Goal: Task Accomplishment & Management: Manage account settings

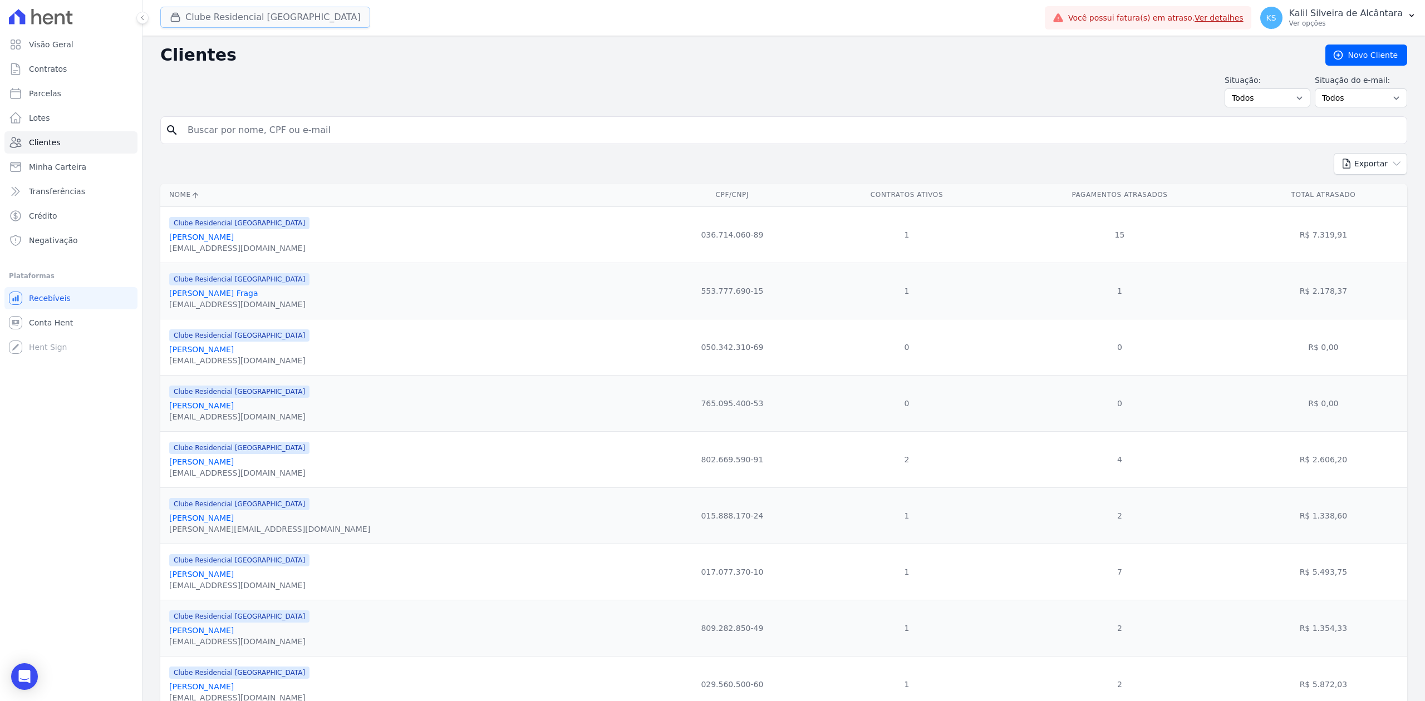
click at [269, 13] on button "Clube Residencial [GEOGRAPHIC_DATA]" at bounding box center [265, 17] width 210 height 21
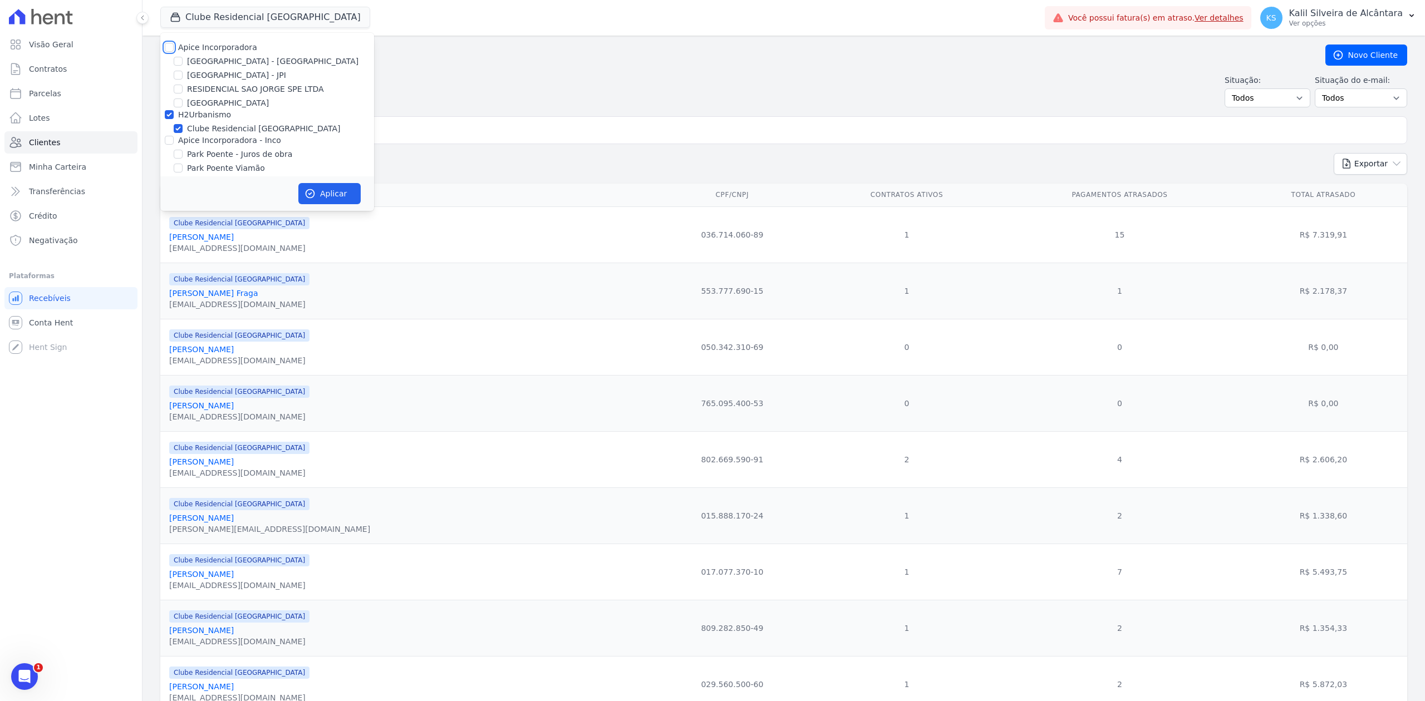
click at [166, 49] on input "Apice Incorporadora" at bounding box center [169, 47] width 9 height 9
checkbox input "true"
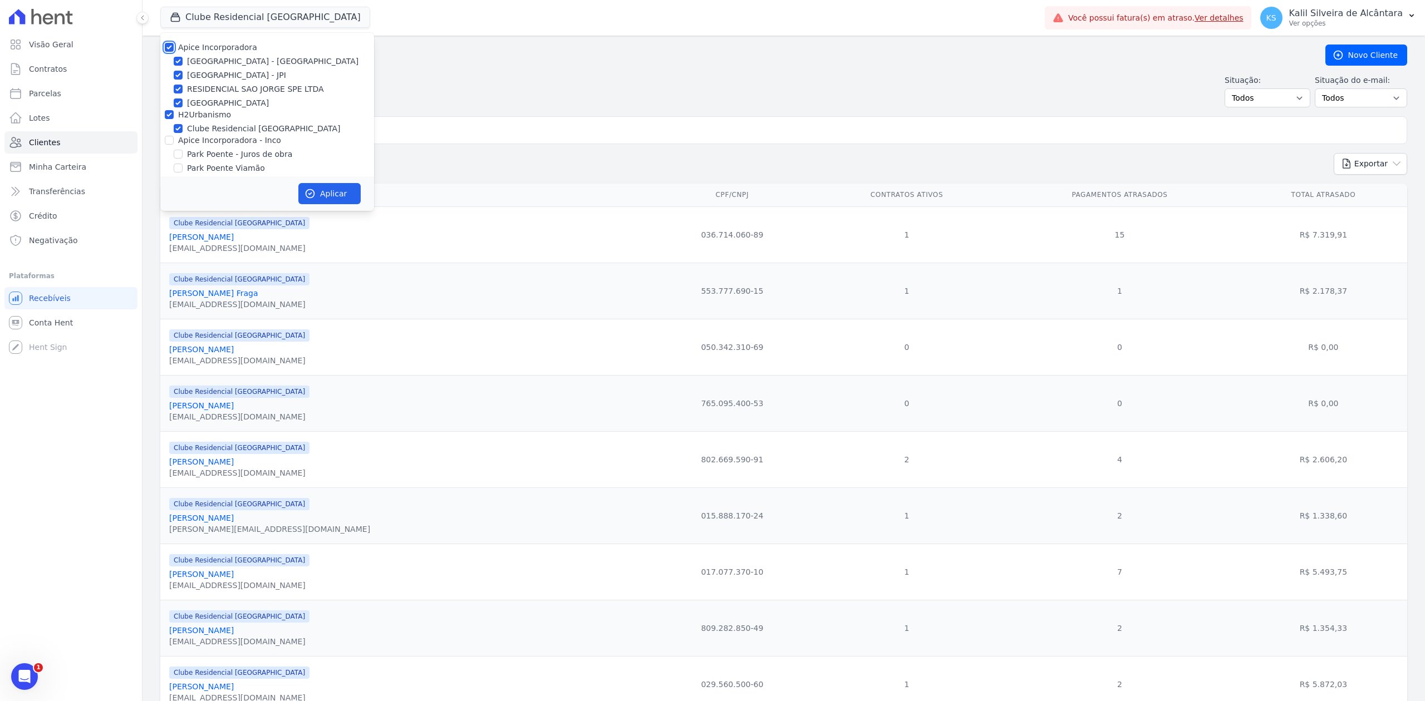
checkbox input "true"
click at [168, 140] on input "Apice Incorporadora - Inco" at bounding box center [169, 140] width 9 height 9
checkbox input "true"
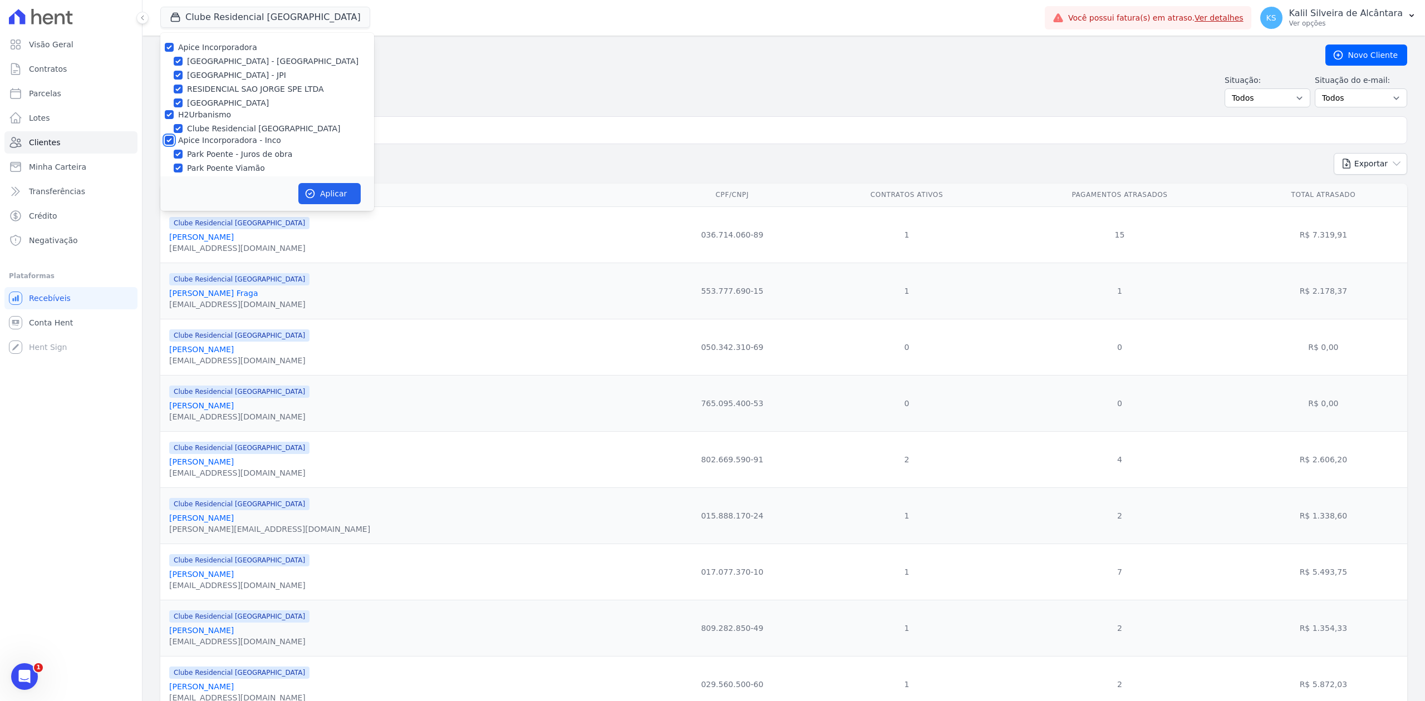
checkbox input "true"
click at [313, 190] on icon "button" at bounding box center [310, 194] width 8 height 8
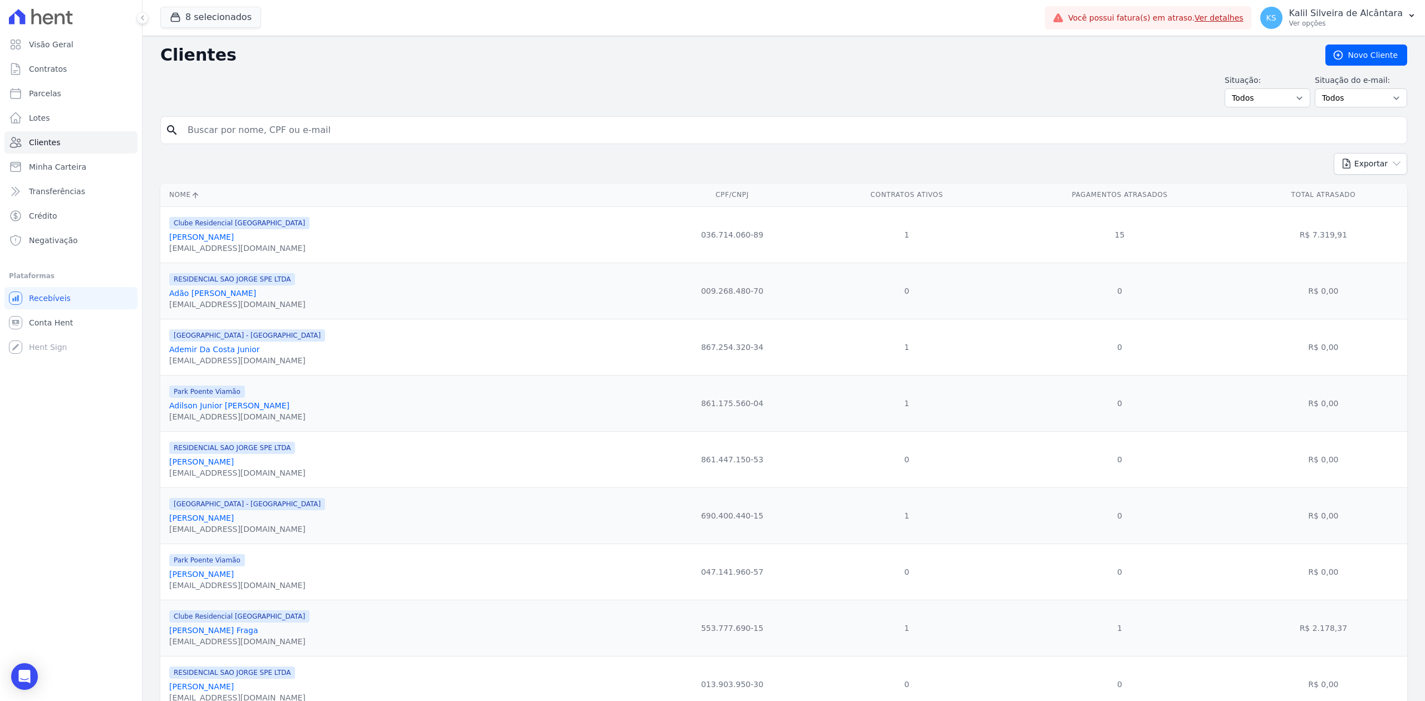
click at [233, 141] on input "search" at bounding box center [791, 130] width 1221 height 22
click at [27, 675] on icon "Open Intercom Messenger" at bounding box center [24, 677] width 13 height 14
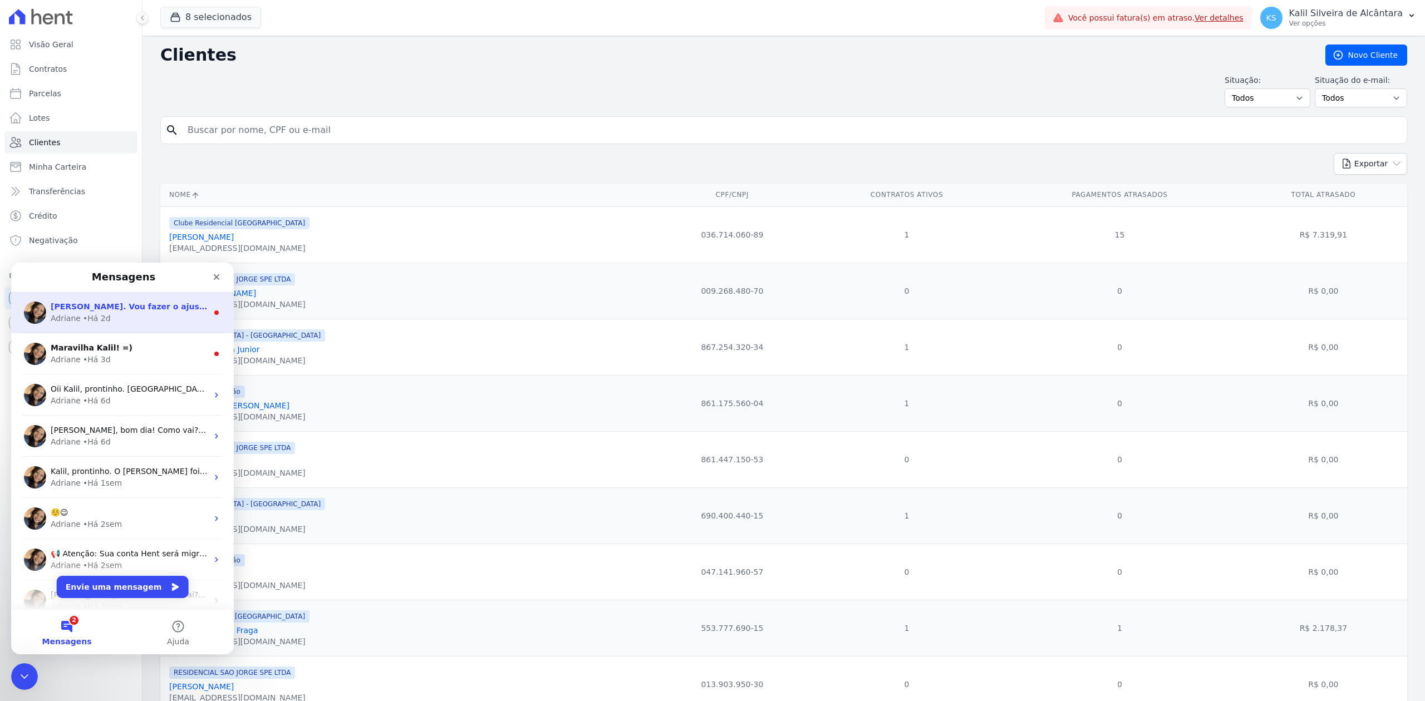
click at [89, 322] on div "• Há 2d" at bounding box center [97, 319] width 28 height 12
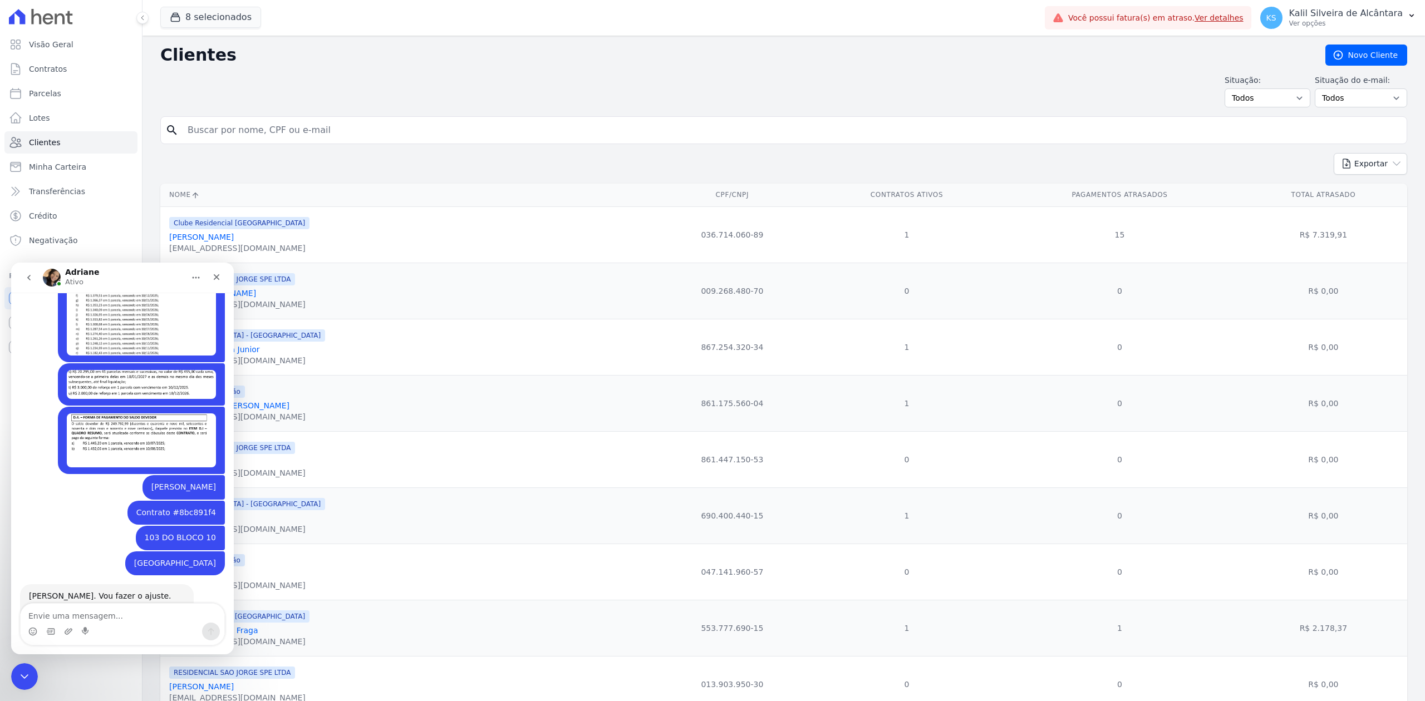
scroll to position [240, 0]
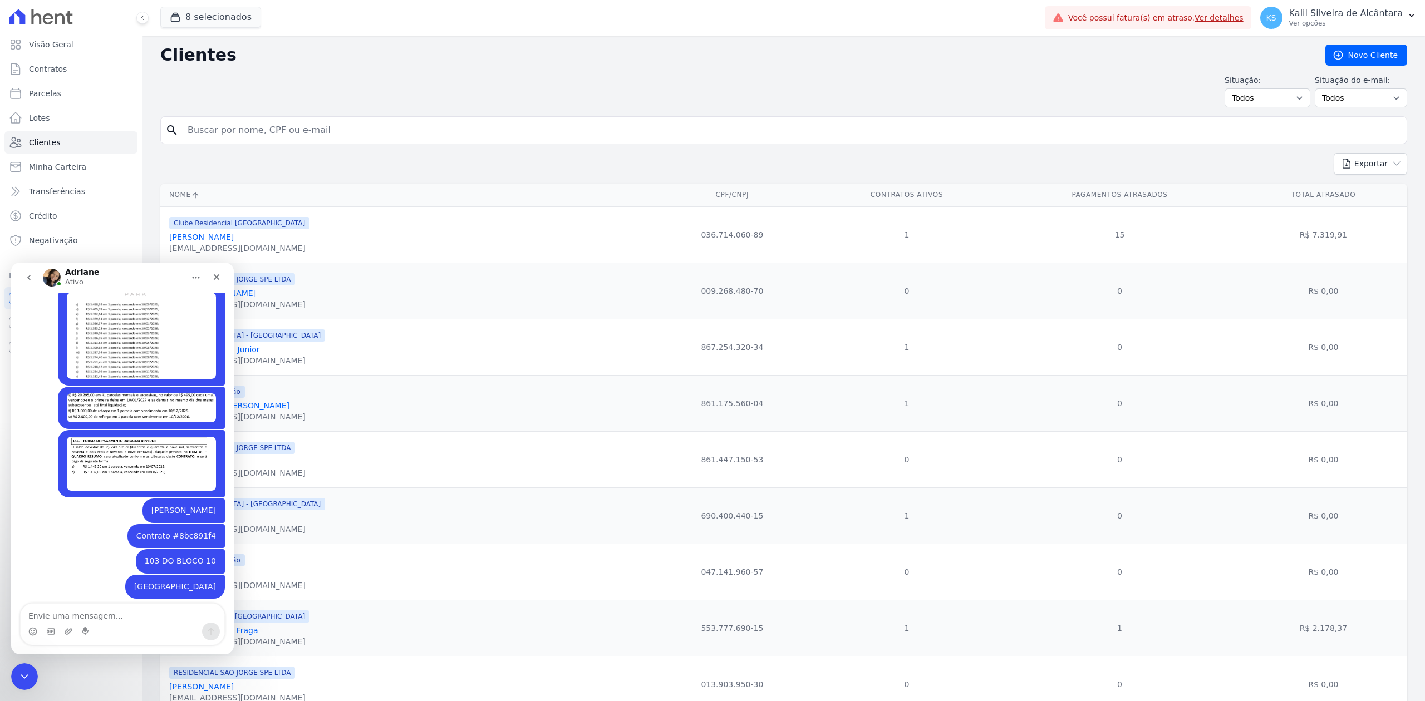
click at [32, 278] on icon "go back" at bounding box center [28, 277] width 9 height 9
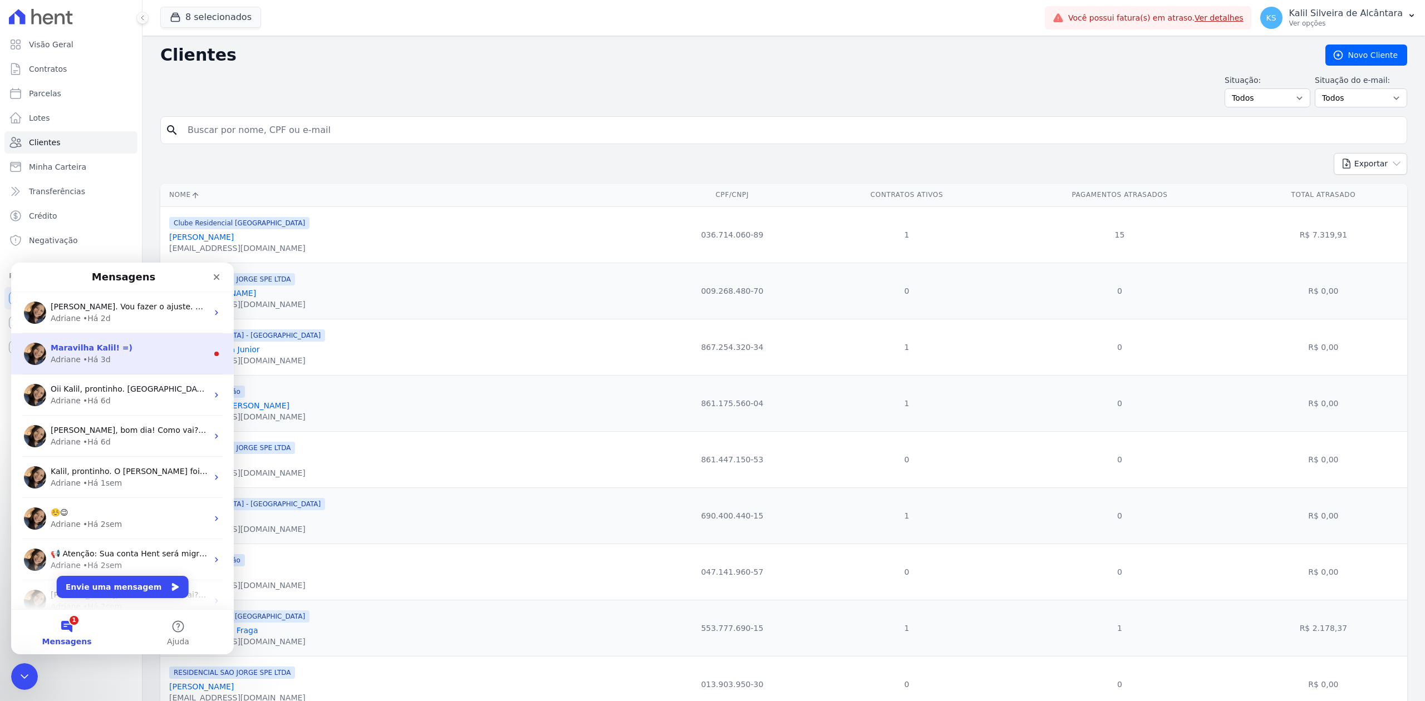
click at [51, 348] on span "Maravilha Kalil! =)" at bounding box center [92, 347] width 82 height 9
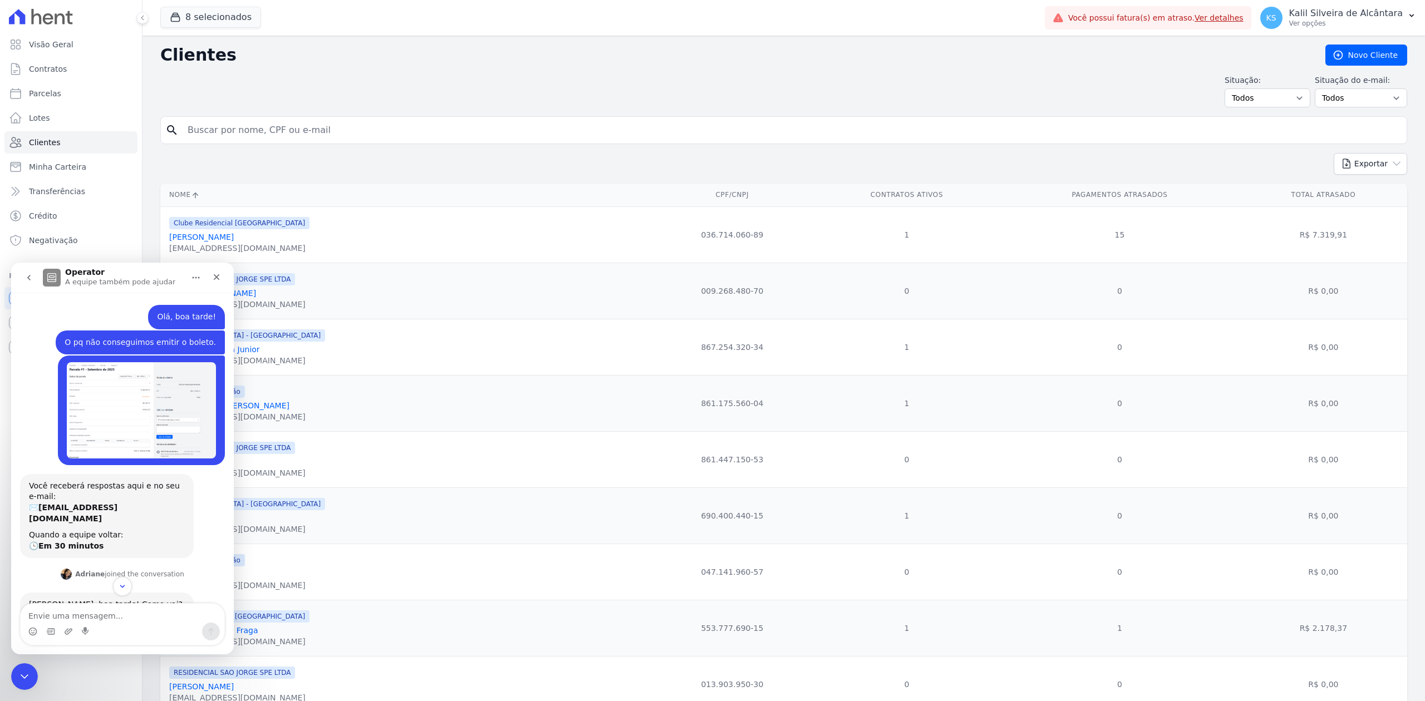
click at [26, 274] on icon "go back" at bounding box center [28, 277] width 9 height 9
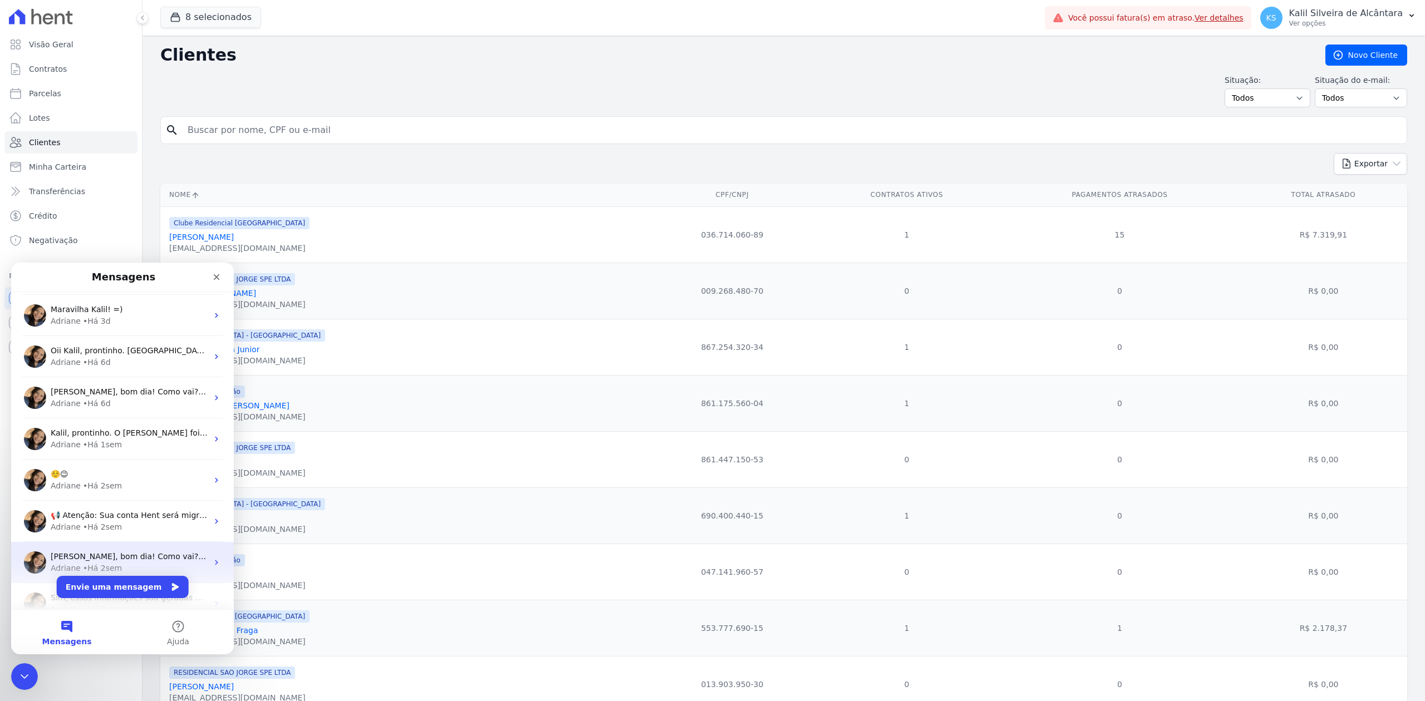
scroll to position [139, 0]
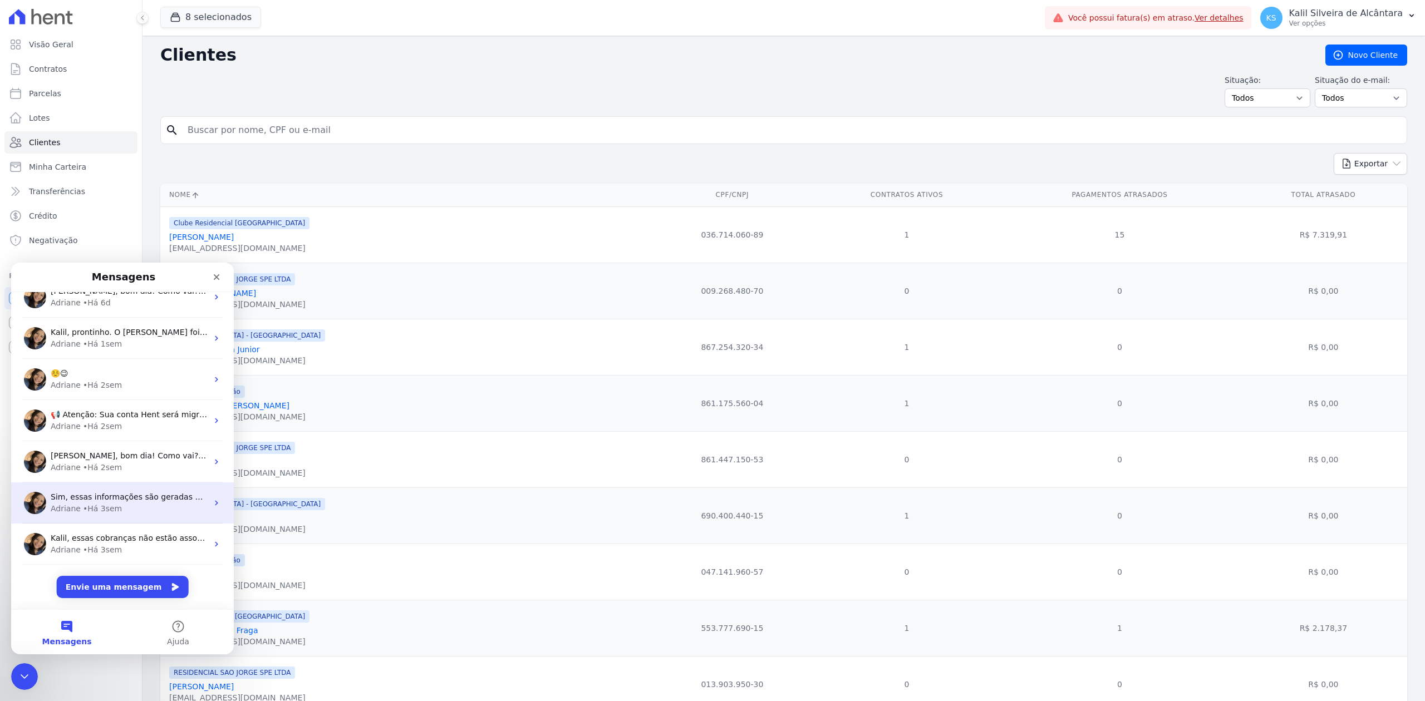
click at [83, 493] on span "Sim, essas informações são geradas no erp. Caso precise de alguma informação do…" at bounding box center [282, 497] width 462 height 9
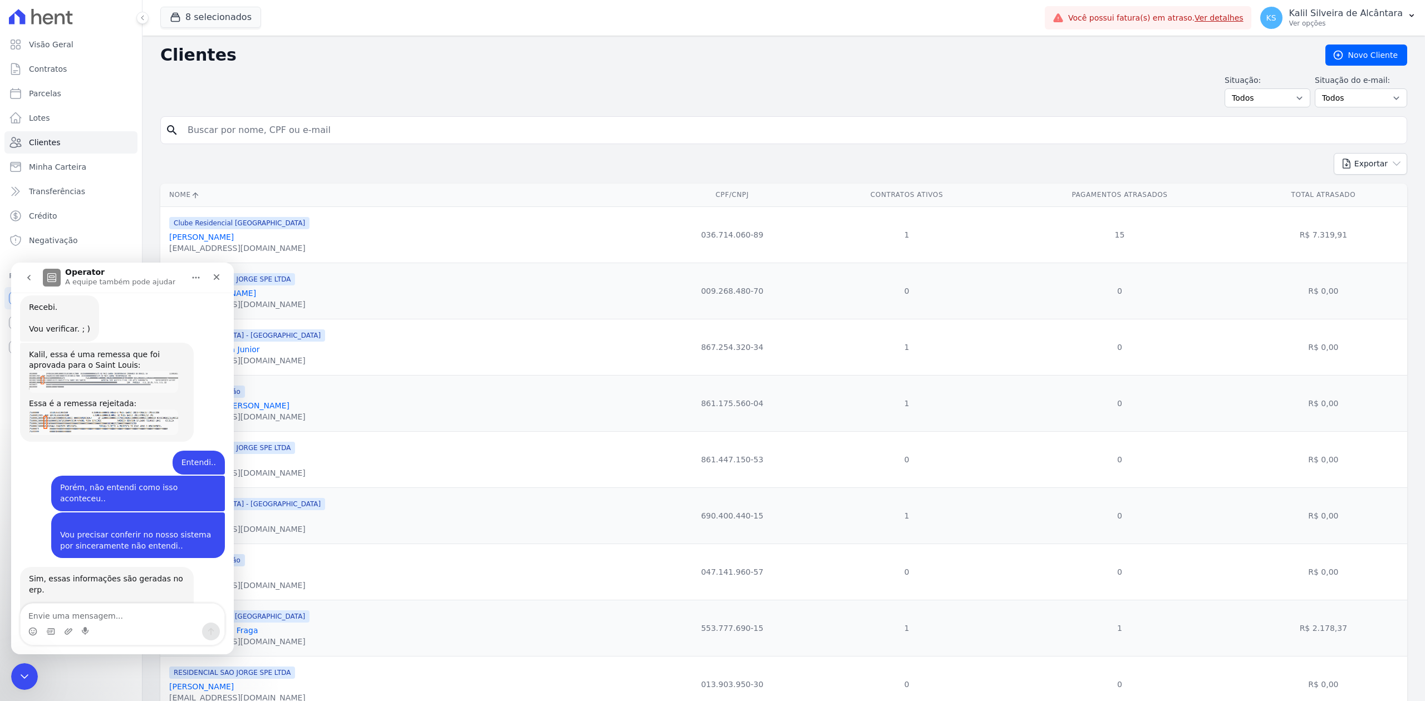
scroll to position [498, 0]
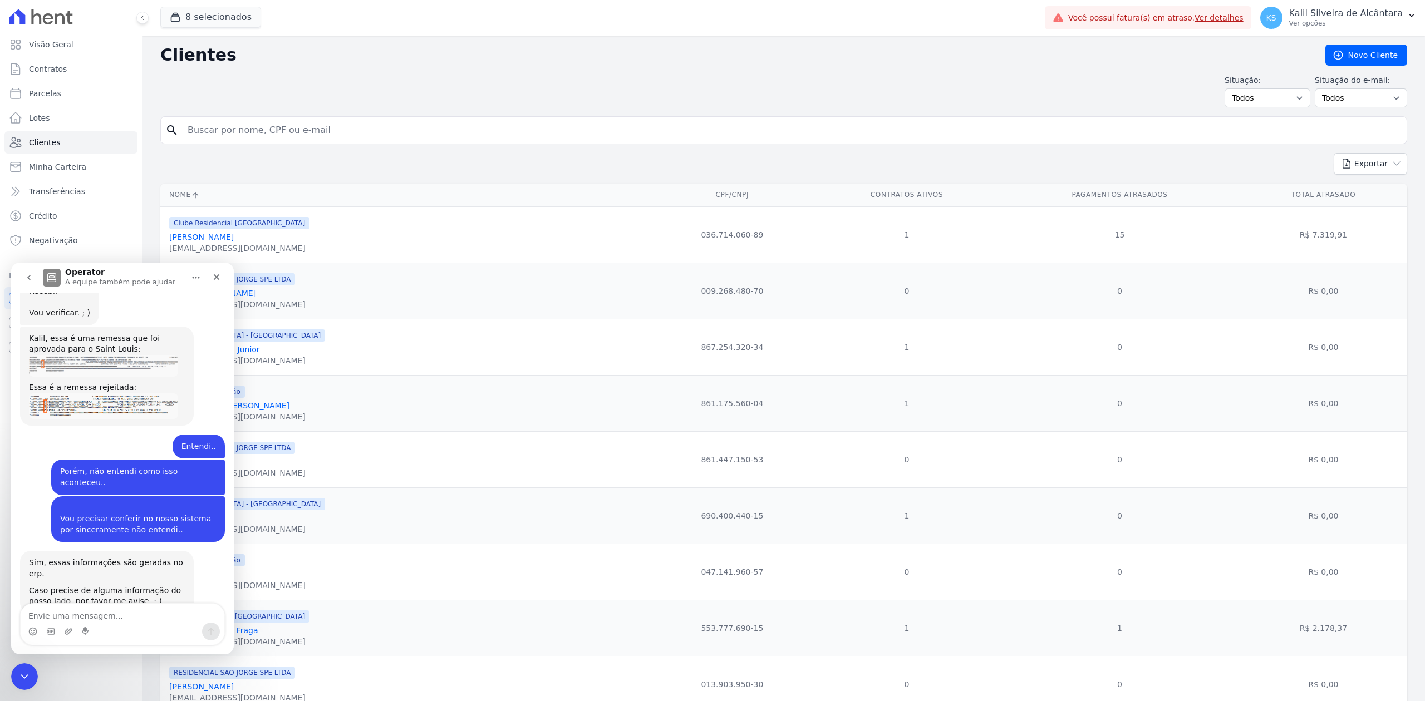
click at [29, 283] on button "go back" at bounding box center [28, 277] width 21 height 21
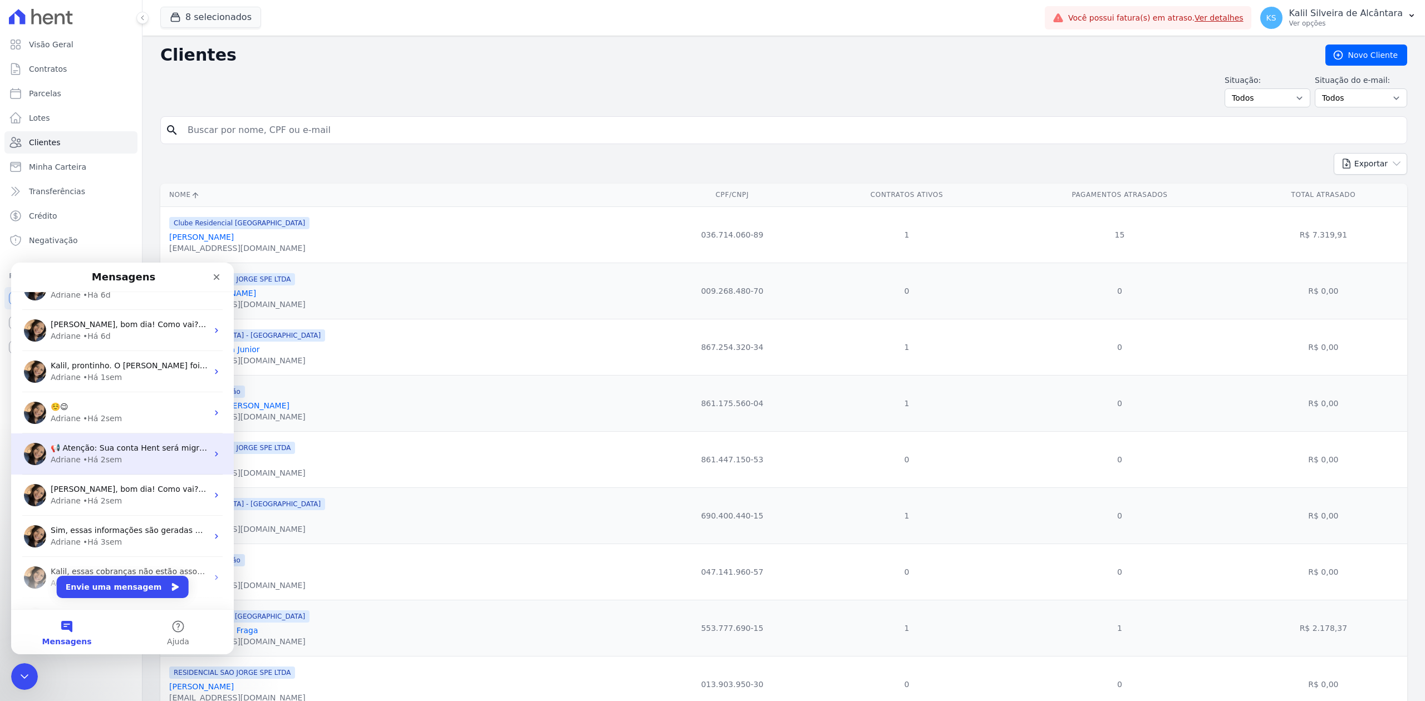
scroll to position [0, 0]
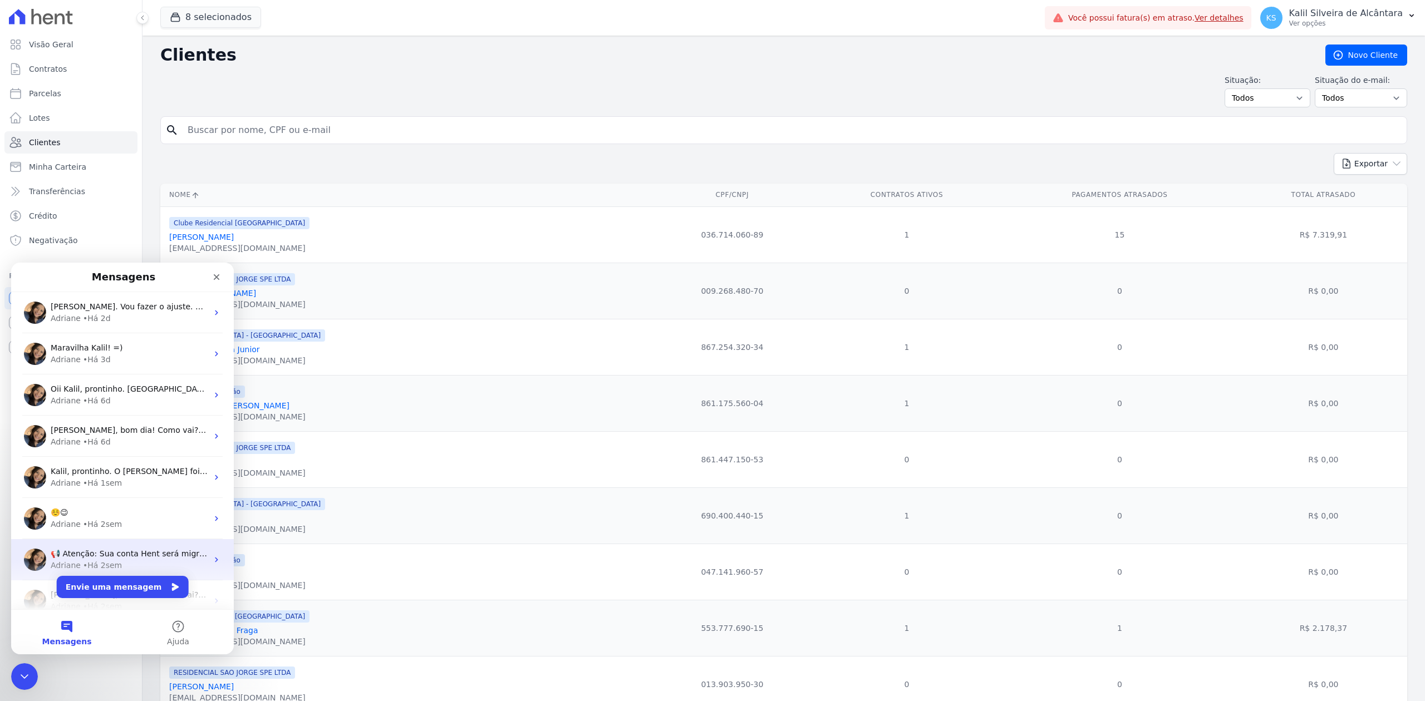
click at [78, 473] on span "Kalil, prontinho. O [PERSON_NAME] foi cadastrada e inserido nos empreendimentos…" at bounding box center [376, 471] width 651 height 9
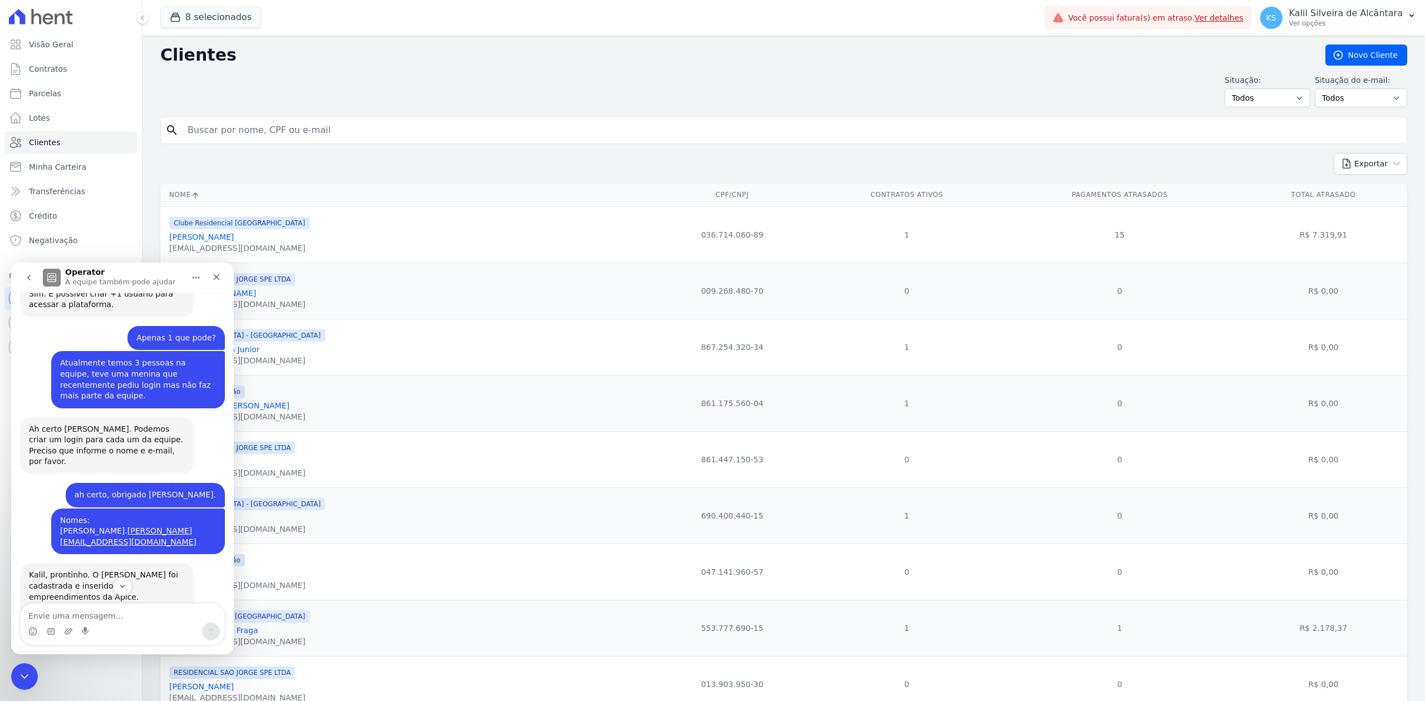
scroll to position [249, 0]
click at [32, 281] on icon "go back" at bounding box center [28, 277] width 9 height 9
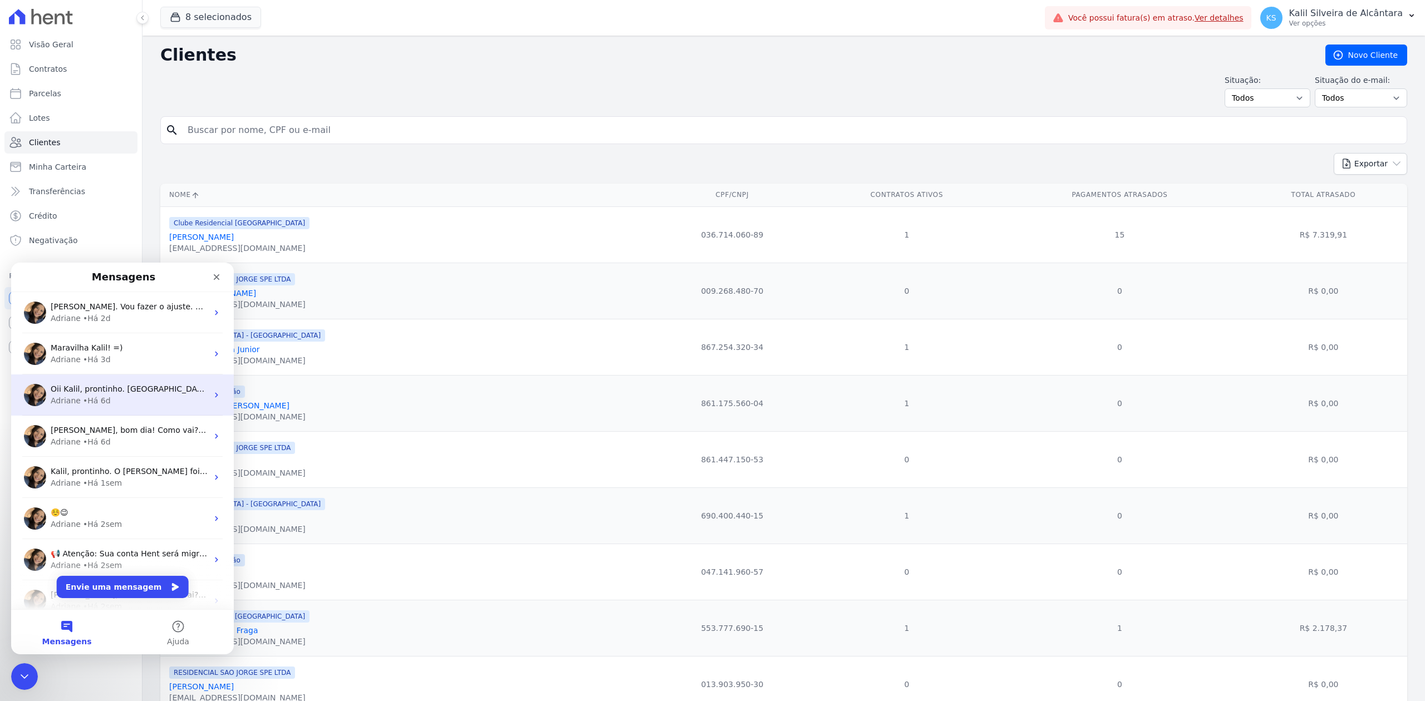
scroll to position [0, 0]
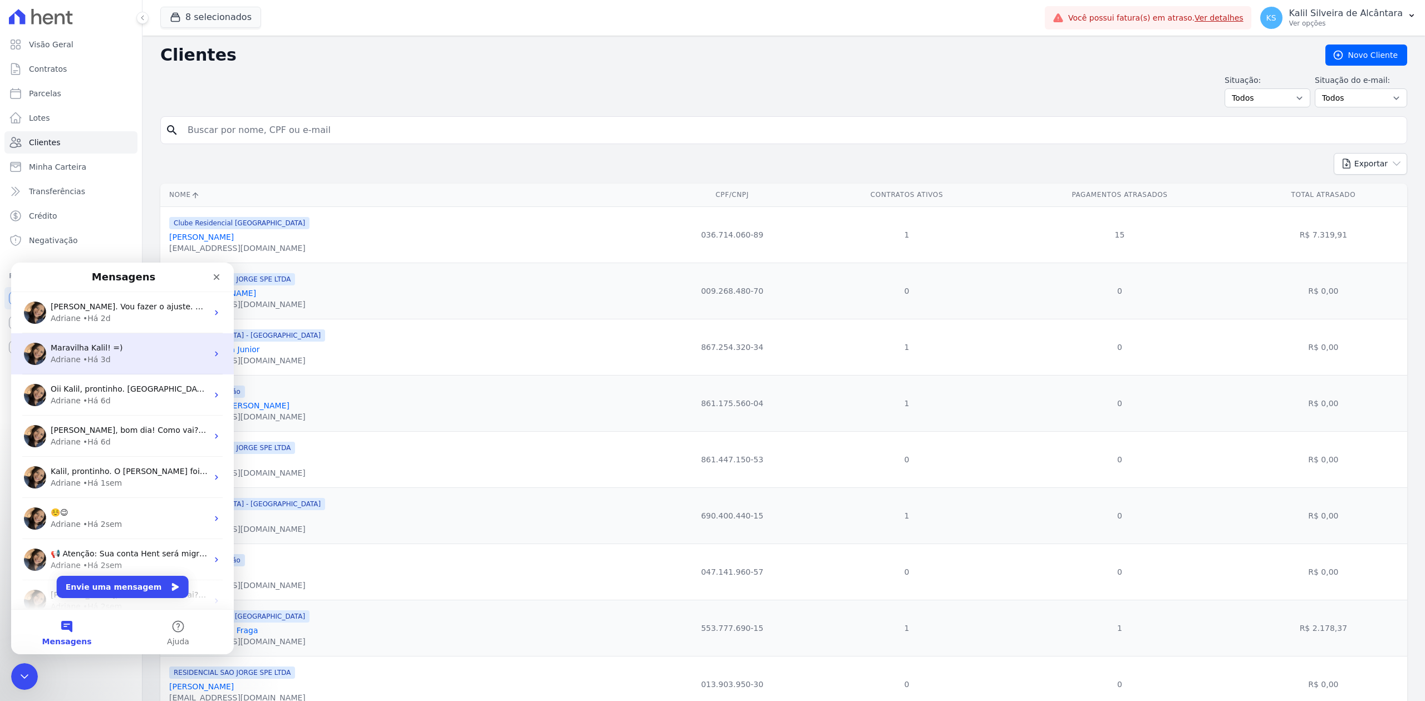
click at [96, 368] on div "Maravilha Kalil! =) Adriane • Há 3d" at bounding box center [122, 353] width 223 height 41
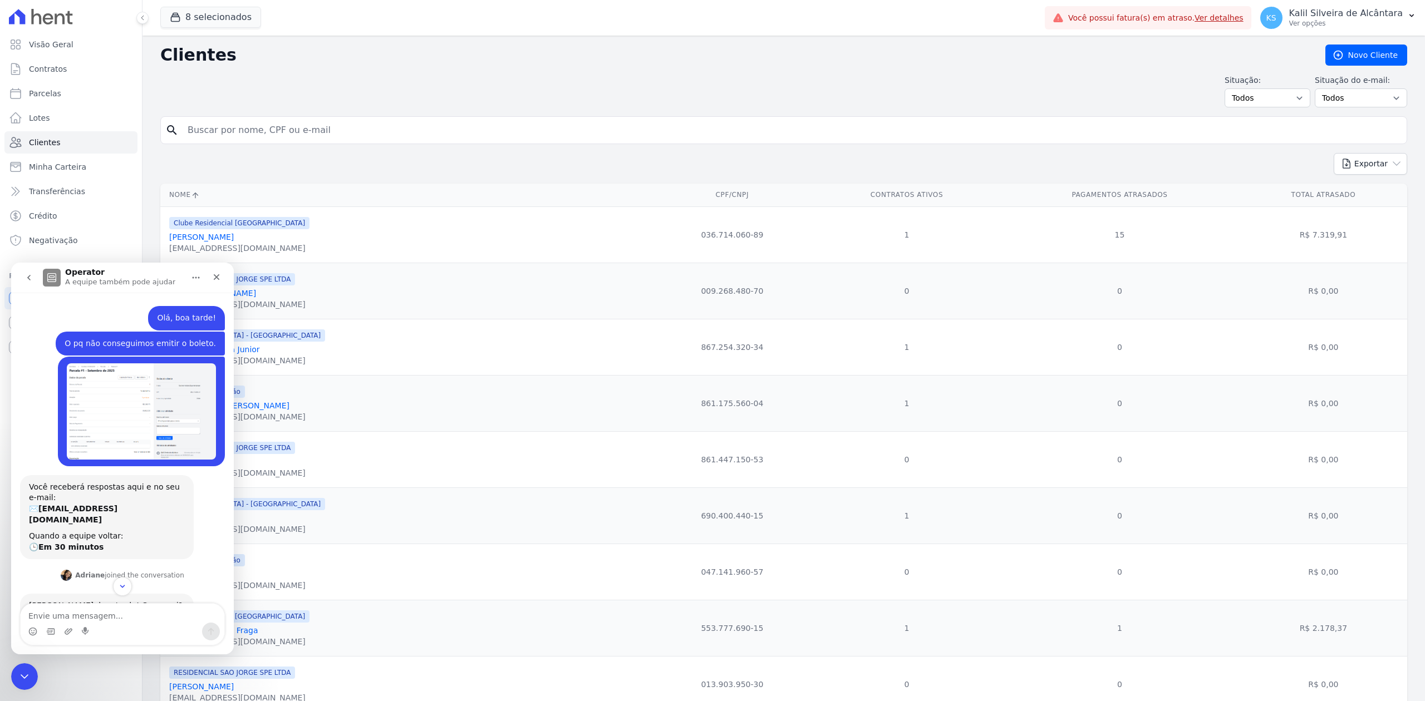
click at [29, 283] on button "go back" at bounding box center [28, 277] width 21 height 21
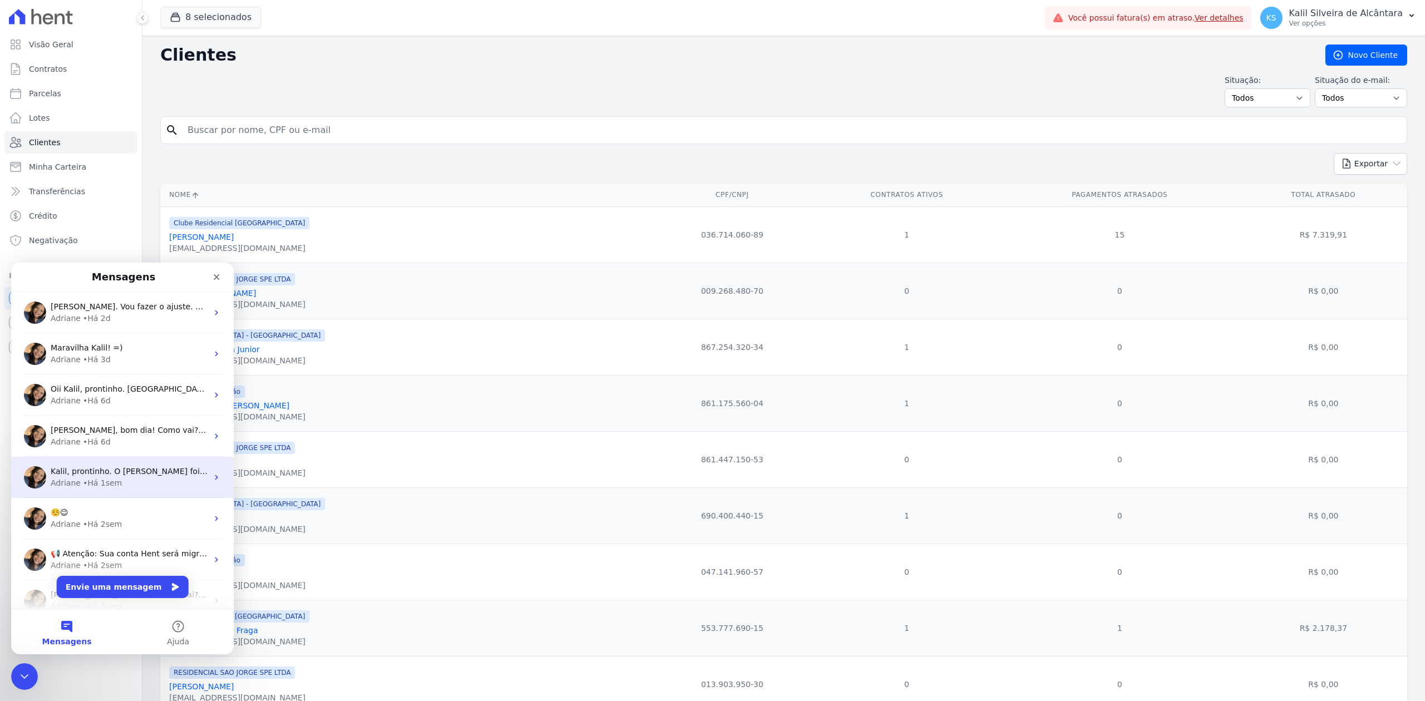
click at [78, 480] on div "Adriane • Há 1sem" at bounding box center [129, 484] width 157 height 12
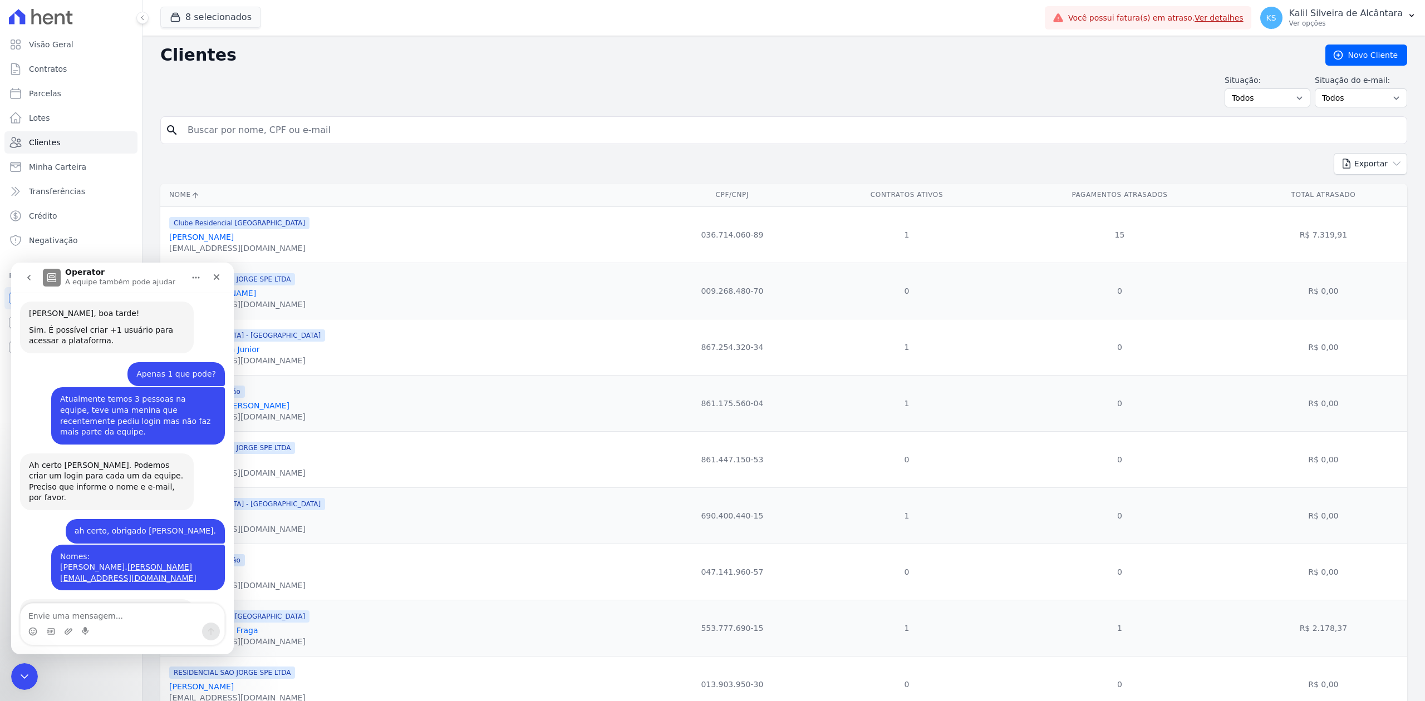
scroll to position [175, 0]
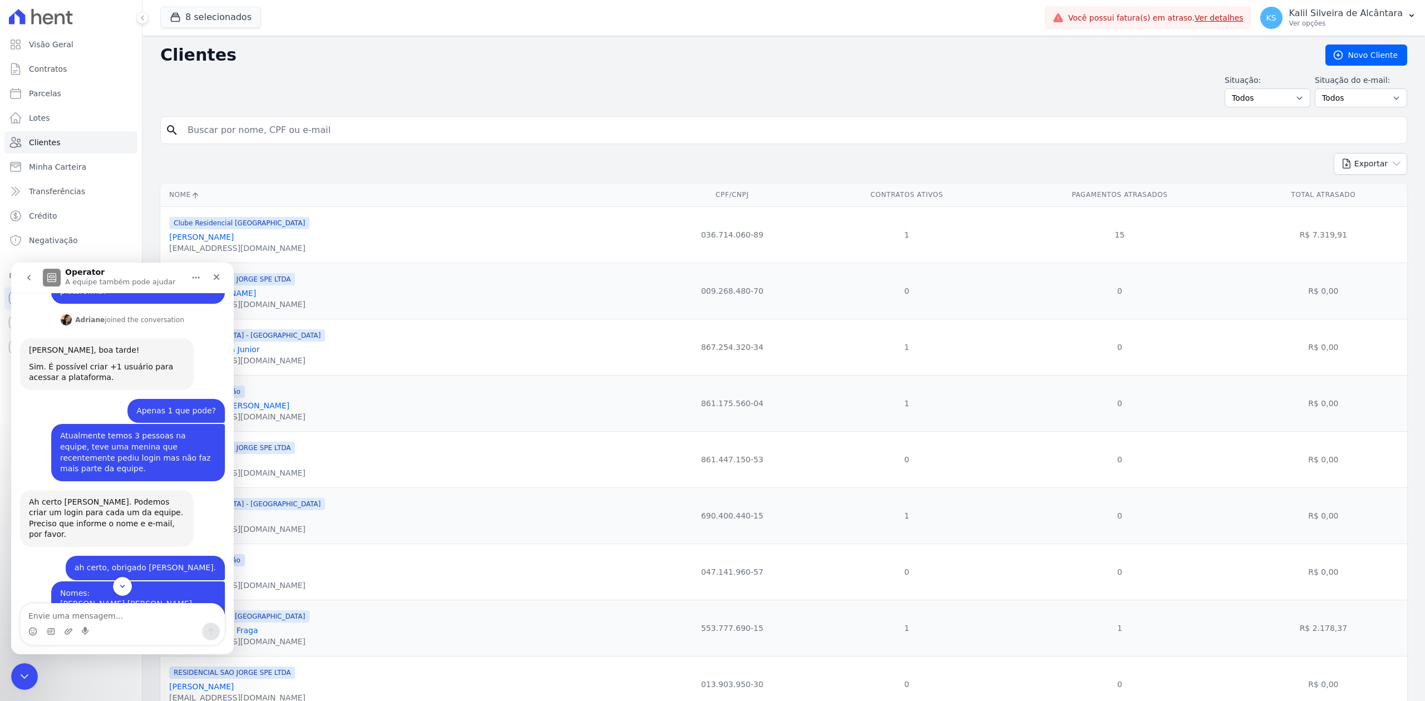
drag, startPoint x: 32, startPoint y: 292, endPoint x: 31, endPoint y: 283, distance: 9.5
click at [32, 290] on div "Operator A equipe também pode ajudar [PERSON_NAME], boa tarde! Tudo bem? Kalil …" at bounding box center [122, 459] width 223 height 392
click at [30, 282] on icon "go back" at bounding box center [28, 277] width 9 height 9
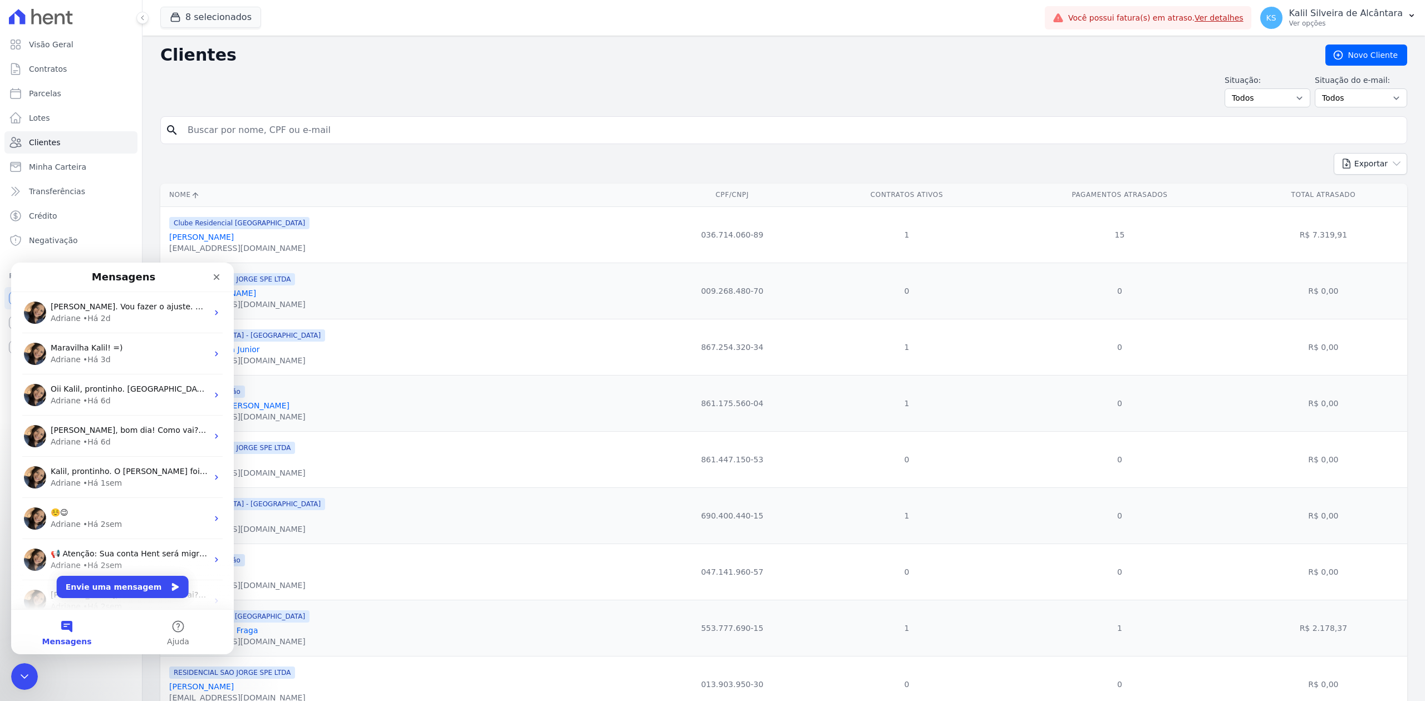
scroll to position [0, 0]
click at [83, 524] on div "• Há 2sem" at bounding box center [102, 525] width 39 height 12
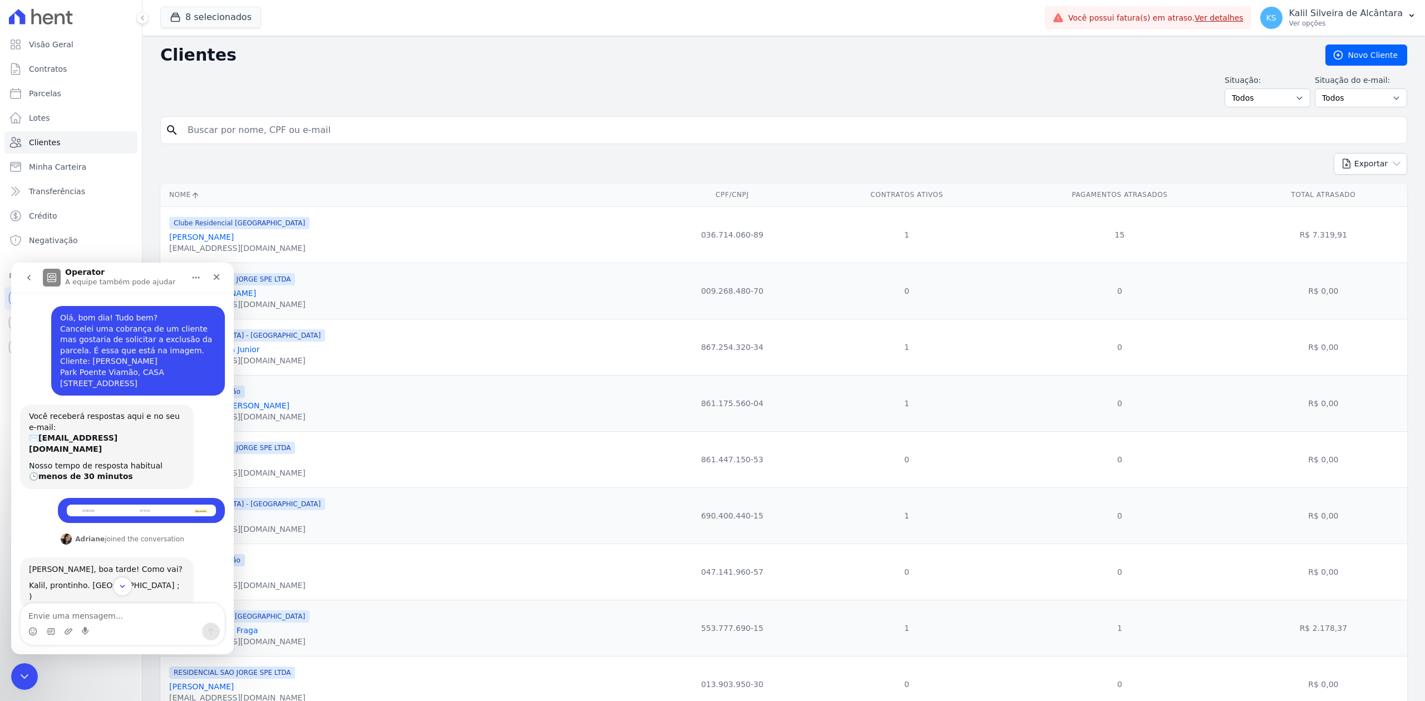
click at [32, 285] on button "go back" at bounding box center [28, 277] width 21 height 21
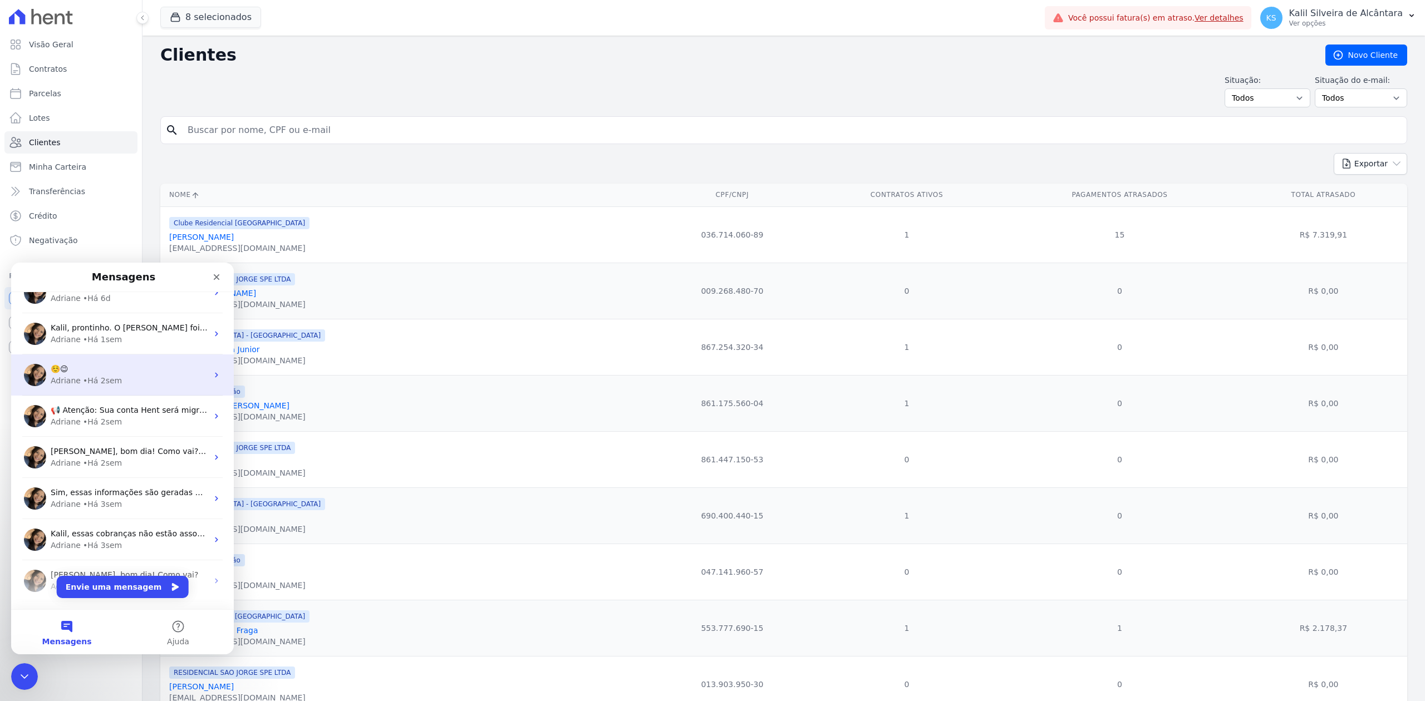
scroll to position [148, 0]
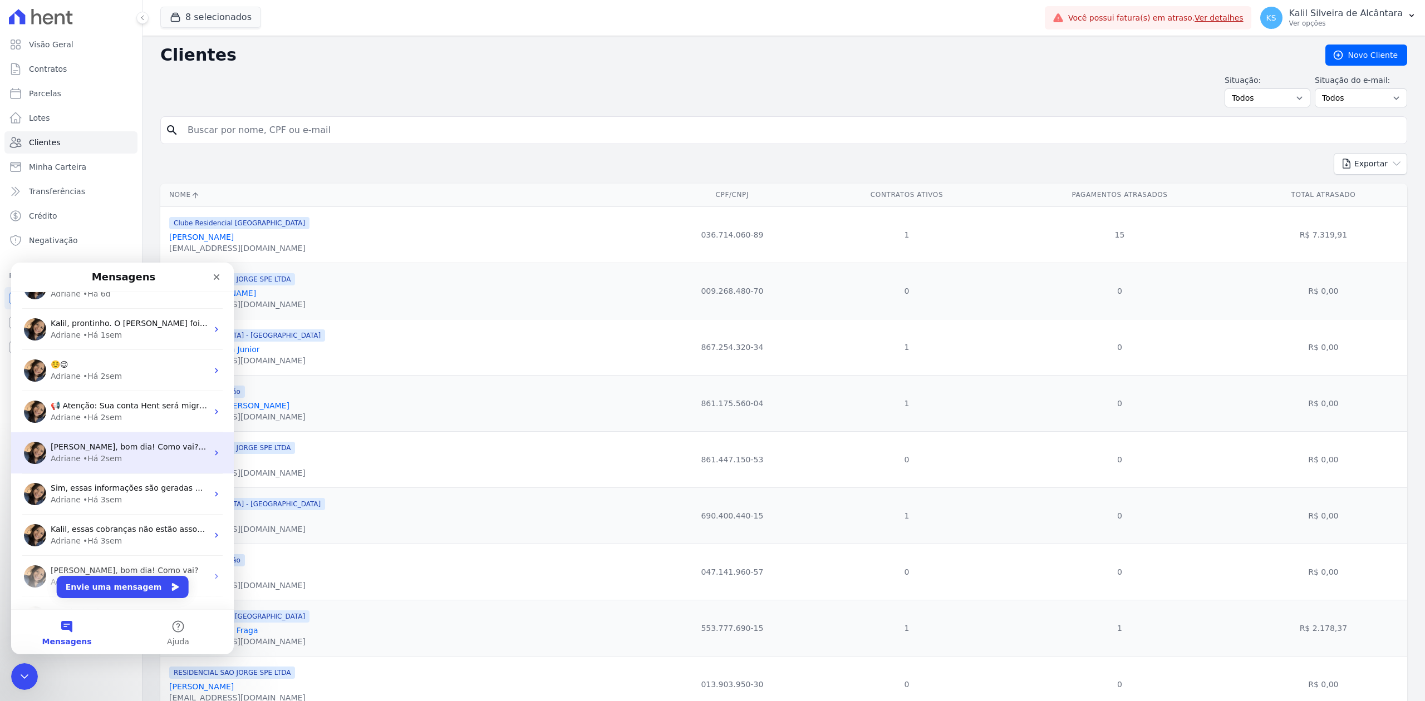
click at [71, 435] on div "[PERSON_NAME], bom dia! Como vai? [PERSON_NAME], poderia cancelar a cobrança po…" at bounding box center [122, 452] width 223 height 41
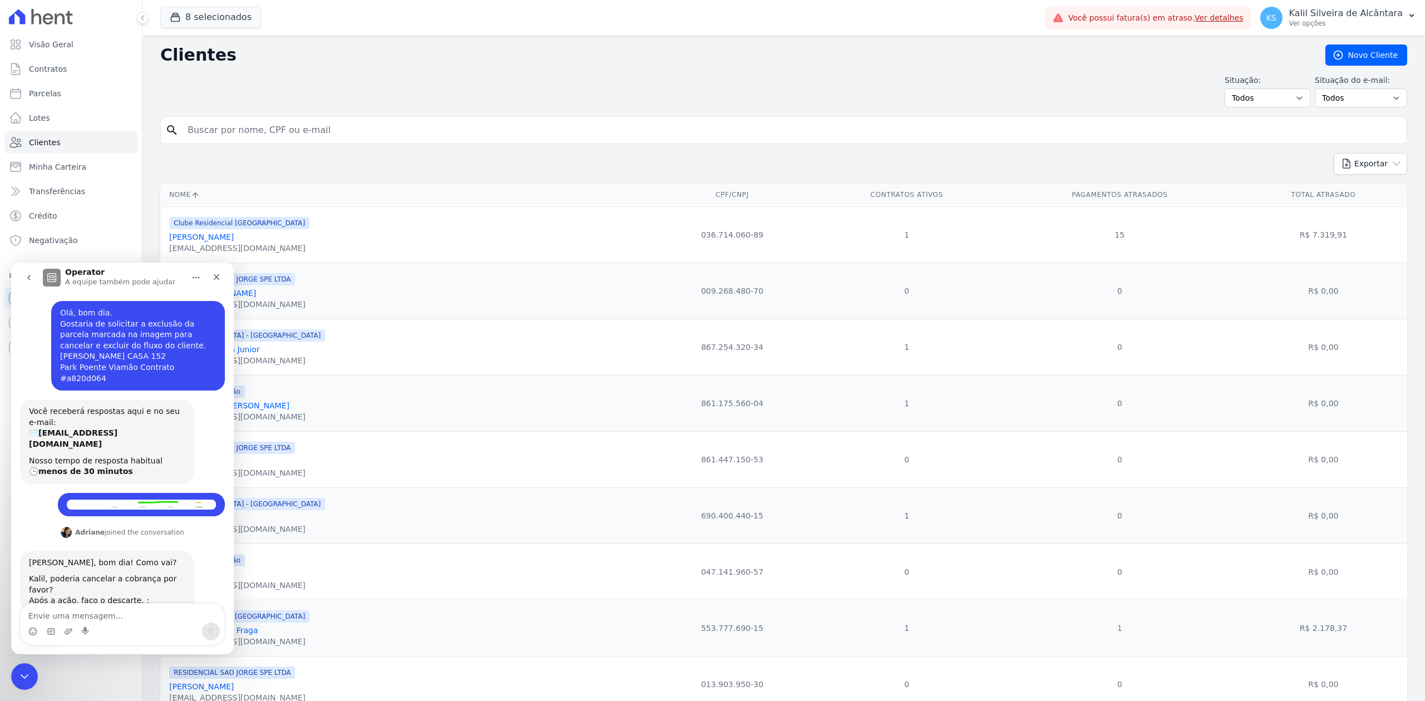
scroll to position [0, 0]
click at [25, 275] on icon "go back" at bounding box center [28, 277] width 9 height 9
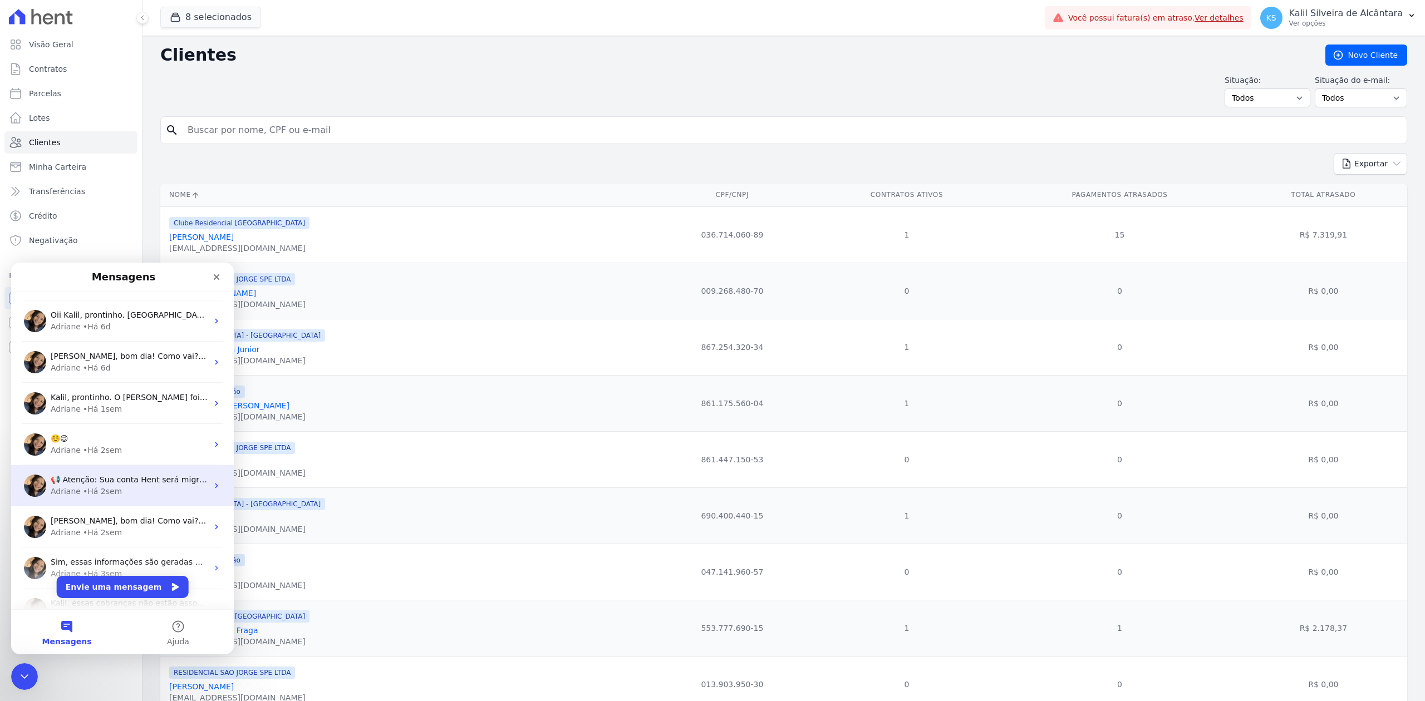
click at [76, 490] on div "Adriane" at bounding box center [66, 492] width 30 height 12
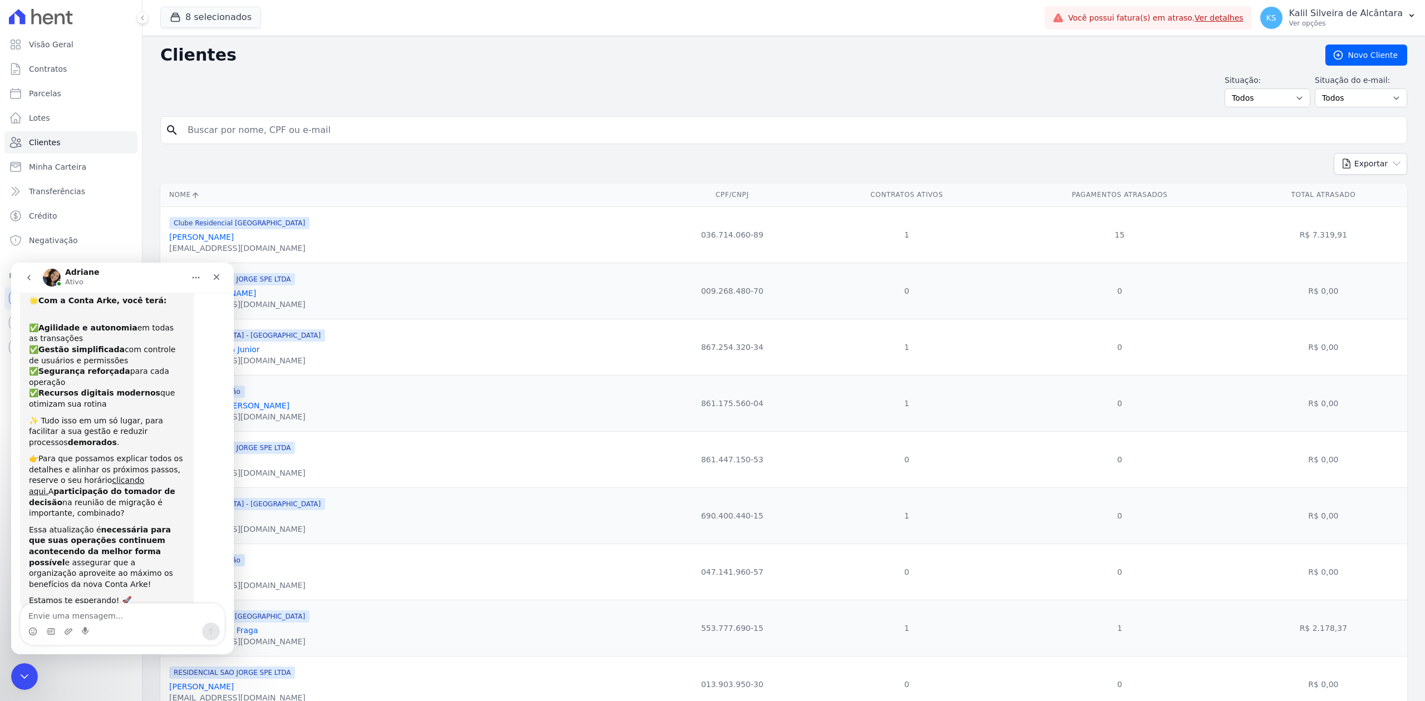
click at [35, 276] on button "go back" at bounding box center [28, 277] width 21 height 21
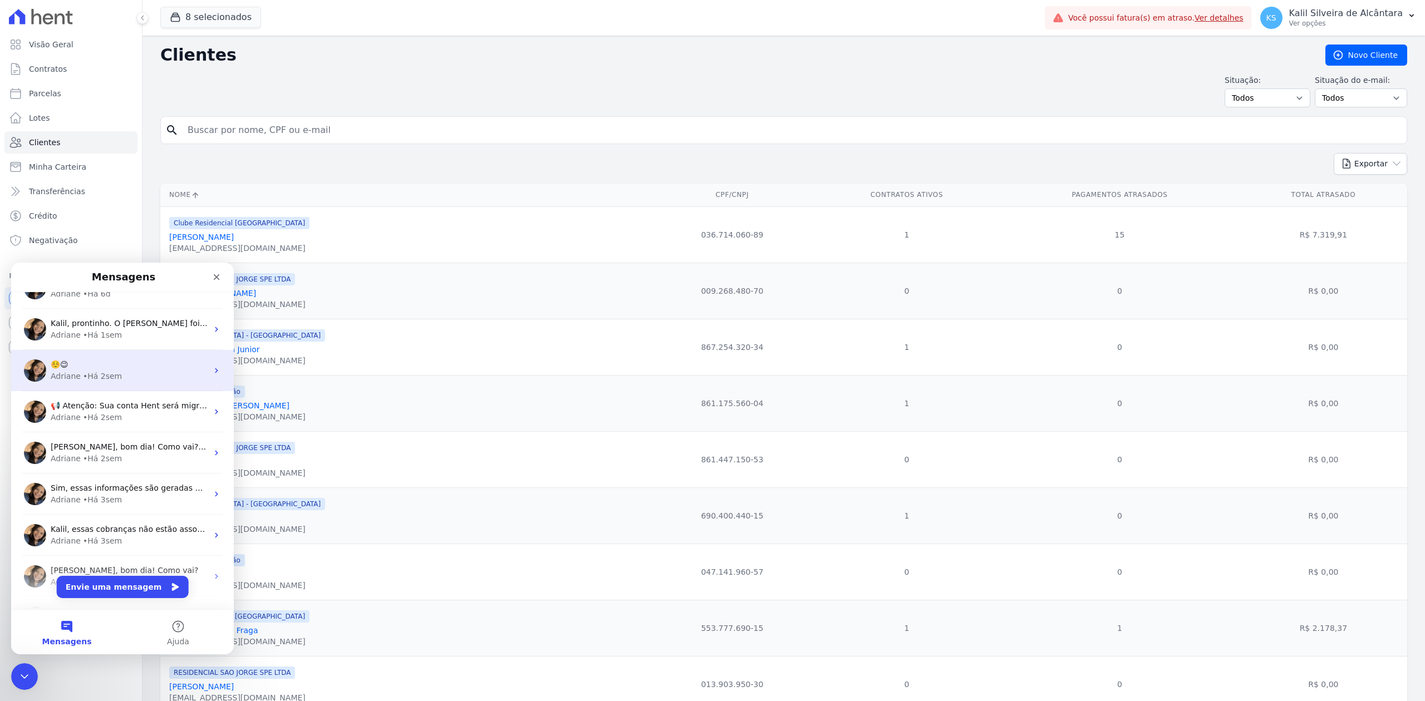
click at [112, 452] on div "[PERSON_NAME], bom dia! Como vai? [PERSON_NAME], poderia cancelar a cobrança po…" at bounding box center [129, 447] width 157 height 12
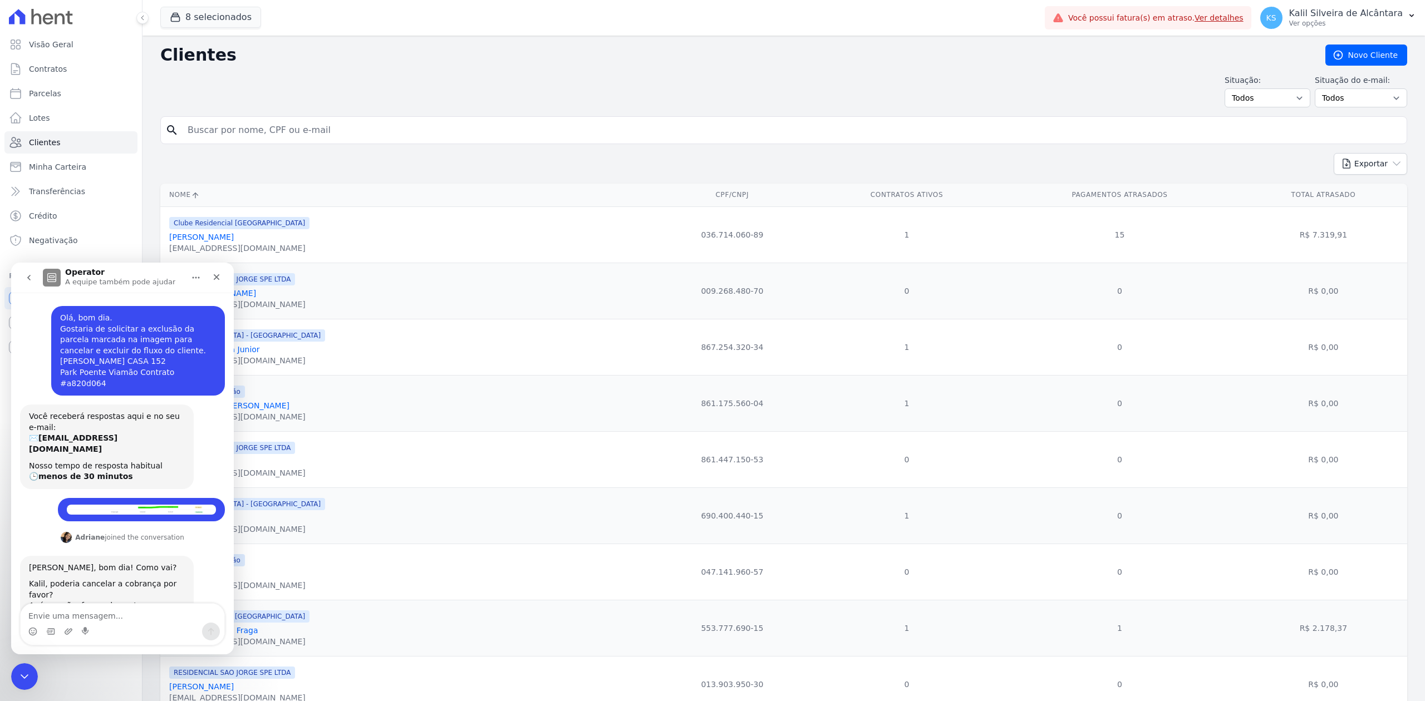
click at [23, 272] on button "go back" at bounding box center [28, 277] width 21 height 21
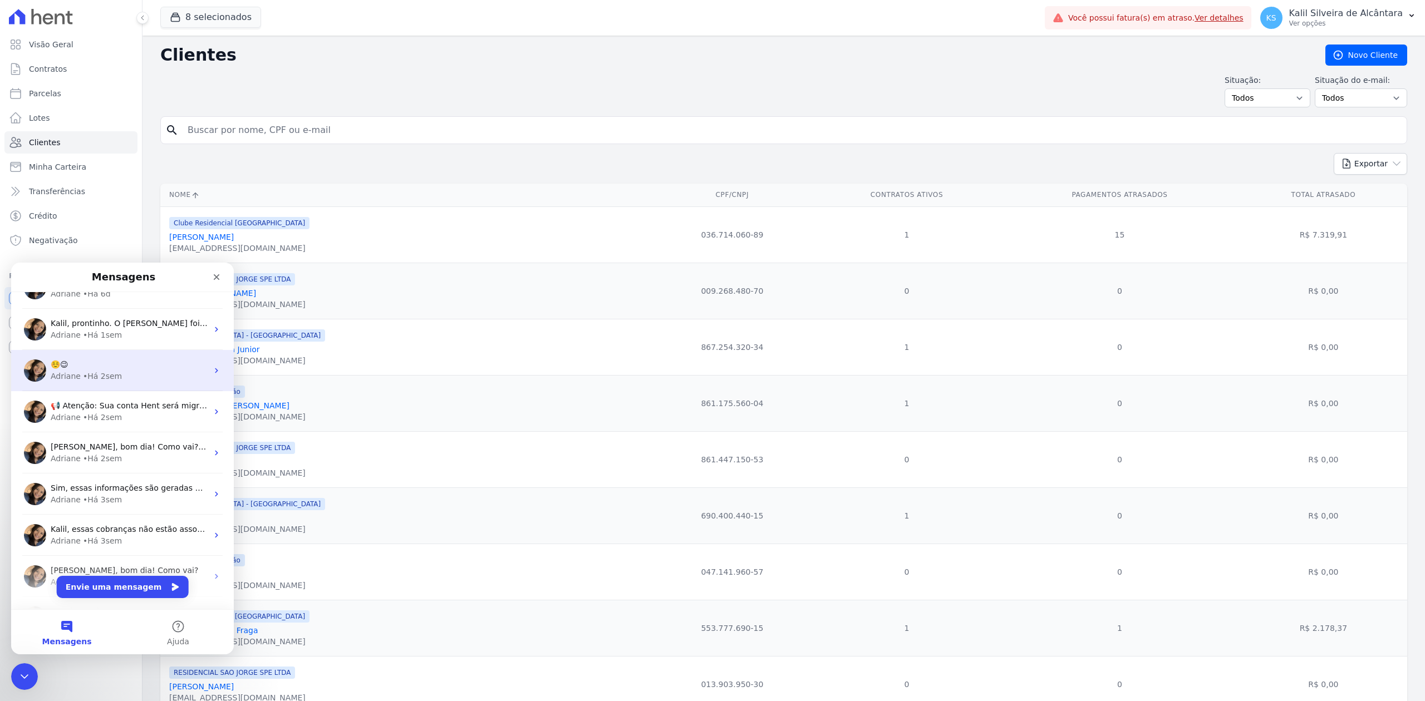
click at [47, 474] on div "Sim, essas informações são geradas no erp. Caso precise de alguma informação do…" at bounding box center [122, 494] width 223 height 41
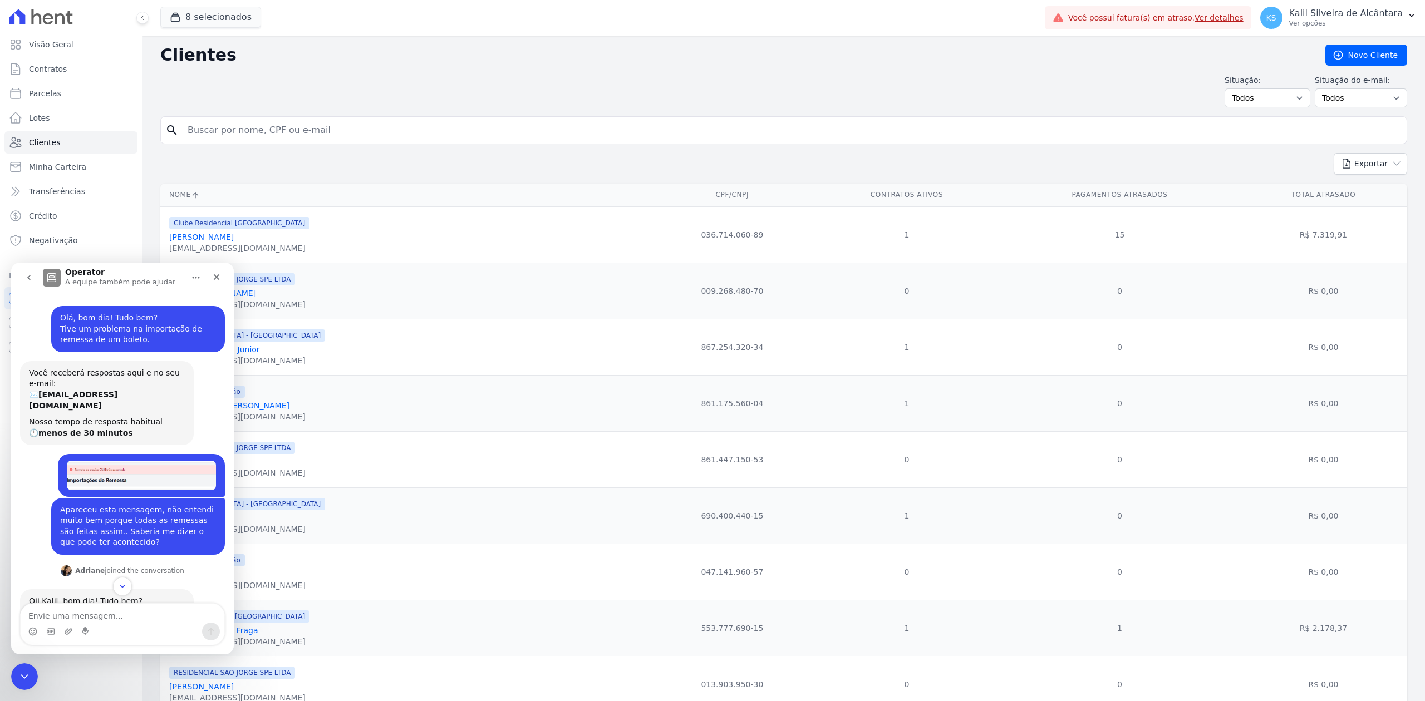
click at [29, 281] on icon "go back" at bounding box center [28, 277] width 9 height 9
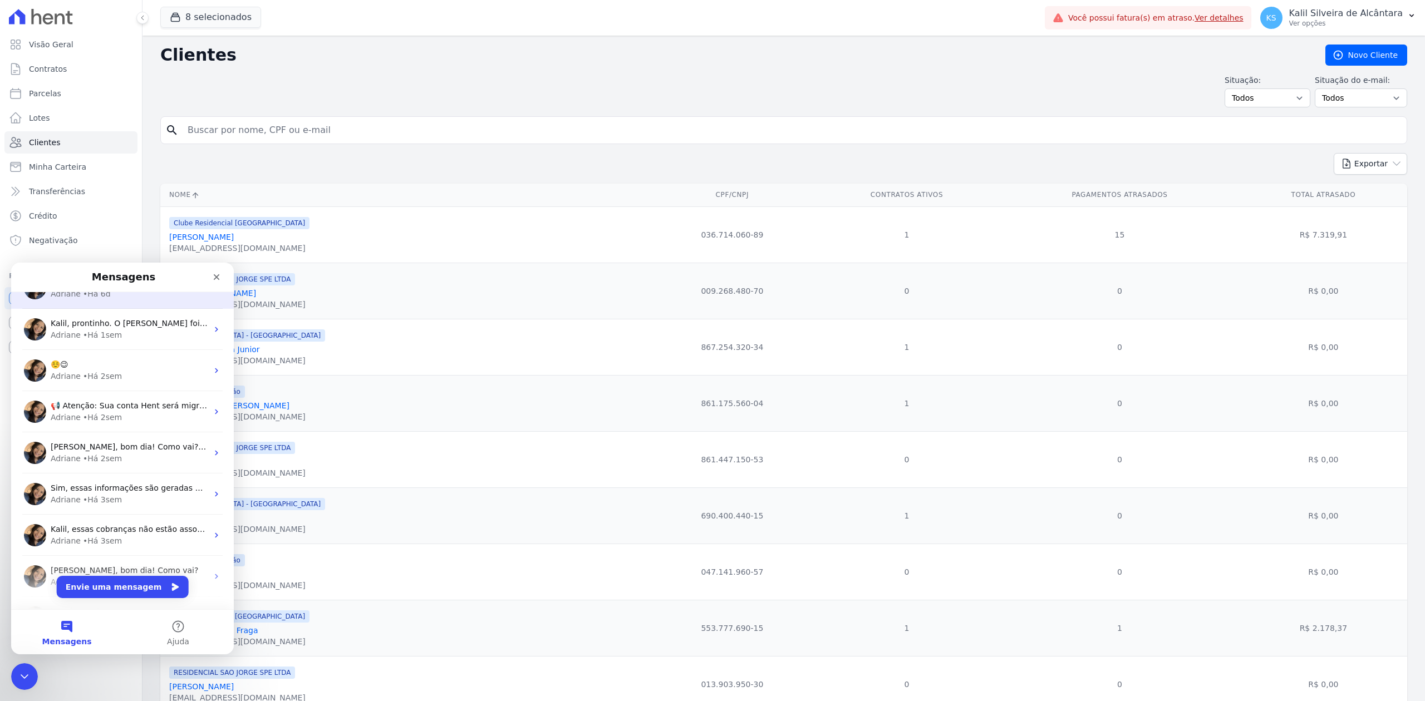
click at [53, 442] on span "[PERSON_NAME], bom dia! Como vai? [PERSON_NAME], poderia cancelar a cobrança po…" at bounding box center [298, 446] width 495 height 9
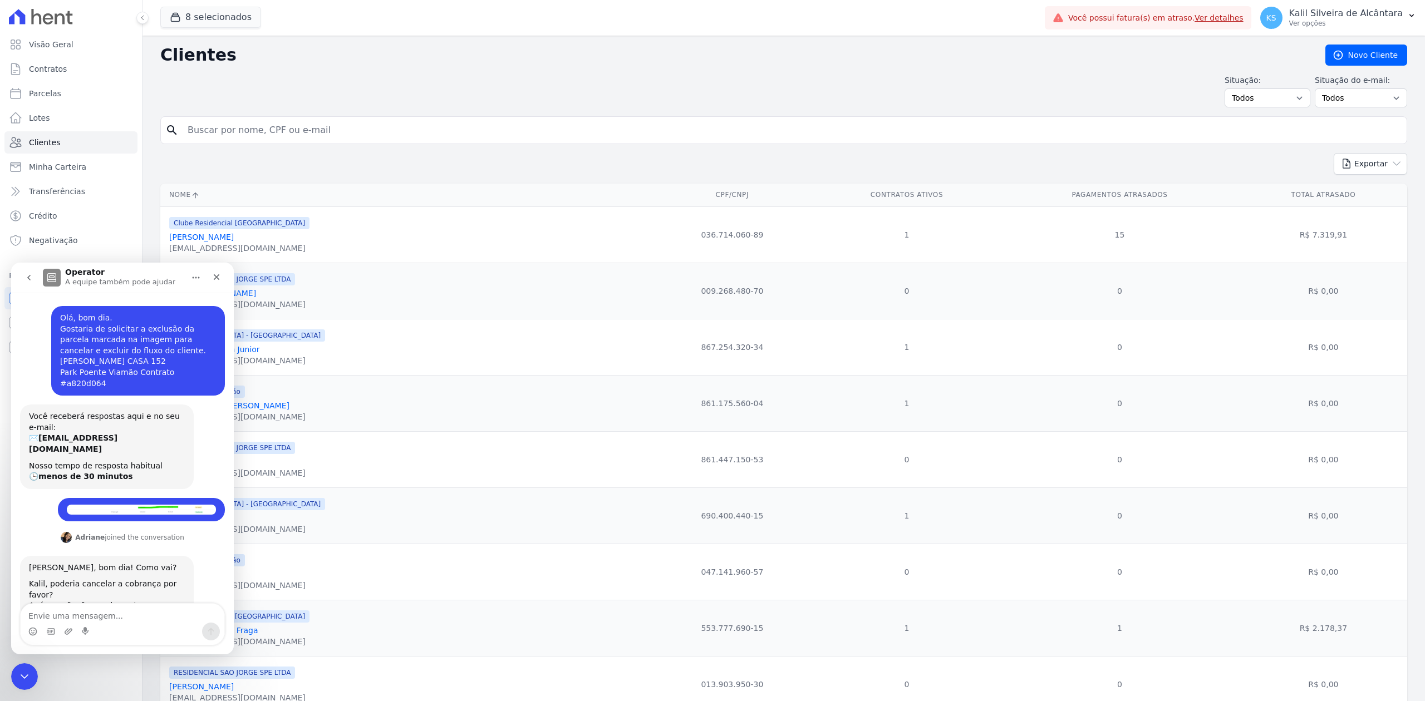
click at [24, 283] on button "go back" at bounding box center [28, 277] width 21 height 21
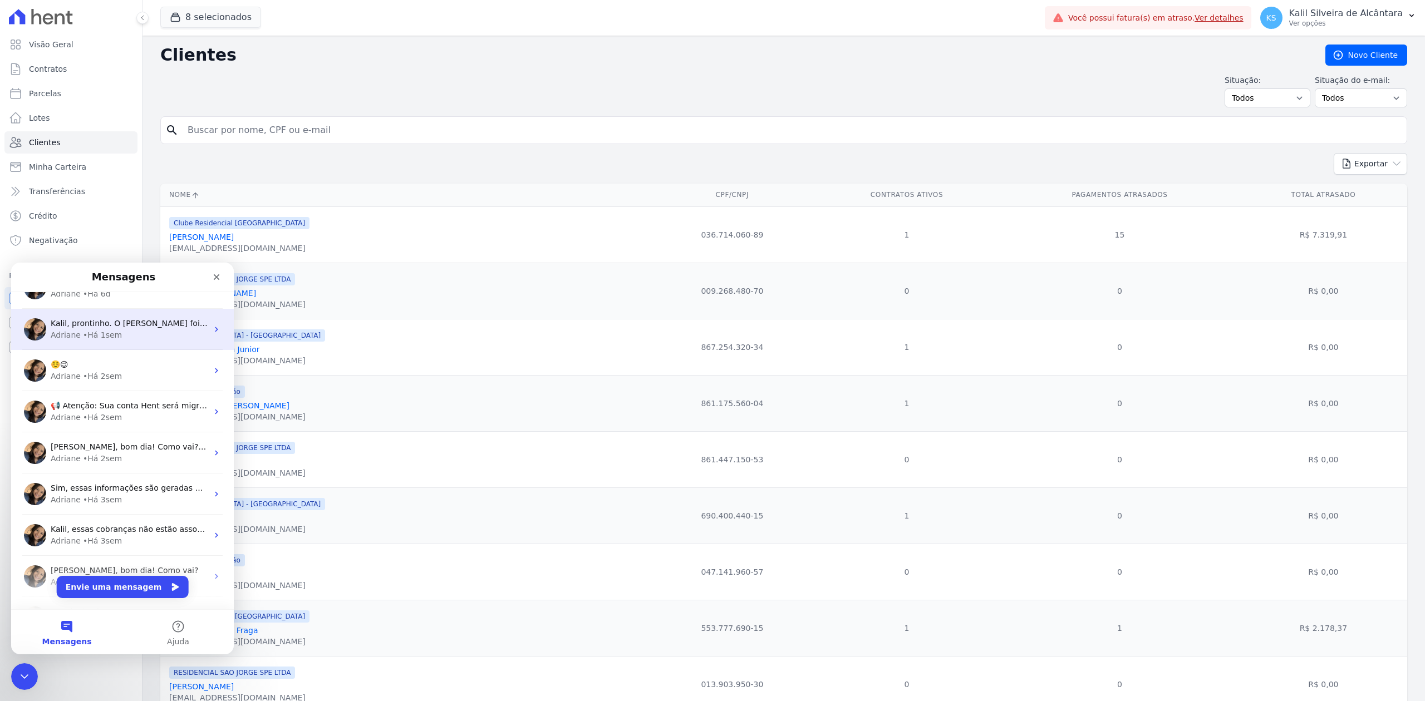
click at [72, 480] on div "Sim, essas informações são geradas no erp. Caso precise de alguma informação do…" at bounding box center [122, 494] width 223 height 41
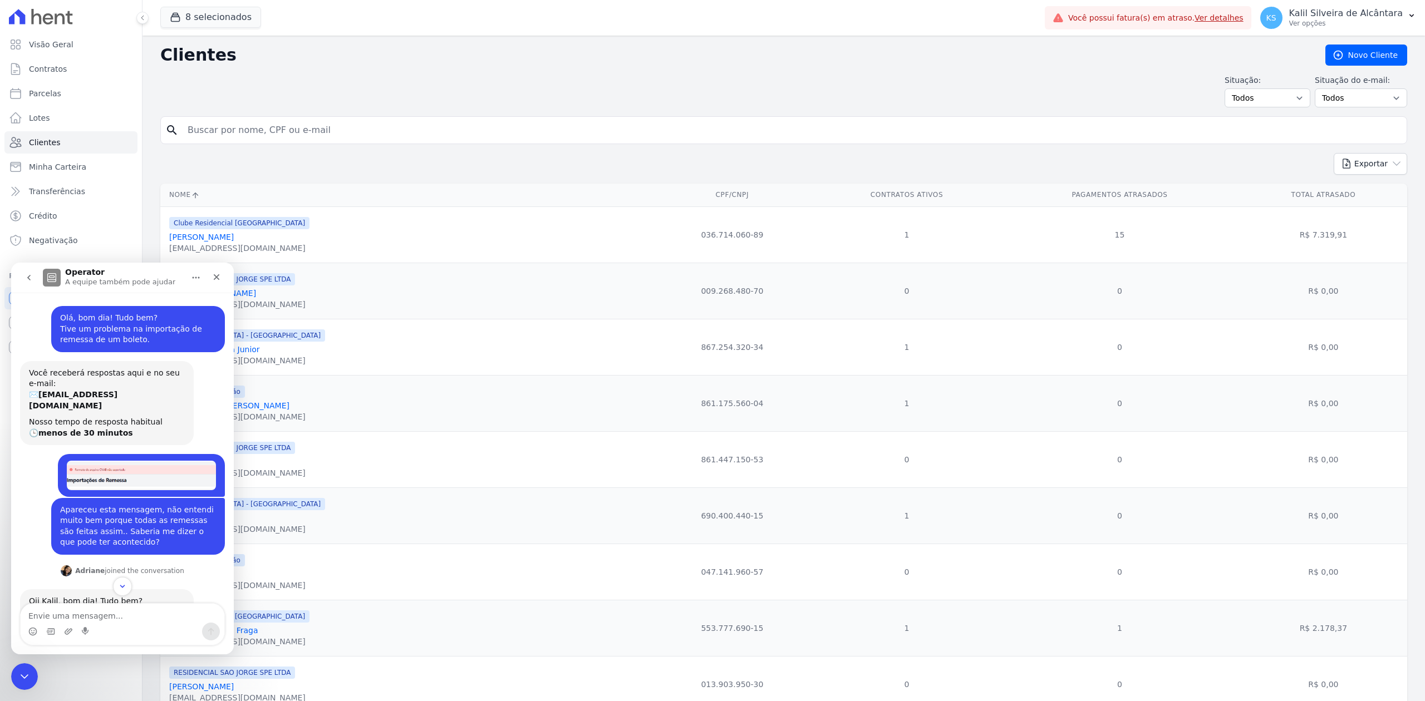
click at [29, 283] on button "go back" at bounding box center [28, 277] width 21 height 21
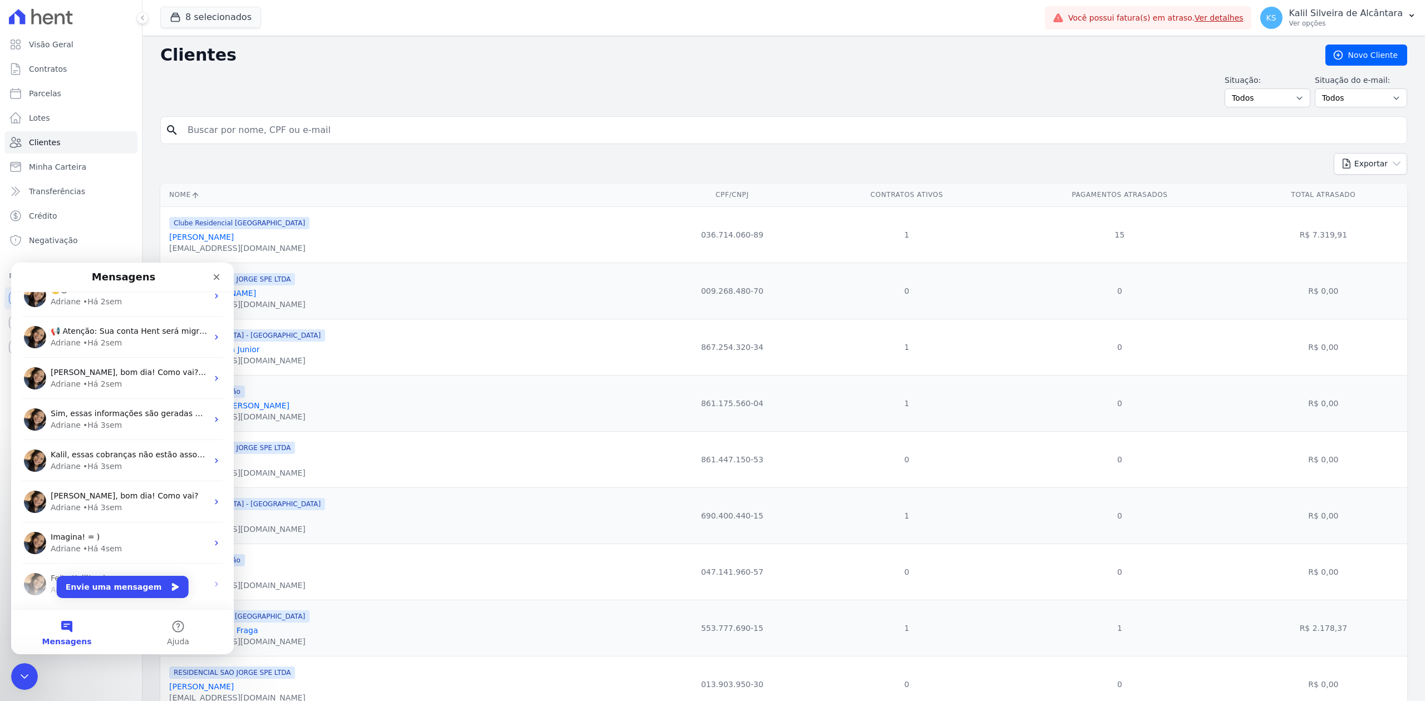
click at [69, 428] on div "Adriane" at bounding box center [66, 426] width 30 height 12
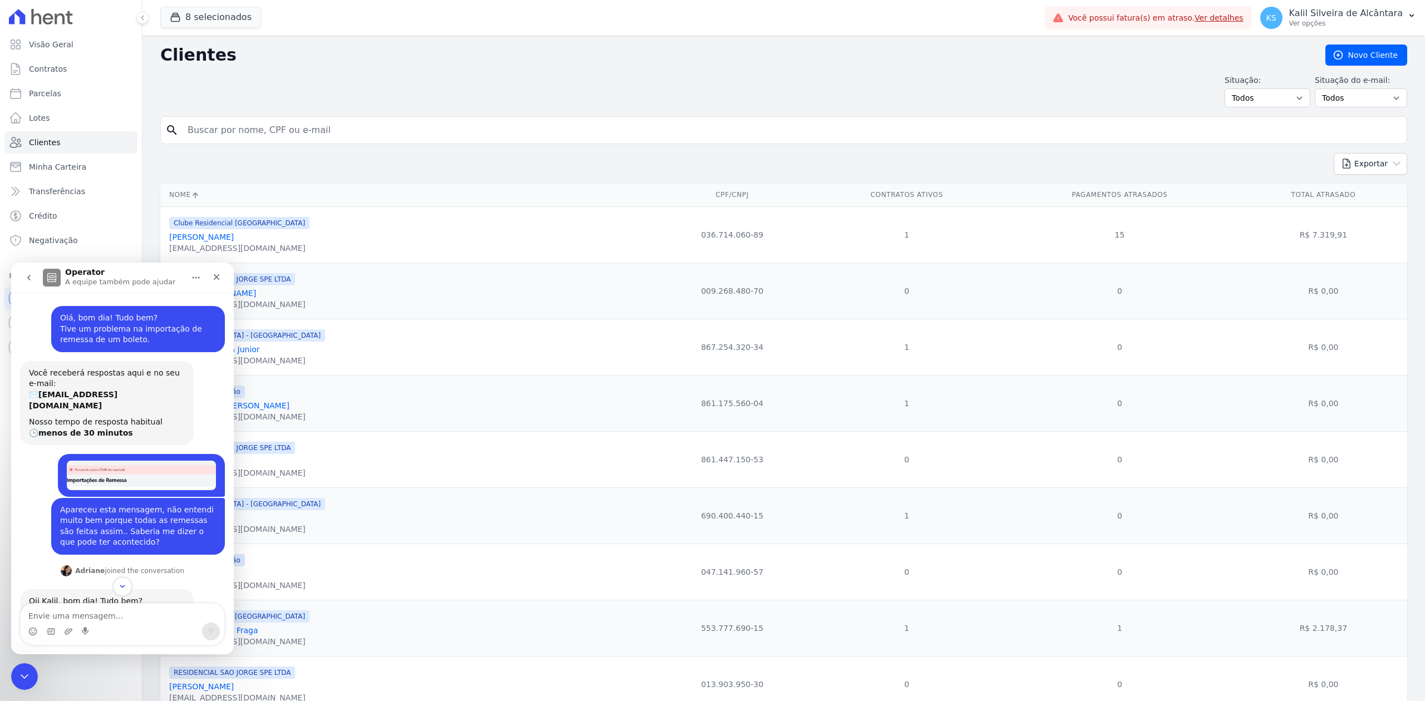
click at [28, 275] on icon "go back" at bounding box center [28, 277] width 9 height 9
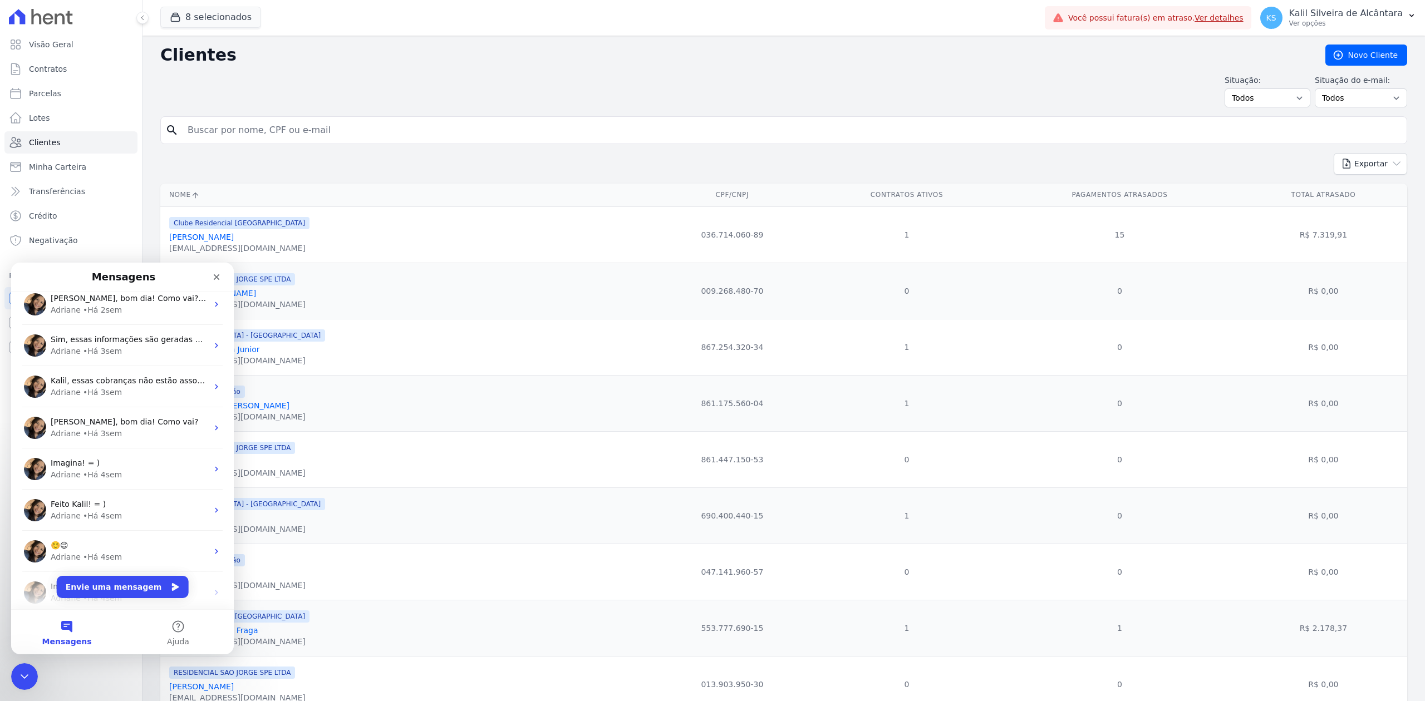
click at [125, 472] on div "Adriane • Há 4sem" at bounding box center [129, 475] width 157 height 12
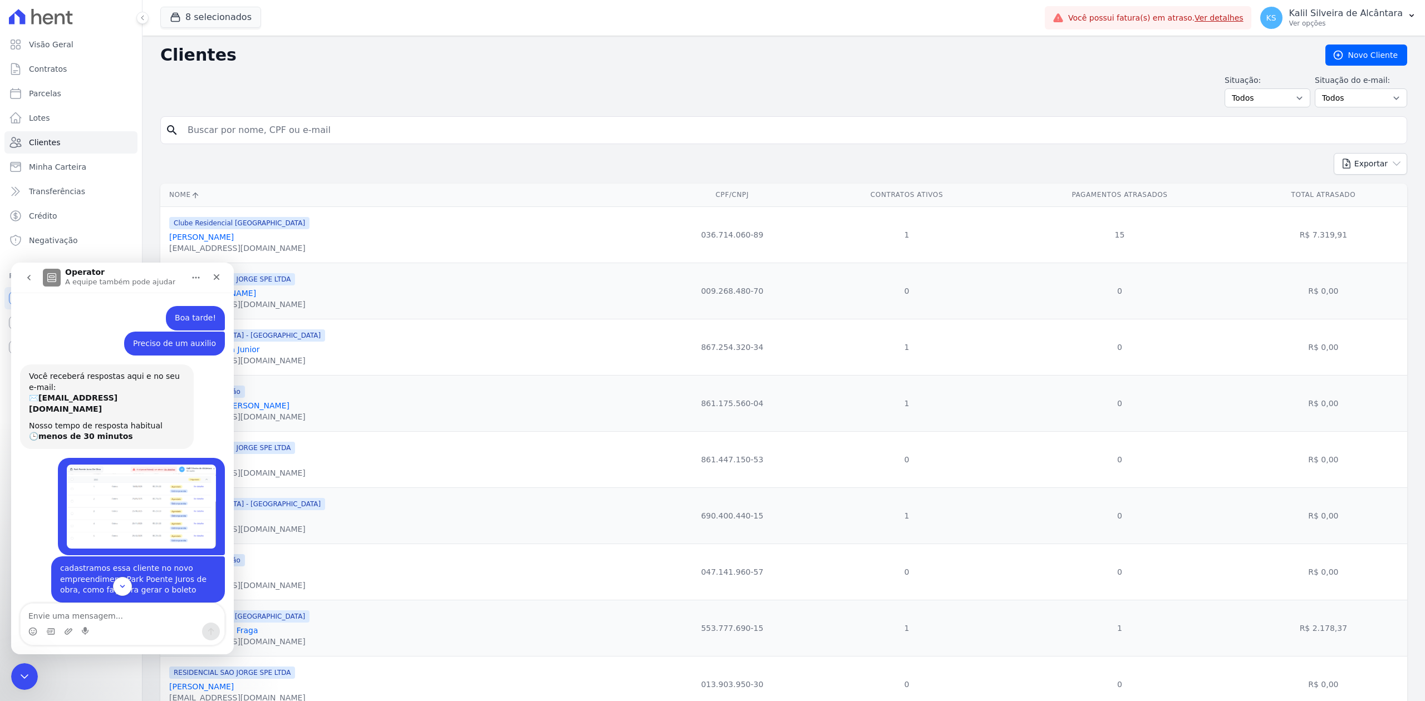
click at [27, 279] on icon "go back" at bounding box center [28, 277] width 9 height 9
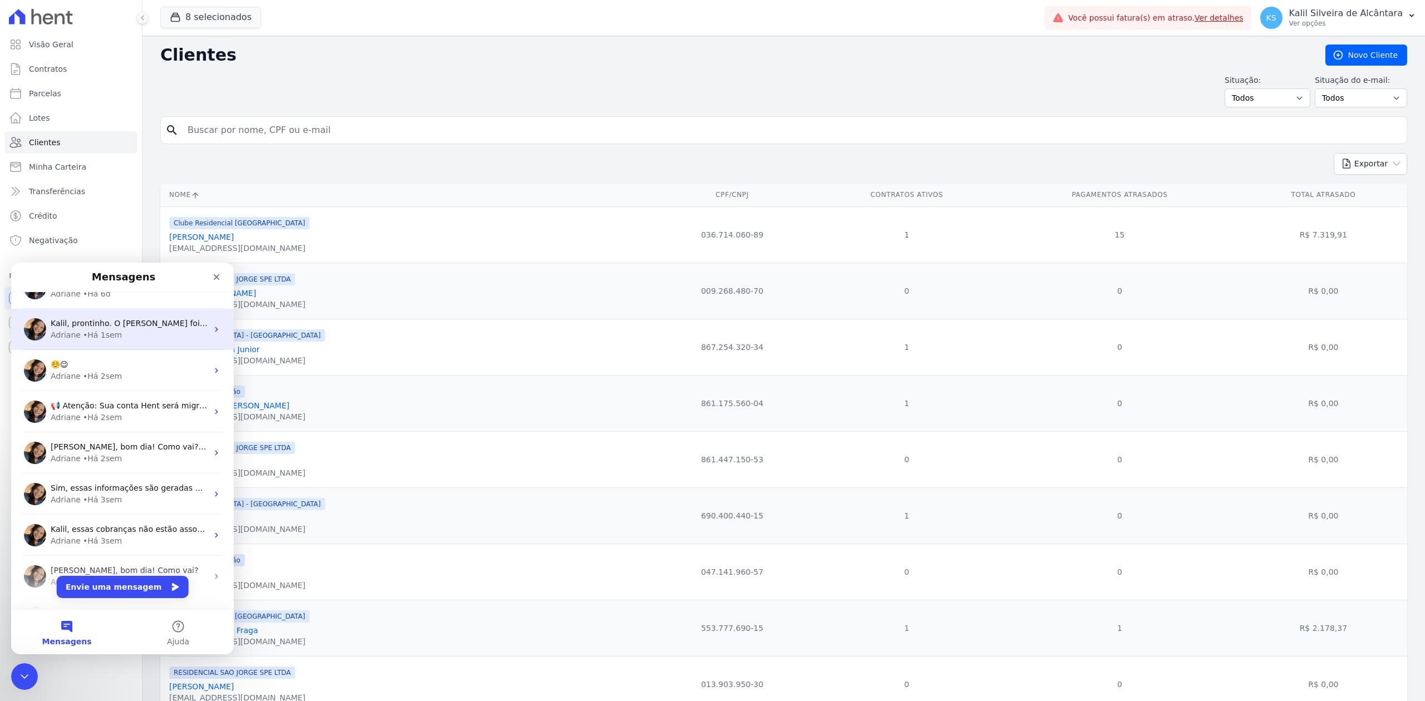
click at [126, 464] on div "[PERSON_NAME], bom dia! Como vai? [PERSON_NAME], poderia cancelar a cobrança po…" at bounding box center [122, 452] width 223 height 41
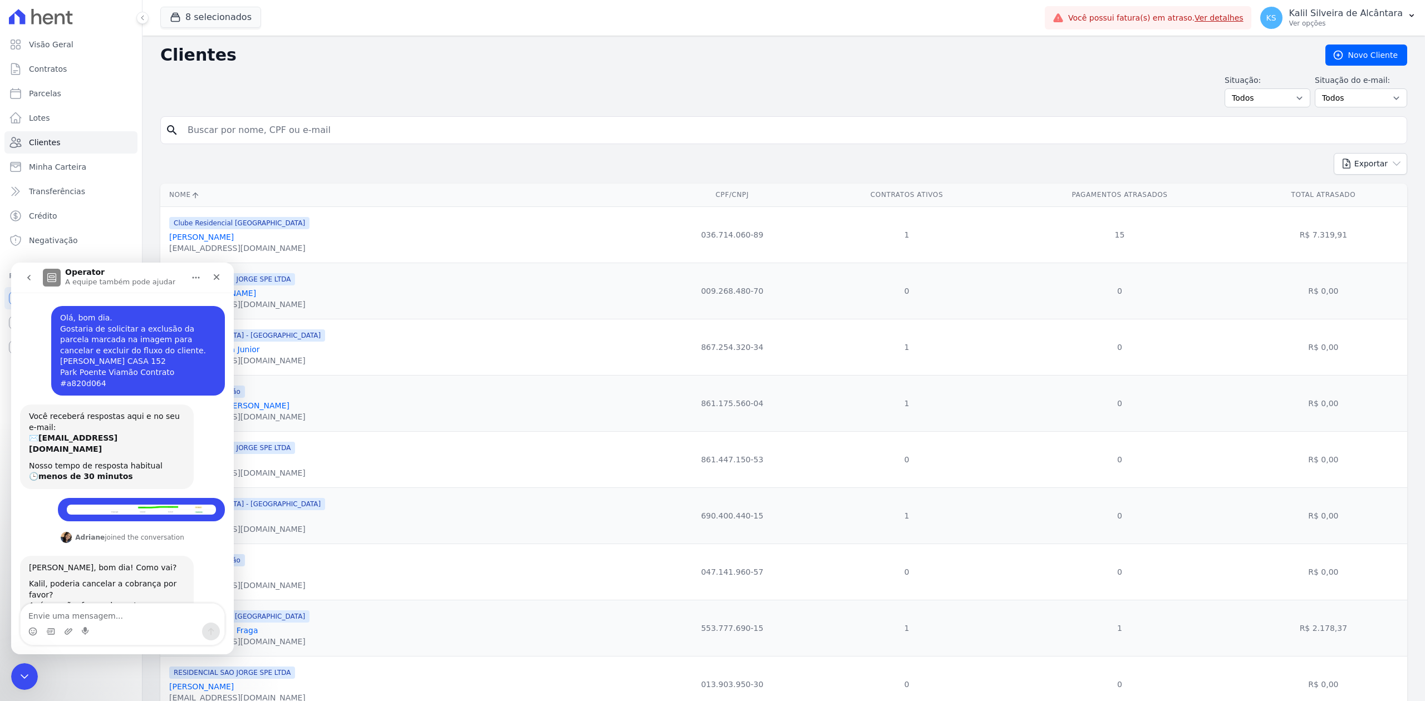
click at [35, 274] on button "go back" at bounding box center [28, 277] width 21 height 21
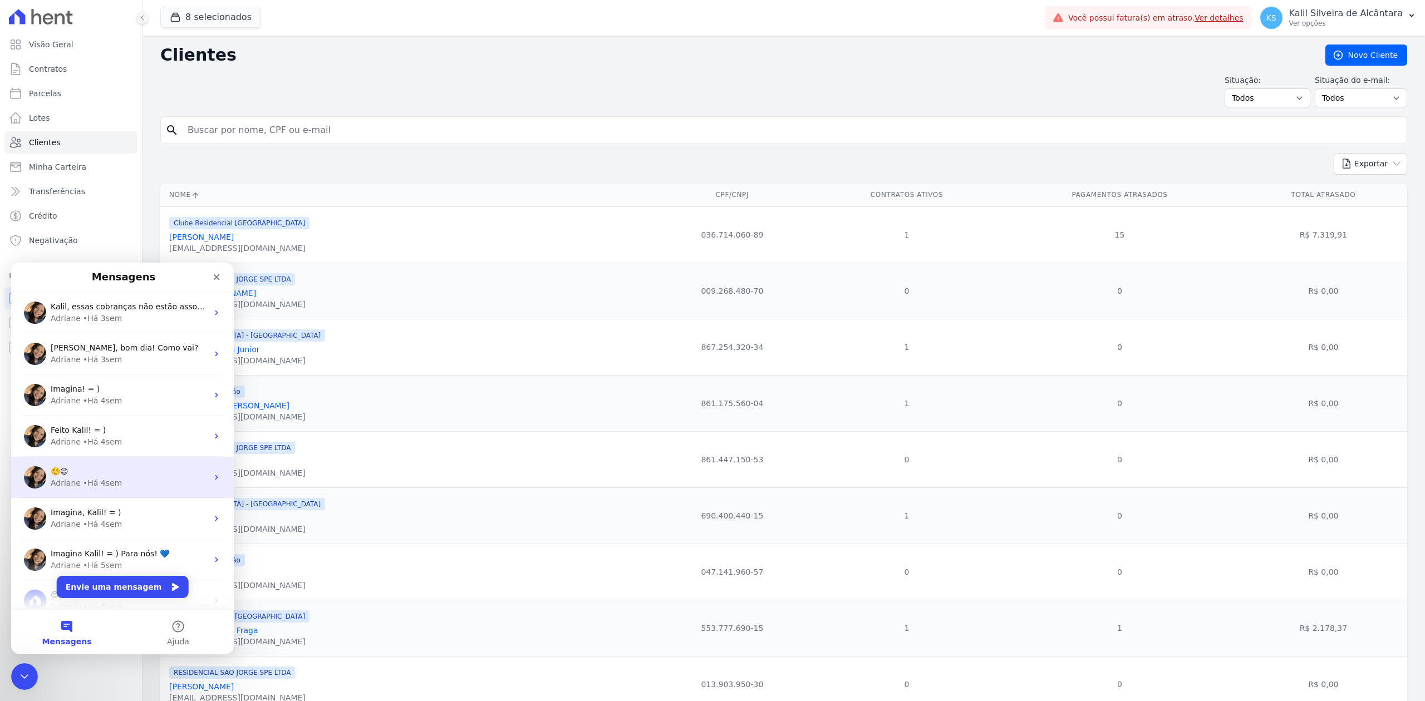
click at [92, 457] on div "☺️😉 Adriane • Há 4sem" at bounding box center [122, 477] width 223 height 41
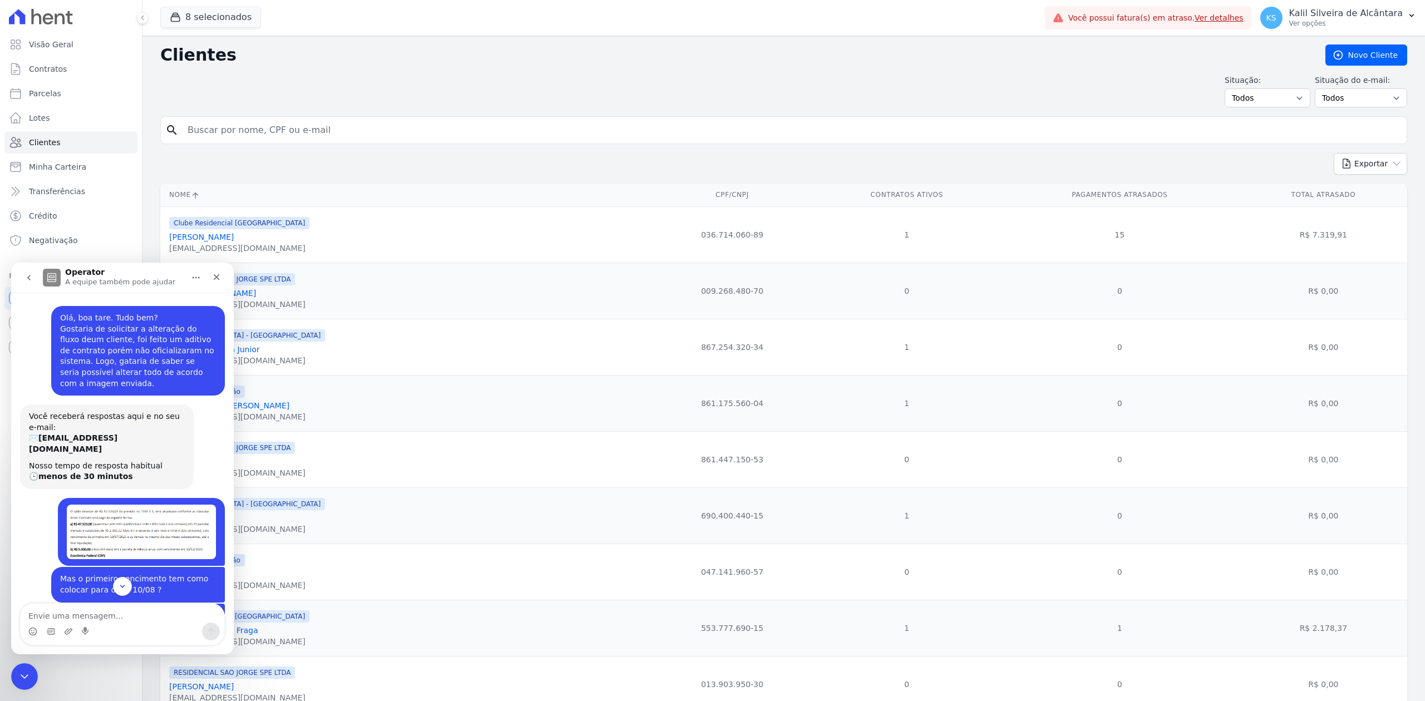
click at [29, 284] on button "go back" at bounding box center [28, 277] width 21 height 21
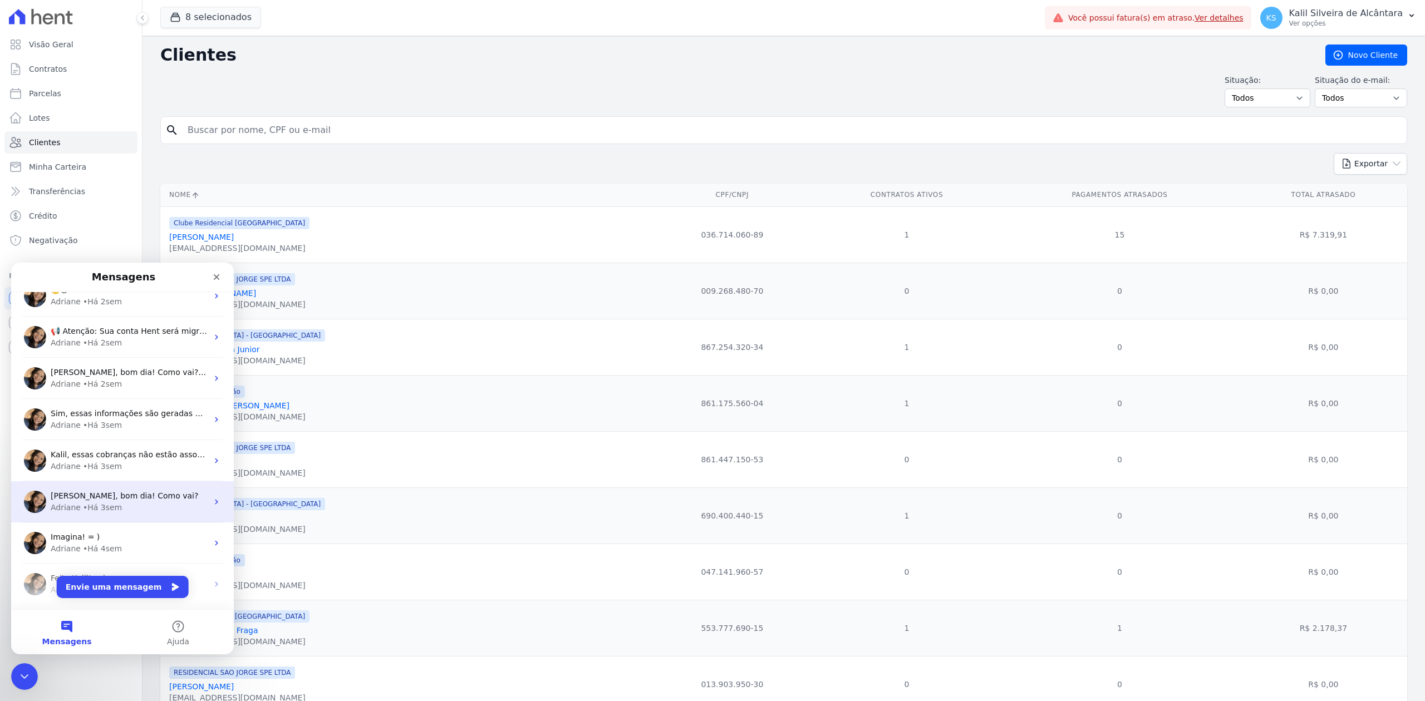
click at [96, 519] on div "[PERSON_NAME], bom dia! Como vai? [PERSON_NAME] • Há 3sem" at bounding box center [122, 501] width 223 height 41
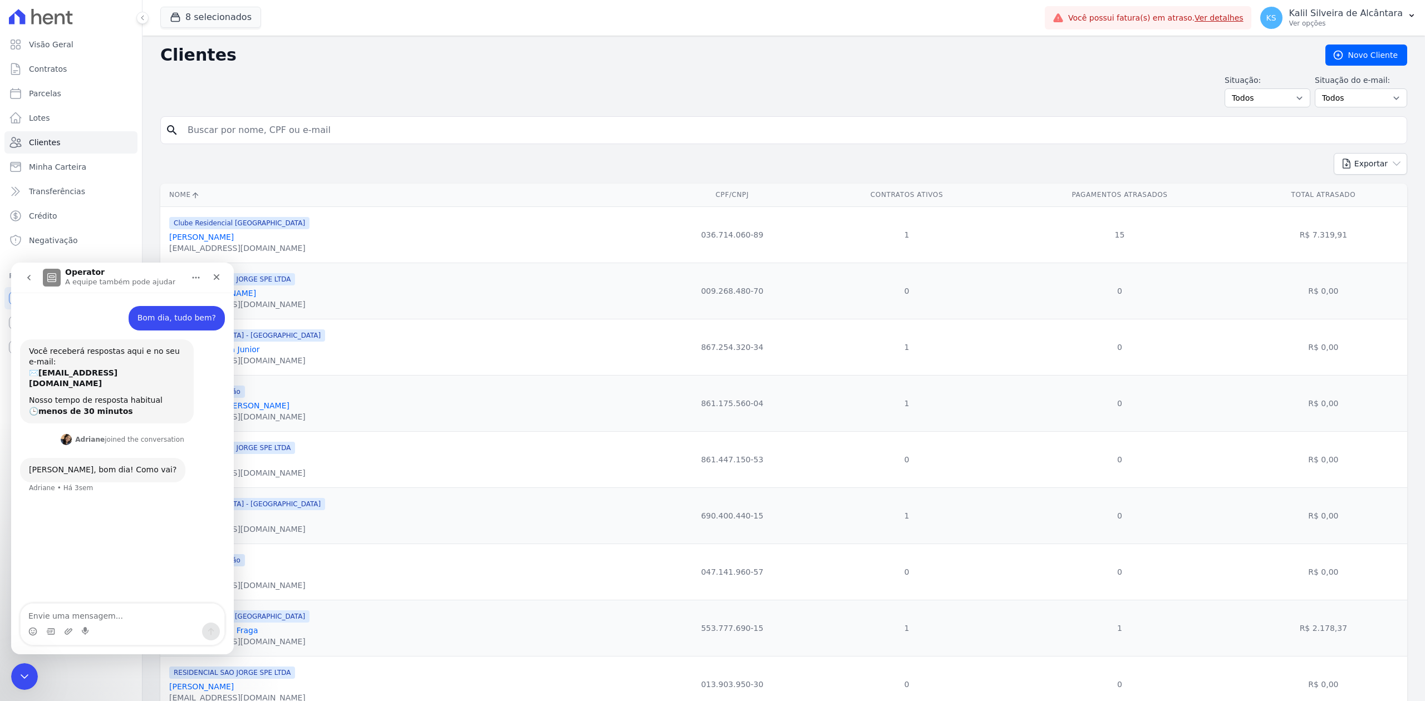
click at [29, 290] on nav "Operator A equipe também pode ajudar" at bounding box center [122, 278] width 223 height 30
click at [27, 288] on button "go back" at bounding box center [28, 277] width 21 height 21
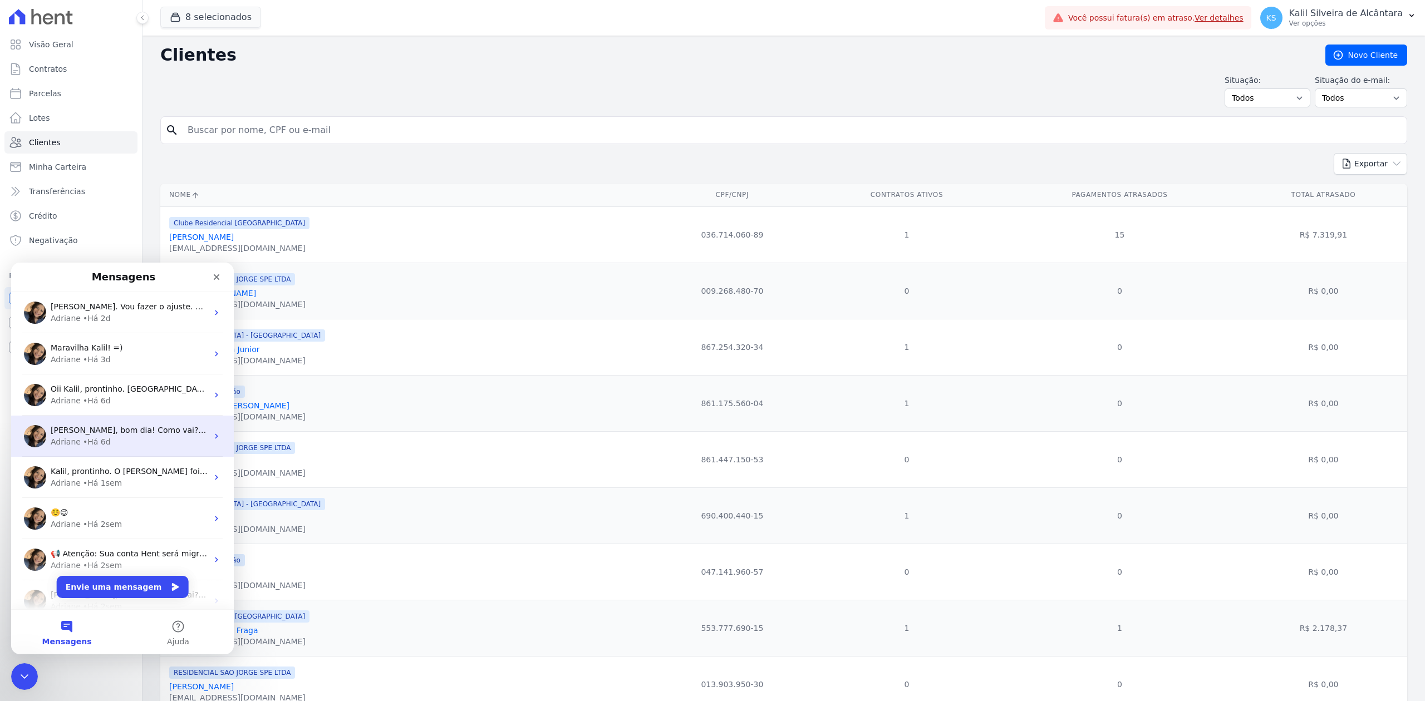
click at [65, 430] on span "[PERSON_NAME], bom dia! Como vai? Kalil, é possível cancelar a cobrança emitida…" at bounding box center [286, 430] width 471 height 9
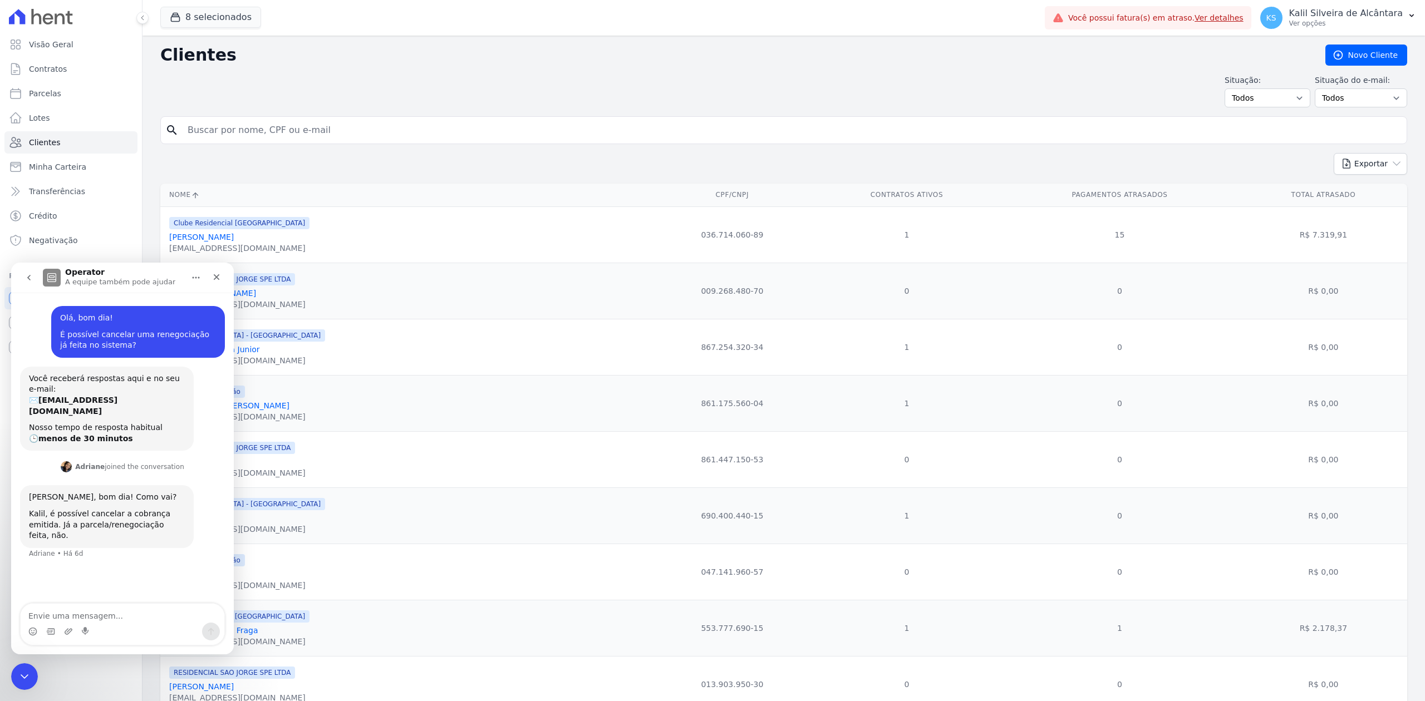
click at [27, 285] on button "go back" at bounding box center [28, 277] width 21 height 21
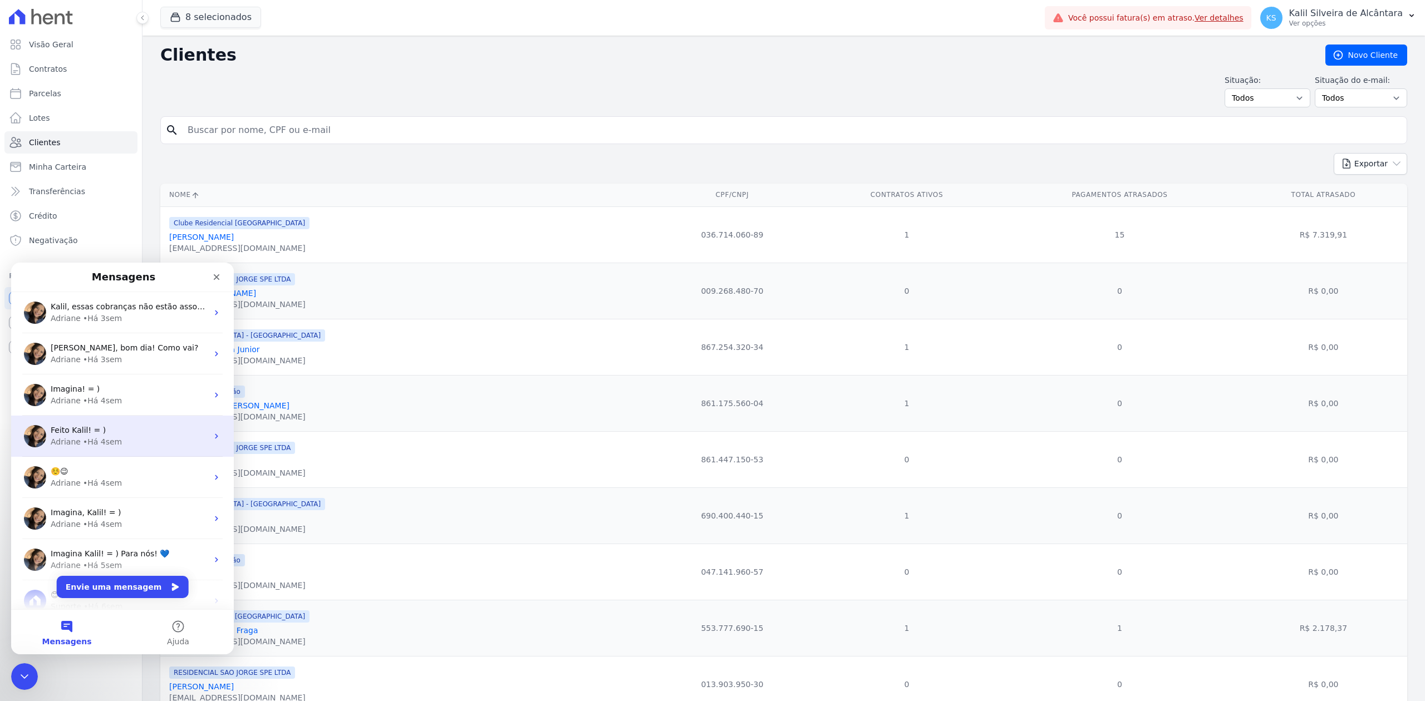
click at [83, 455] on div "Feito Kalil! = ) Adriane • Há 4sem" at bounding box center [122, 436] width 223 height 41
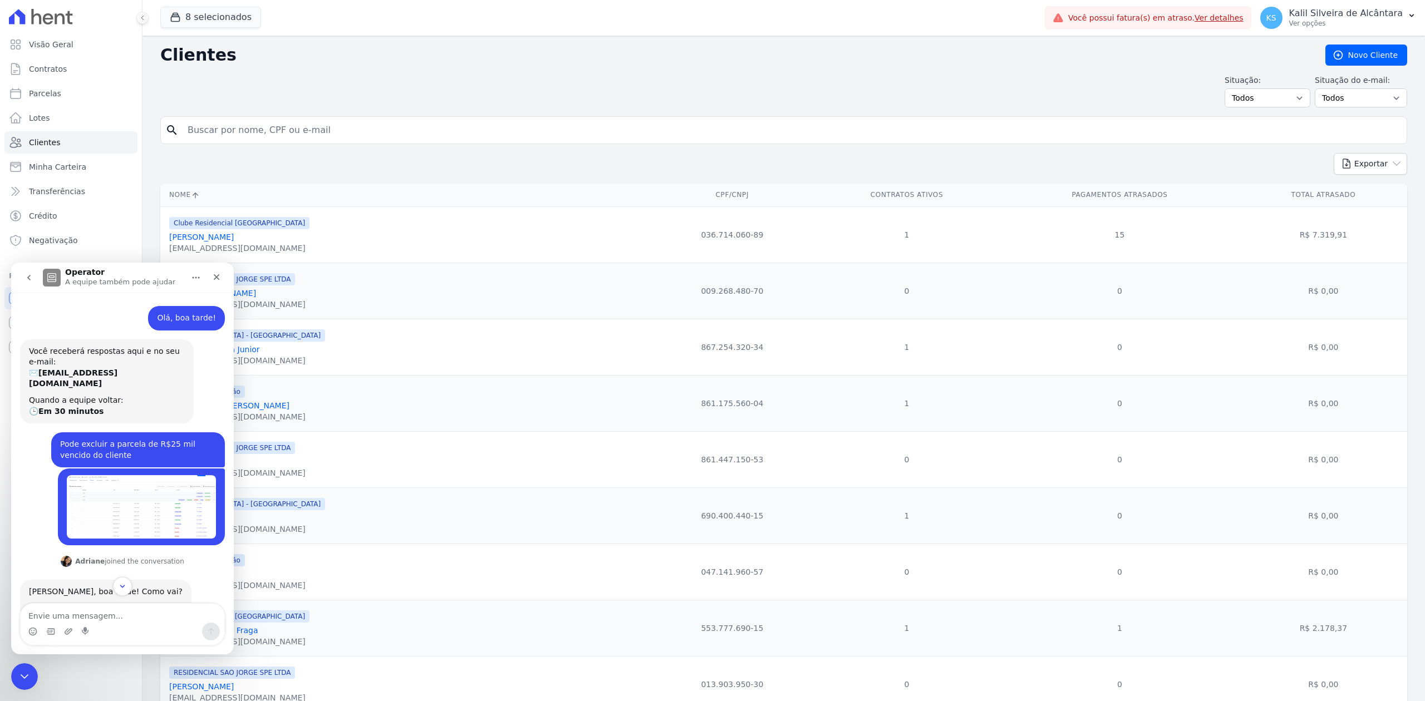
click at [33, 274] on button "go back" at bounding box center [28, 277] width 21 height 21
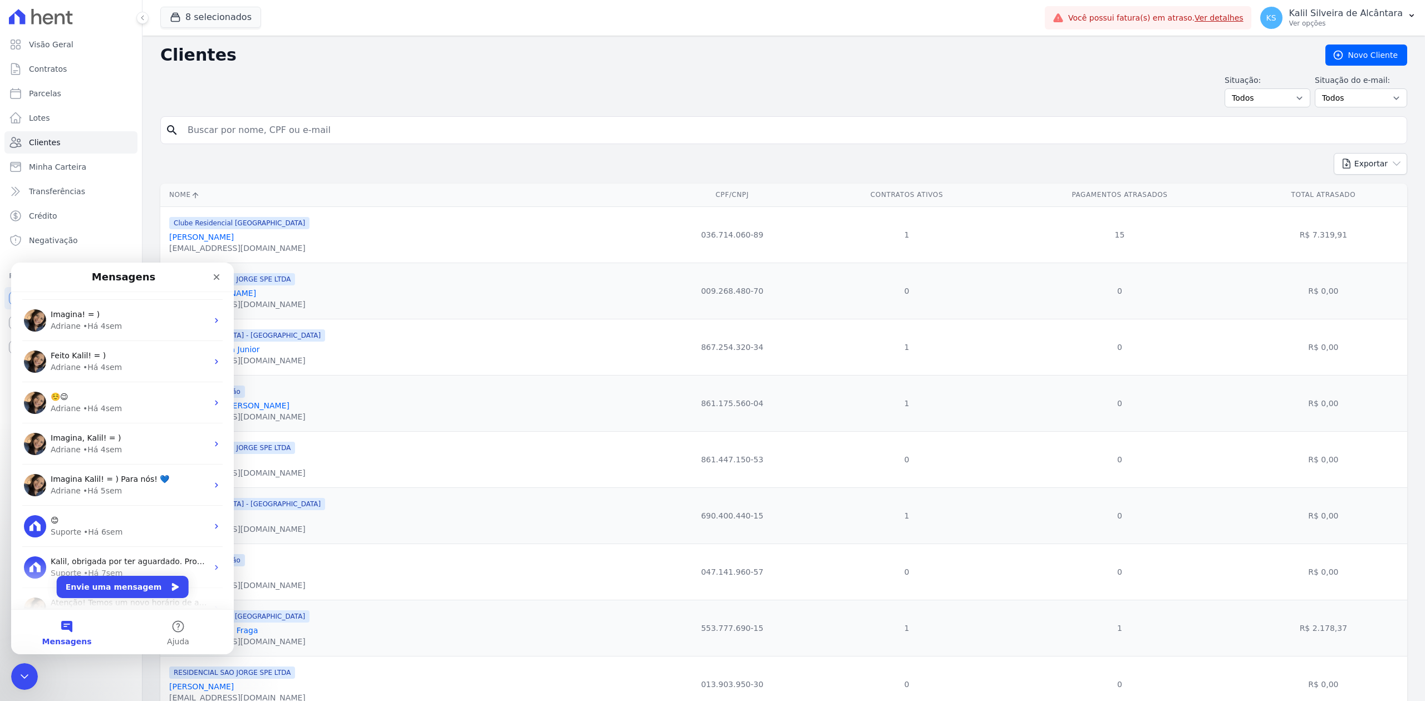
click at [165, 440] on div "Imagina, Kalil! = )" at bounding box center [129, 438] width 157 height 12
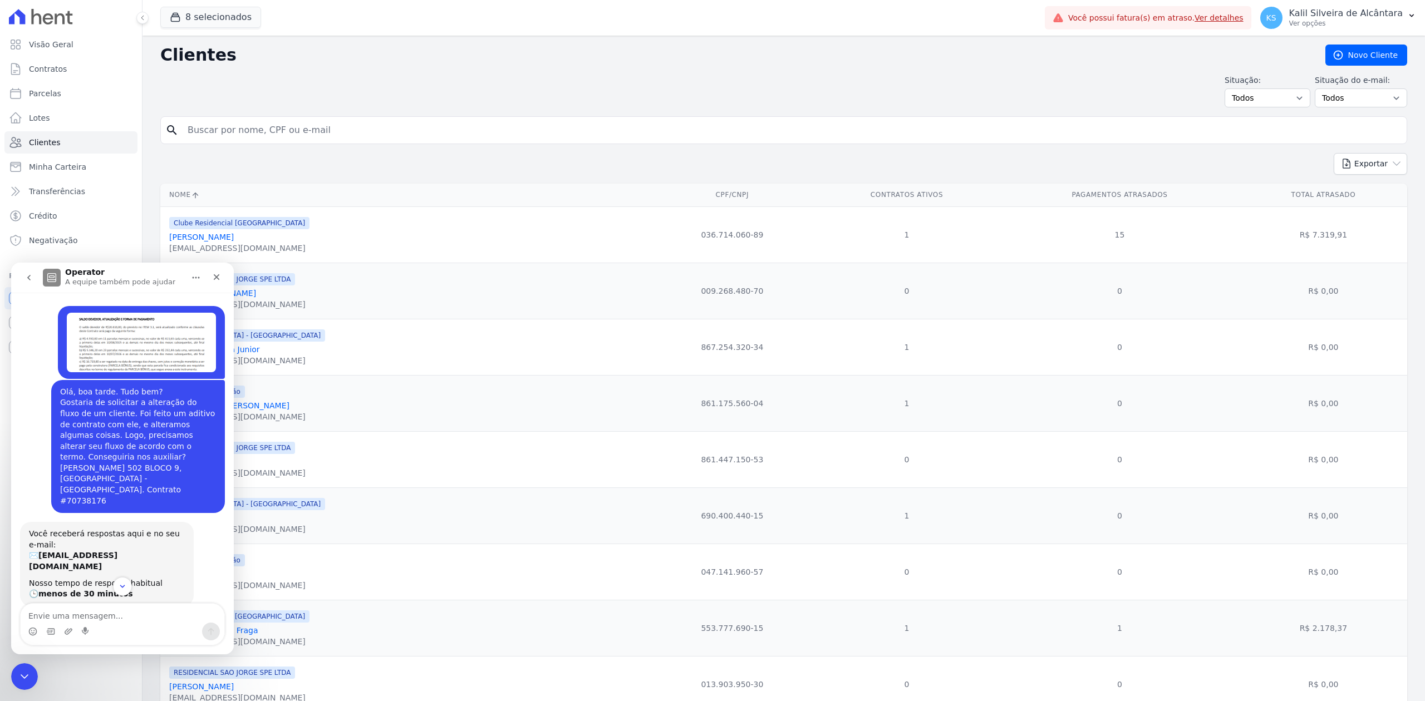
click at [103, 353] on img "Kalil diz…" at bounding box center [141, 343] width 149 height 60
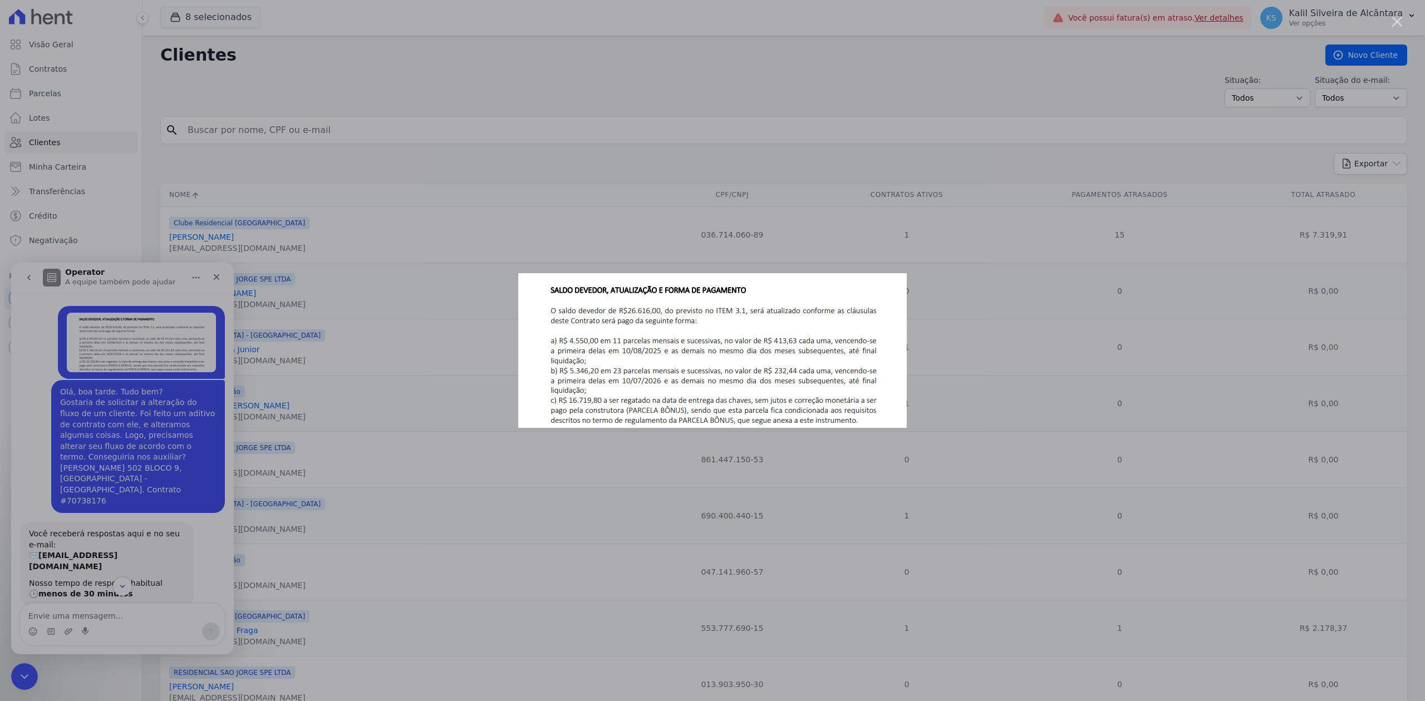
click at [103, 353] on div "Messenger da Intercom" at bounding box center [712, 350] width 1425 height 701
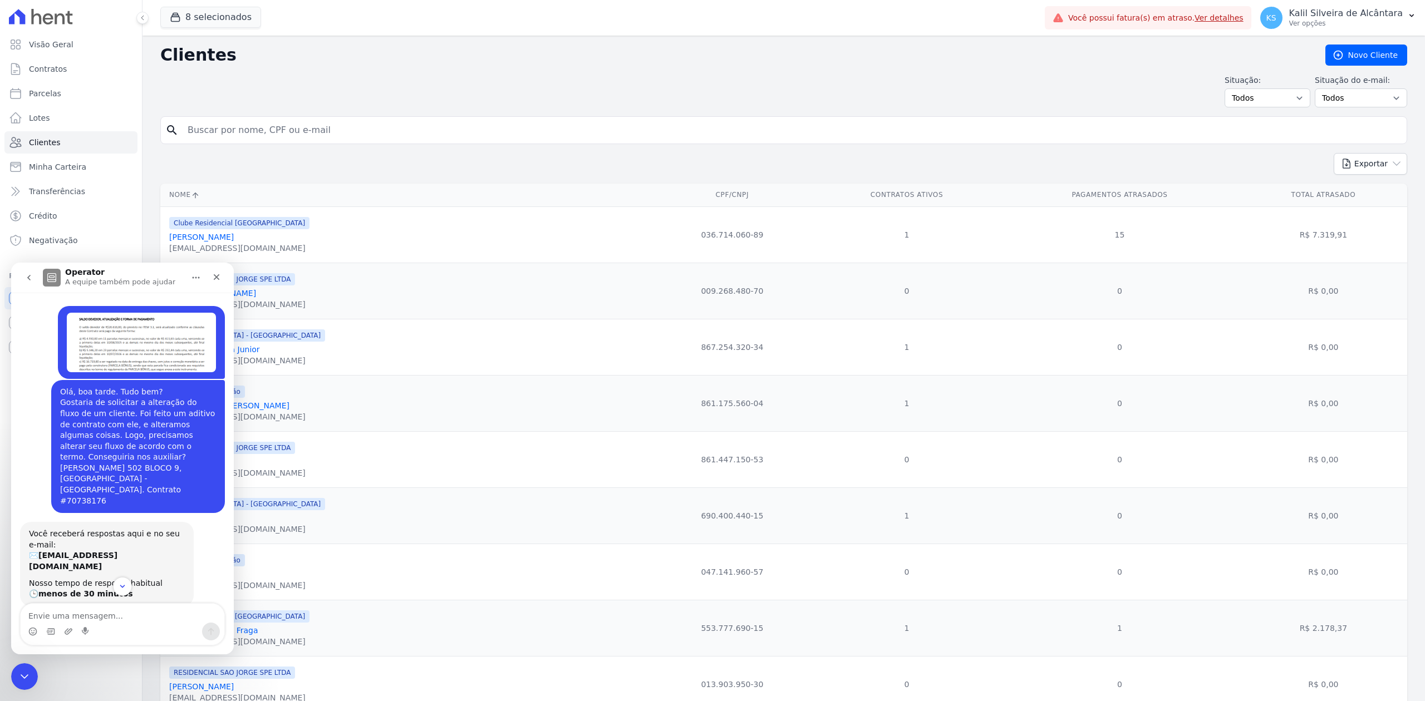
click at [28, 283] on button "go back" at bounding box center [28, 277] width 21 height 21
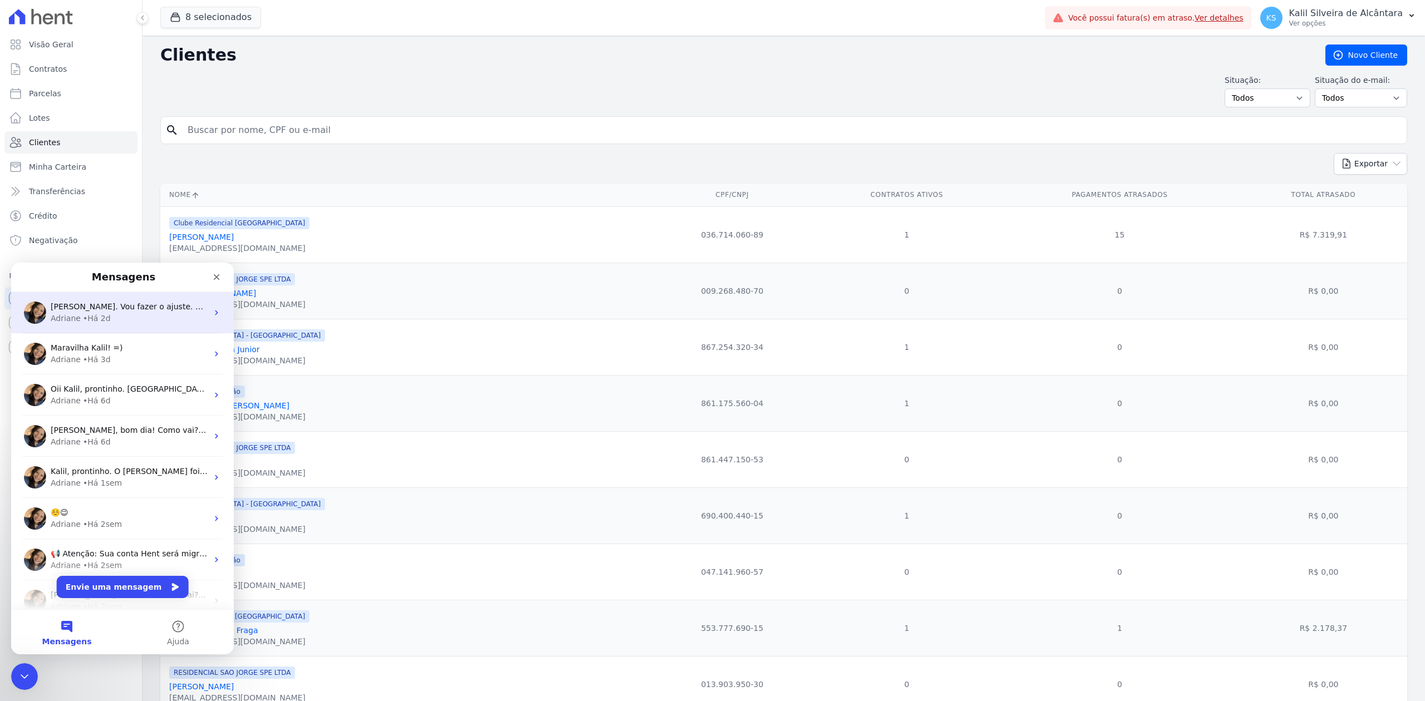
click at [72, 319] on div "Adriane" at bounding box center [66, 319] width 30 height 12
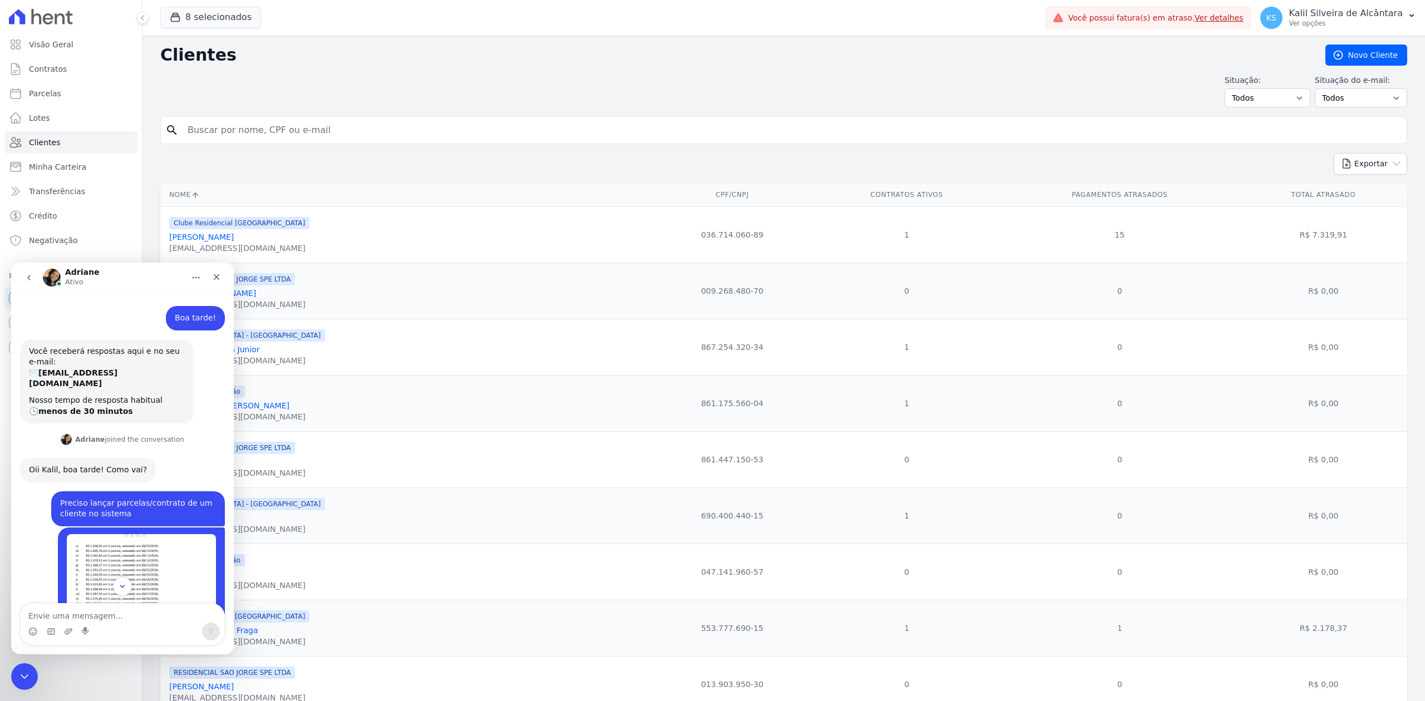
click at [30, 277] on icon "go back" at bounding box center [28, 277] width 9 height 9
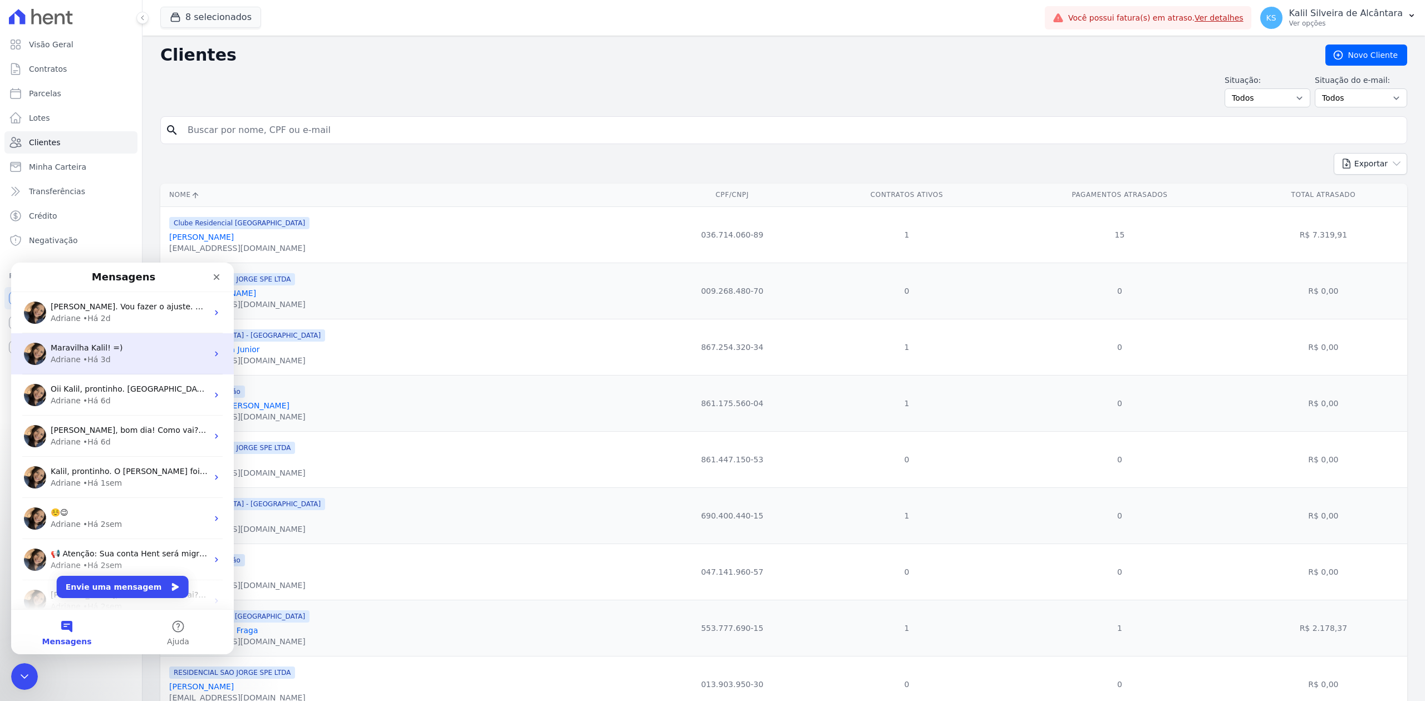
click at [57, 363] on div "Adriane" at bounding box center [66, 360] width 30 height 12
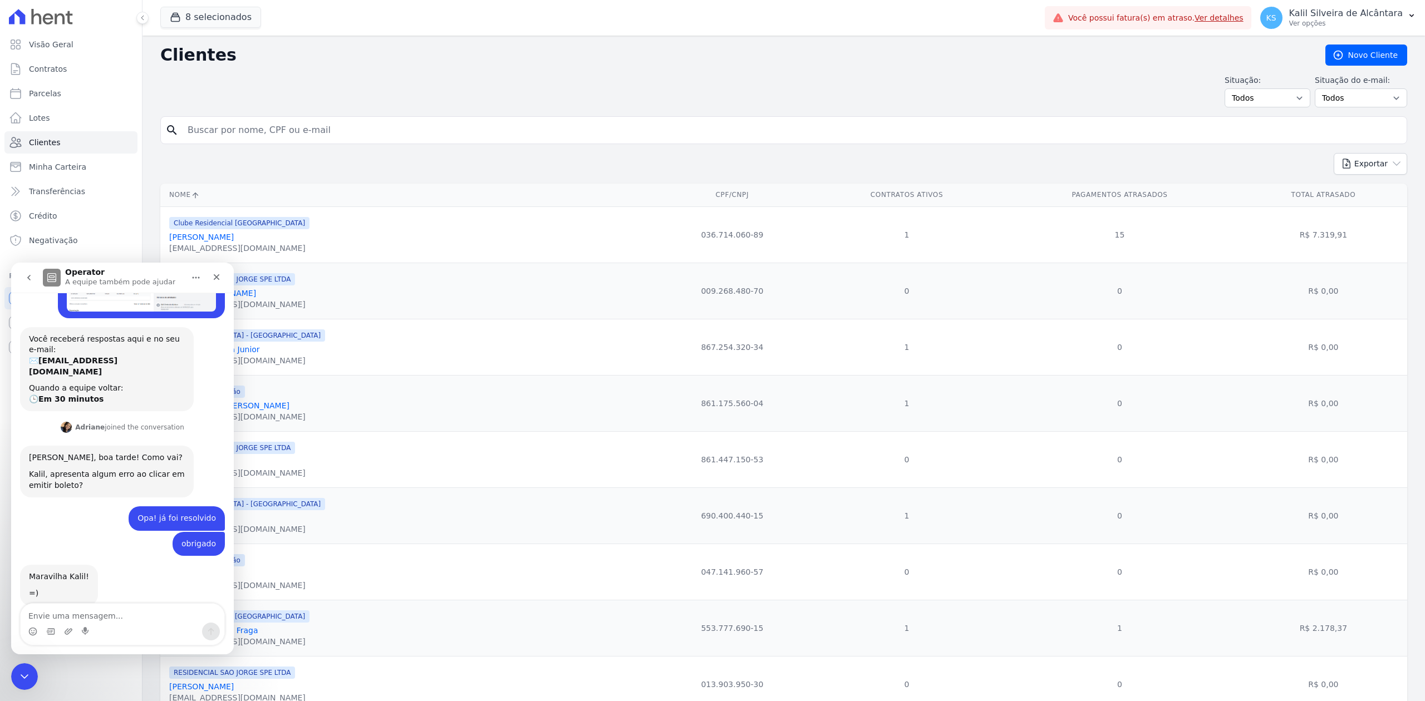
click at [31, 276] on icon "go back" at bounding box center [28, 277] width 9 height 9
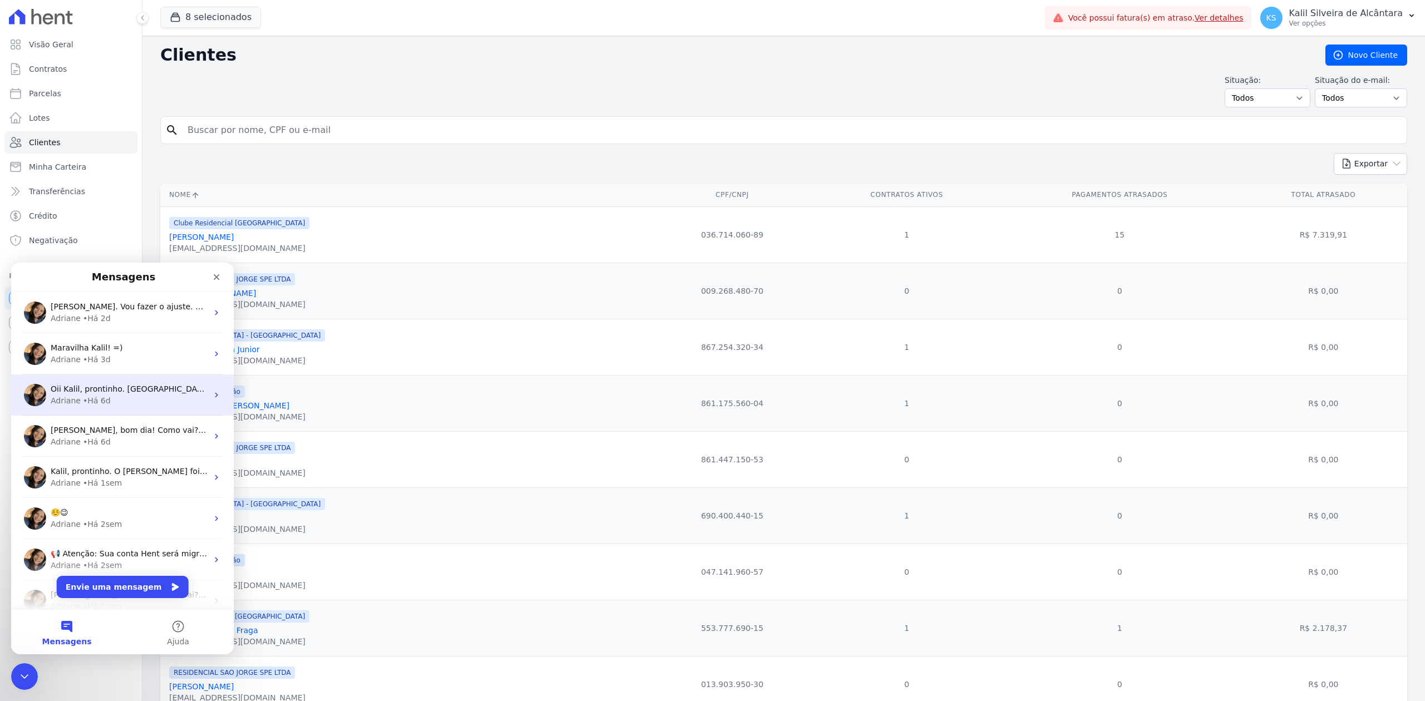
click at [58, 388] on span "Oii Kalil, prontinho. [GEOGRAPHIC_DATA]. Obs: Recebi seu audio no whatsapp. Pre…" at bounding box center [396, 389] width 690 height 9
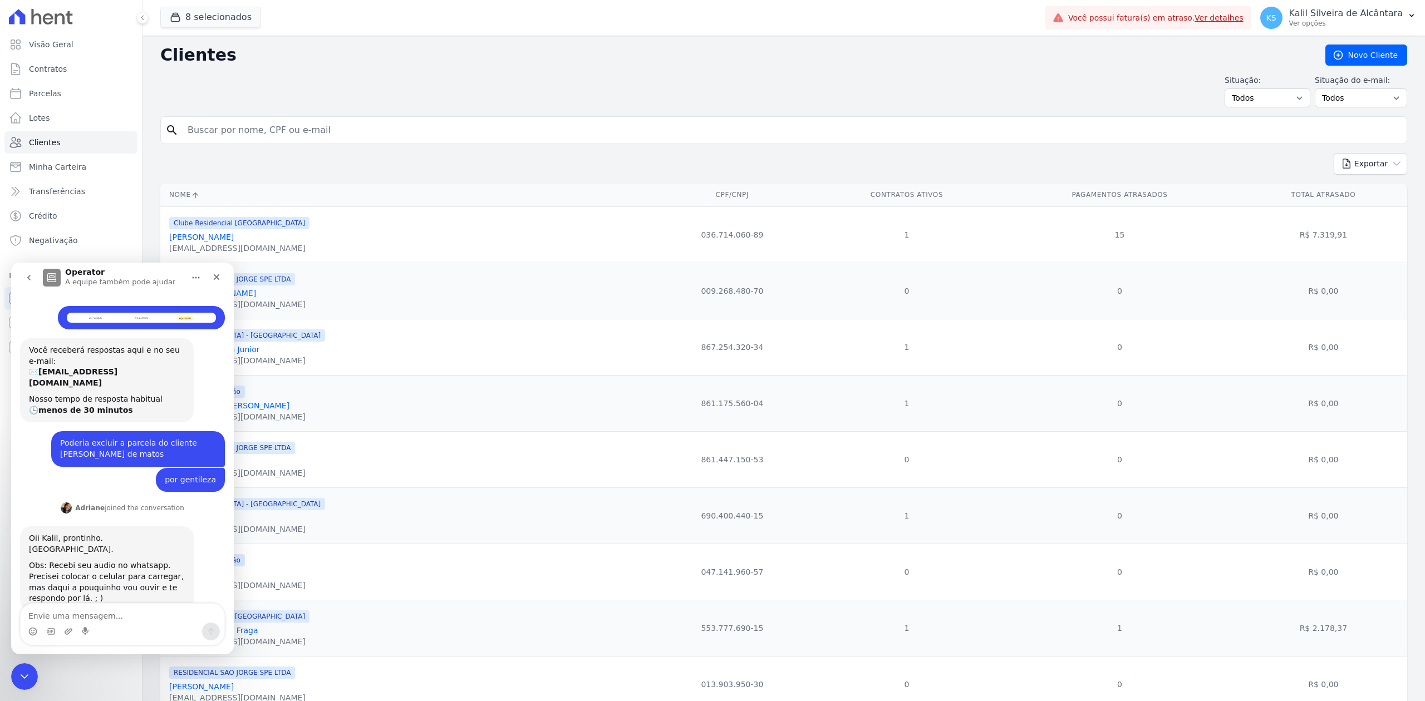
click at [27, 282] on icon "go back" at bounding box center [28, 277] width 9 height 9
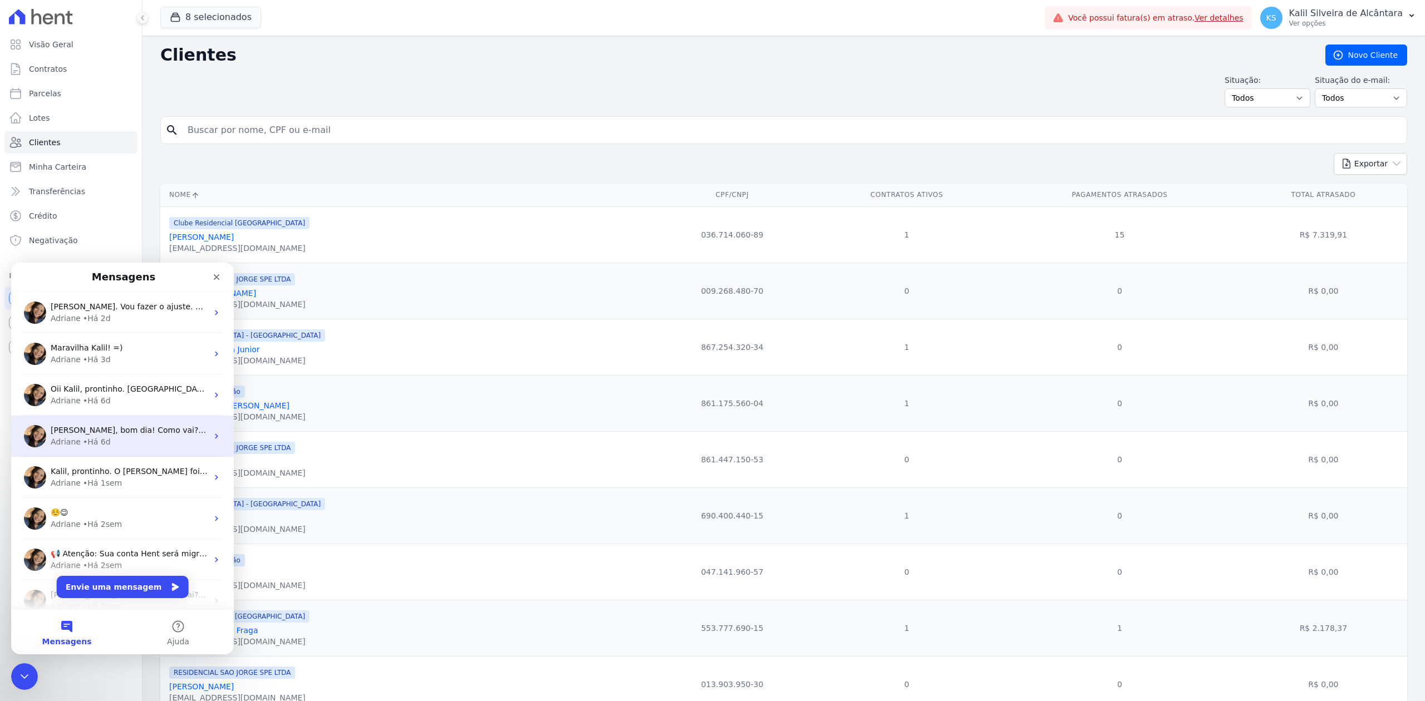
click at [92, 441] on div "• Há 6d" at bounding box center [97, 442] width 28 height 12
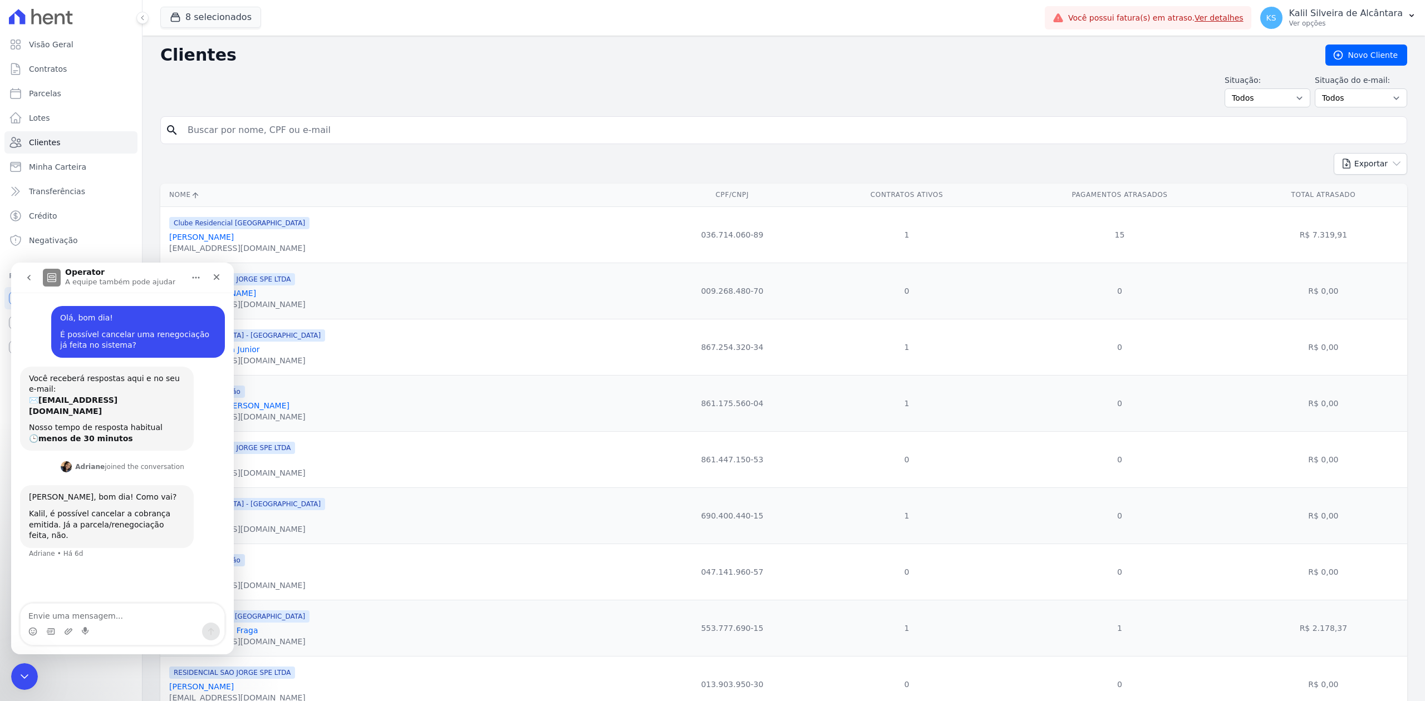
click at [27, 281] on icon "go back" at bounding box center [28, 277] width 9 height 9
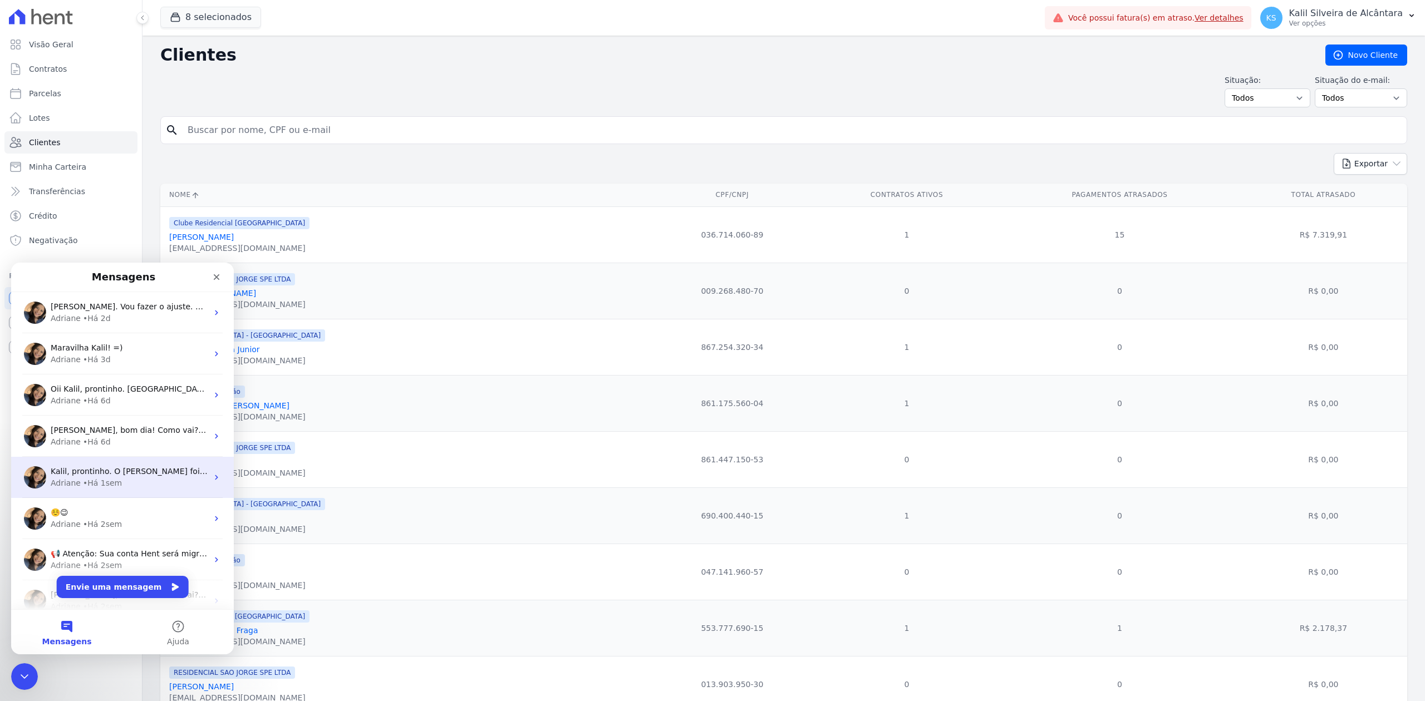
click at [96, 473] on span "Kalil, prontinho. O [PERSON_NAME] foi cadastrada e inserido nos empreendimentos…" at bounding box center [376, 471] width 651 height 9
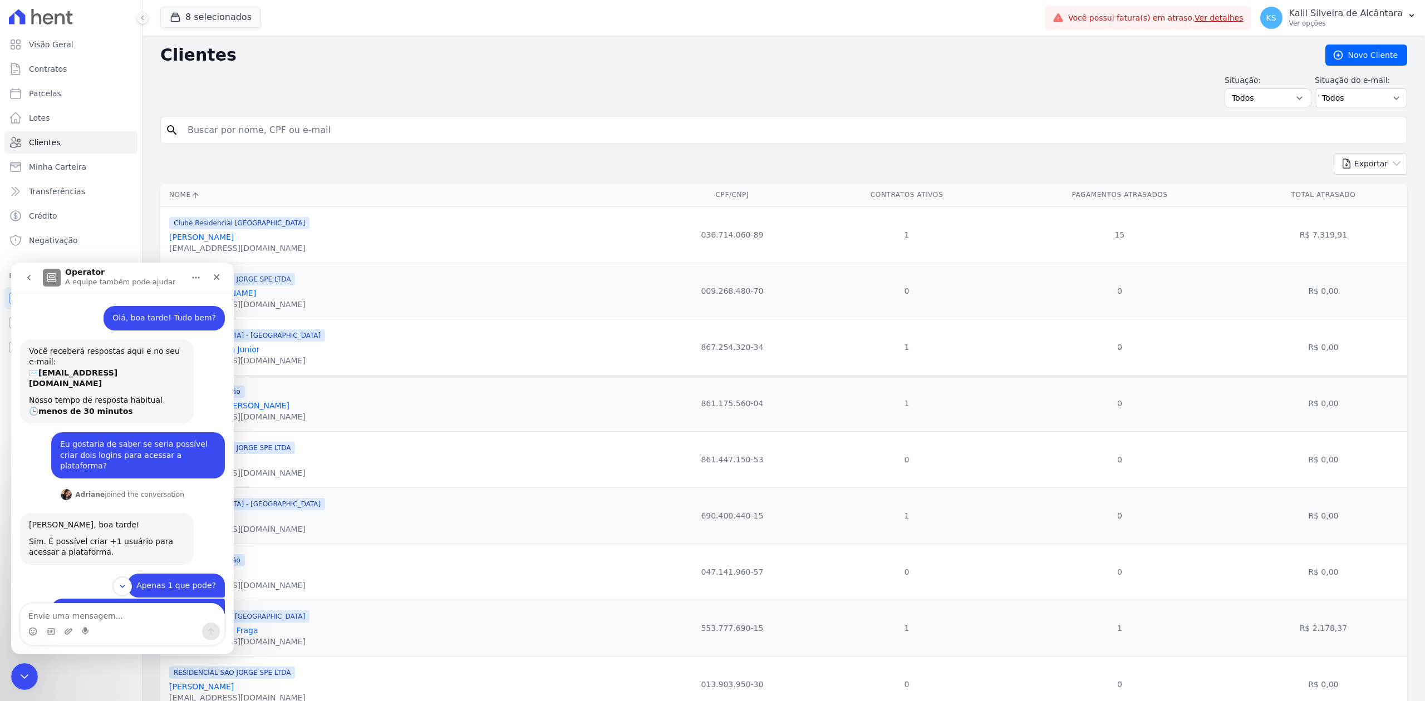
click at [31, 274] on icon "go back" at bounding box center [28, 277] width 9 height 9
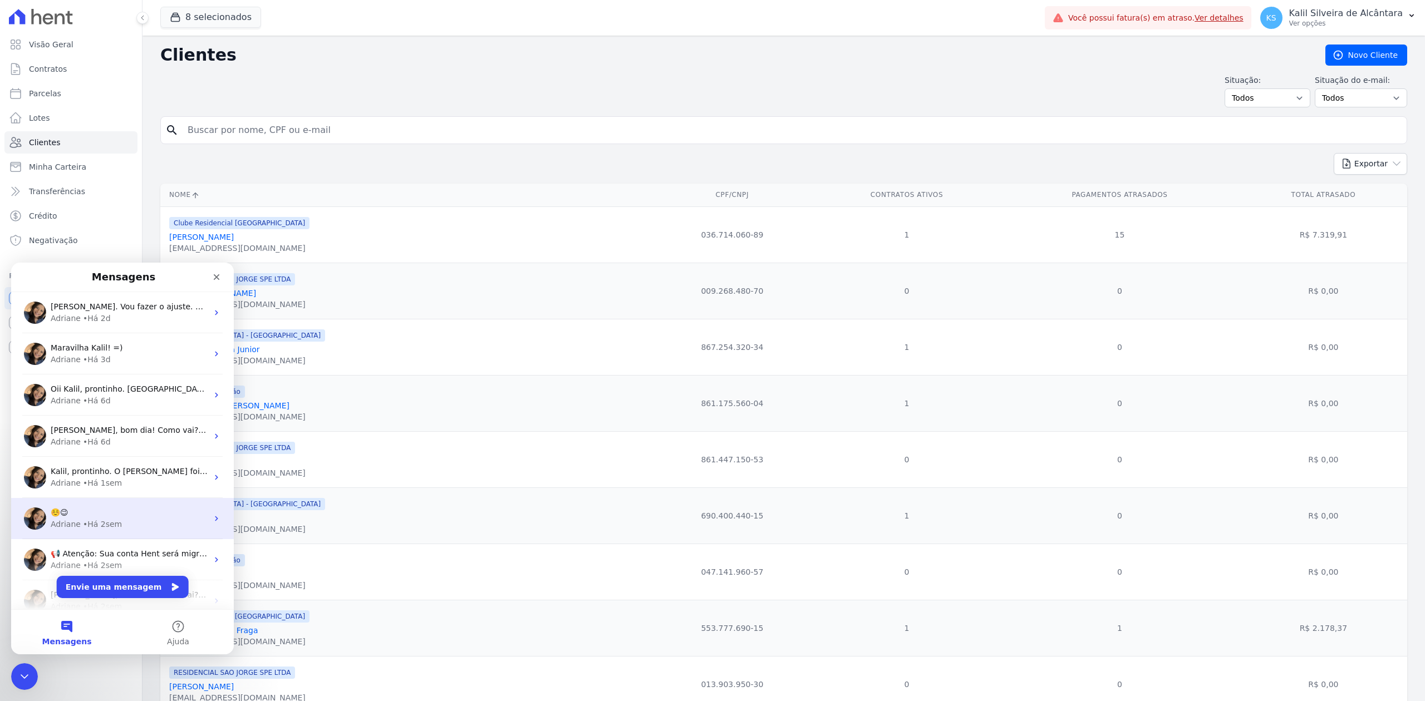
click at [72, 517] on div "☺️😉" at bounding box center [129, 513] width 157 height 12
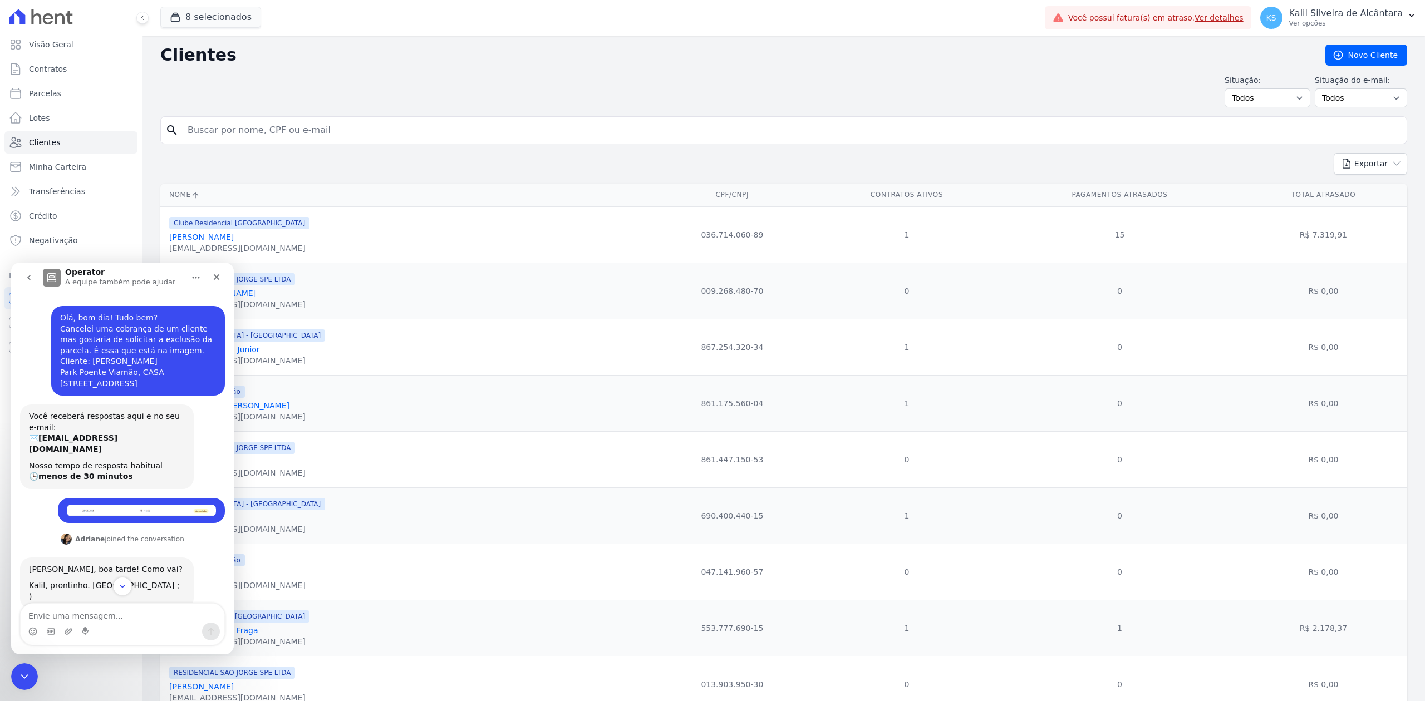
click at [32, 277] on icon "go back" at bounding box center [28, 277] width 9 height 9
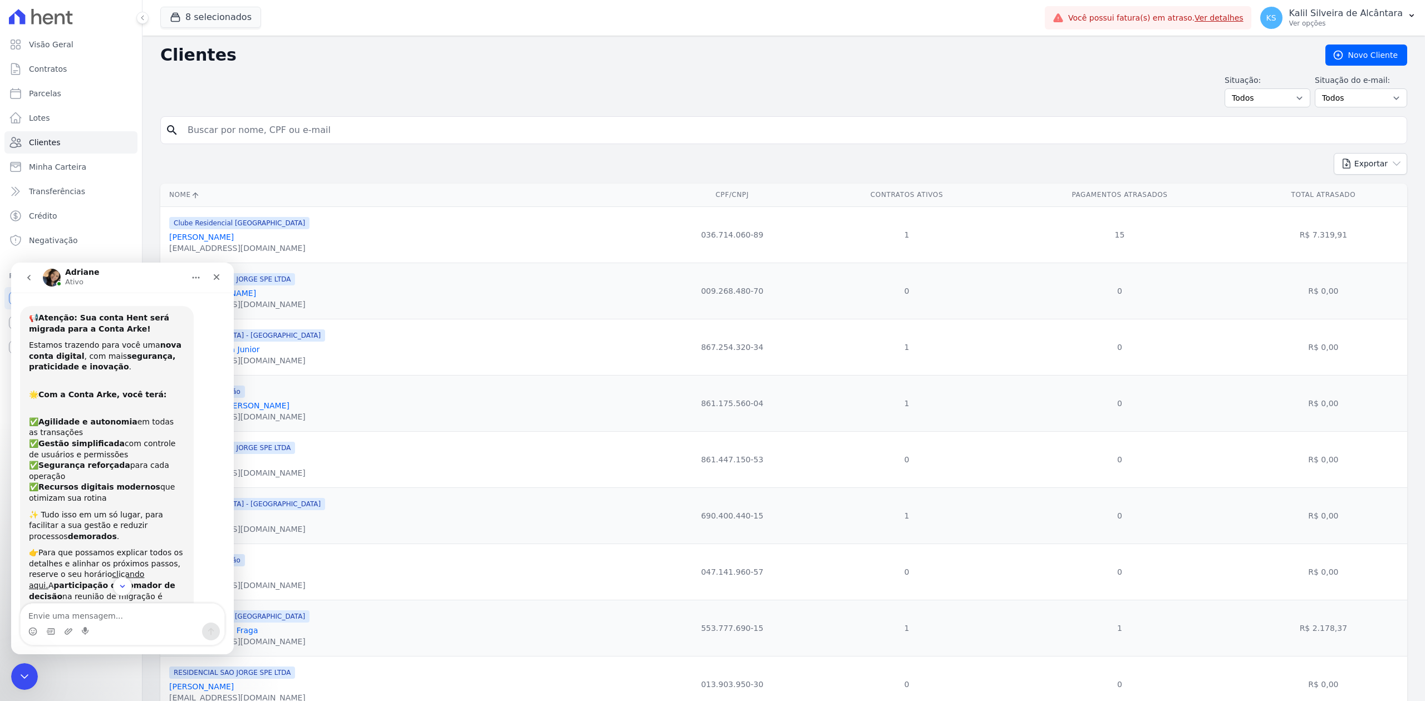
click at [21, 274] on button "go back" at bounding box center [28, 277] width 21 height 21
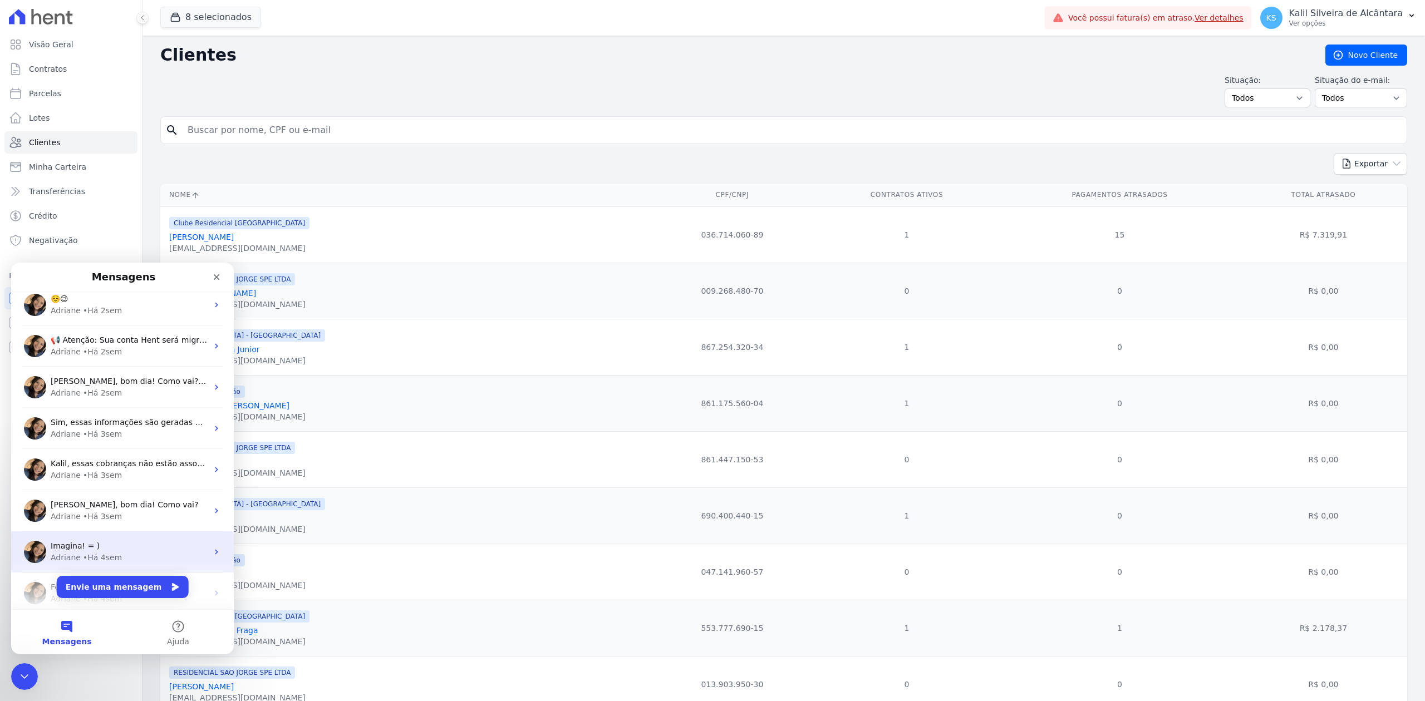
scroll to position [223, 0]
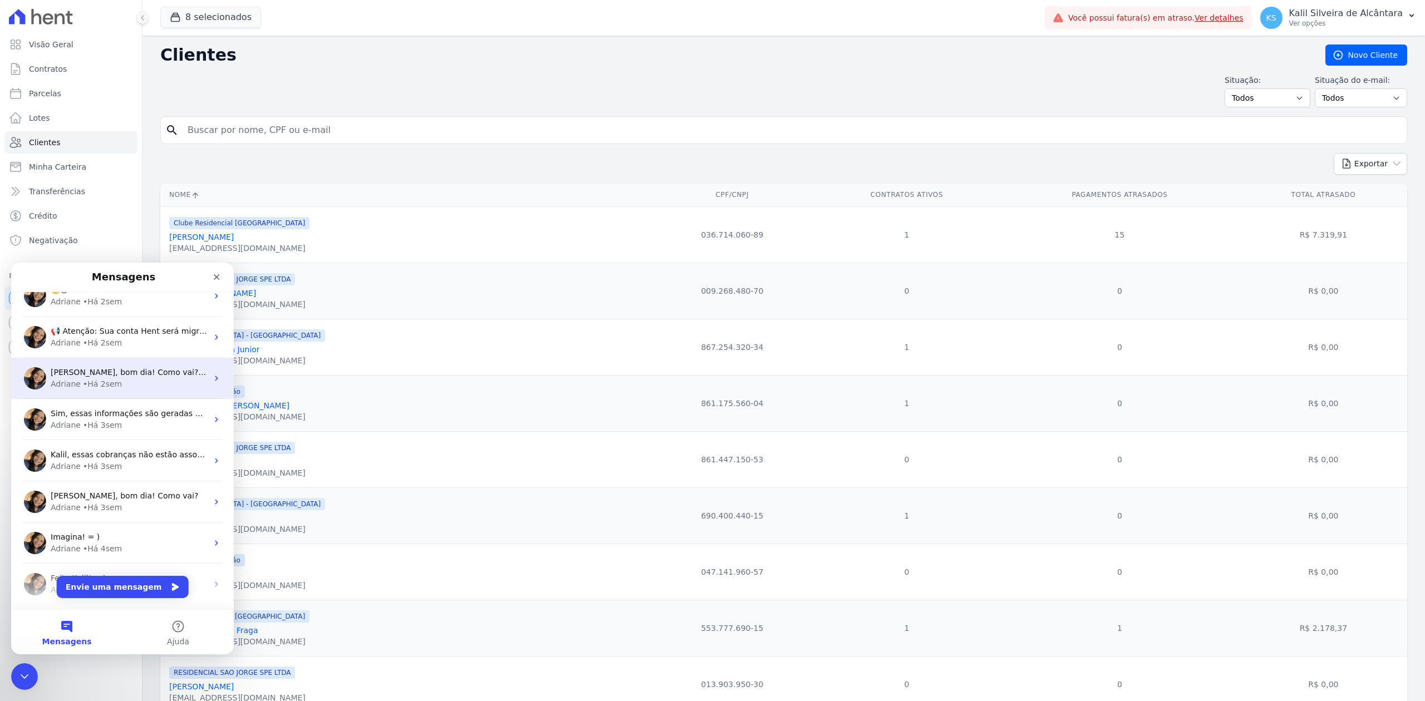
click at [83, 392] on div "[PERSON_NAME], bom dia! Como vai? [PERSON_NAME], poderia cancelar a cobrança po…" at bounding box center [122, 378] width 223 height 41
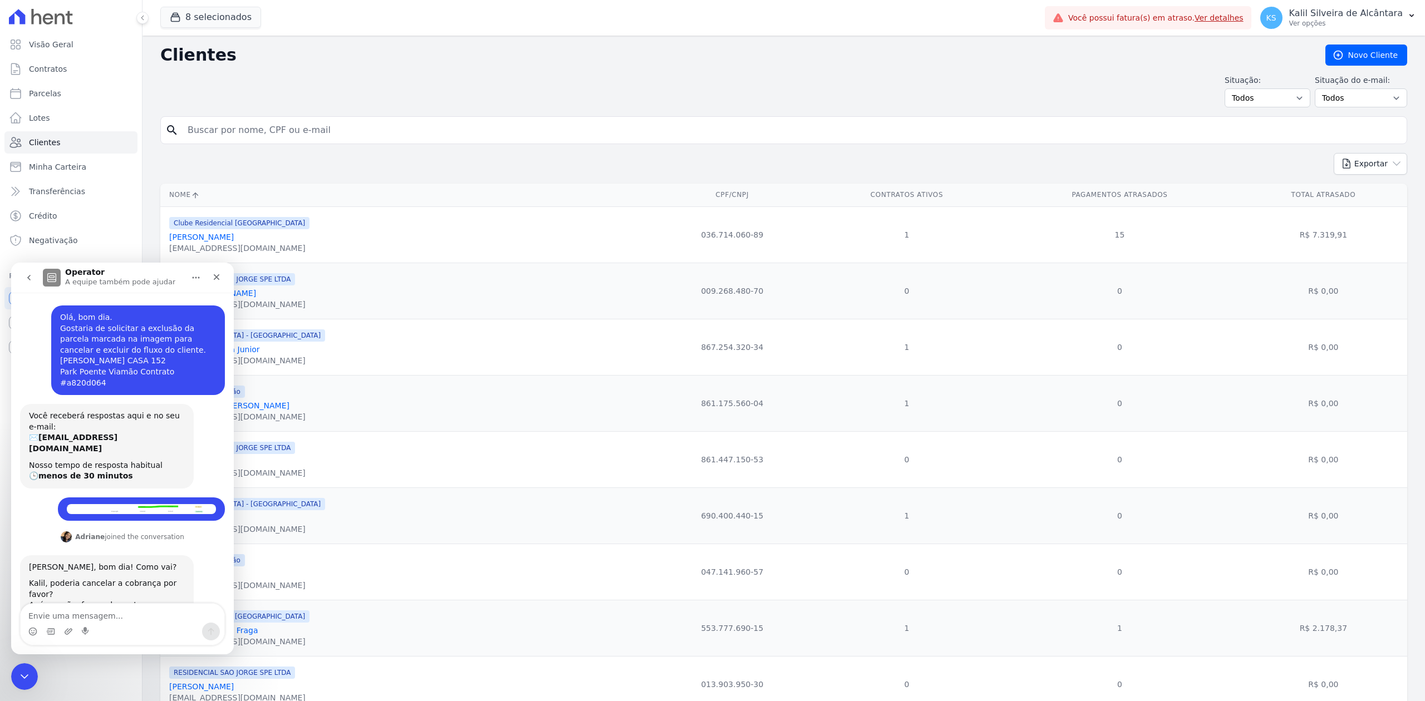
scroll to position [0, 0]
click at [29, 274] on icon "go back" at bounding box center [28, 277] width 9 height 9
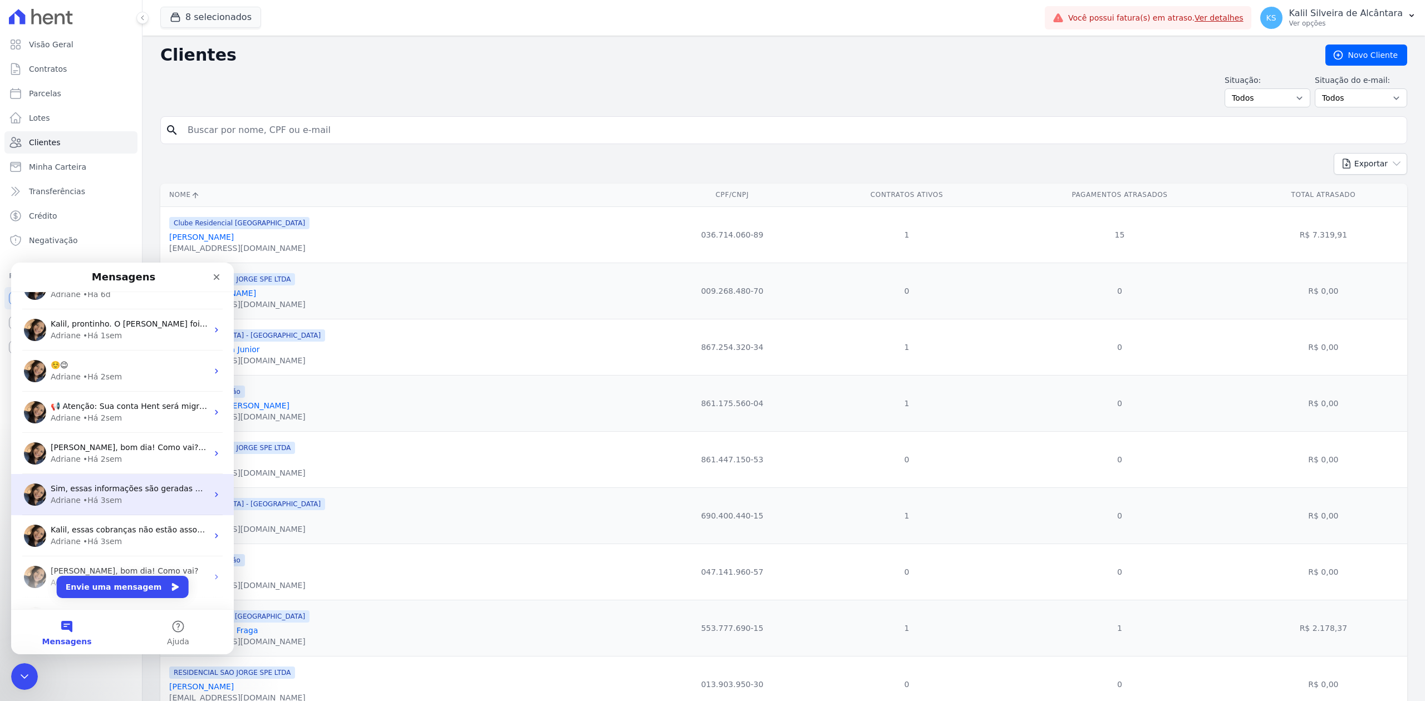
scroll to position [148, 0]
click at [109, 499] on div "• Há 3sem" at bounding box center [102, 500] width 39 height 12
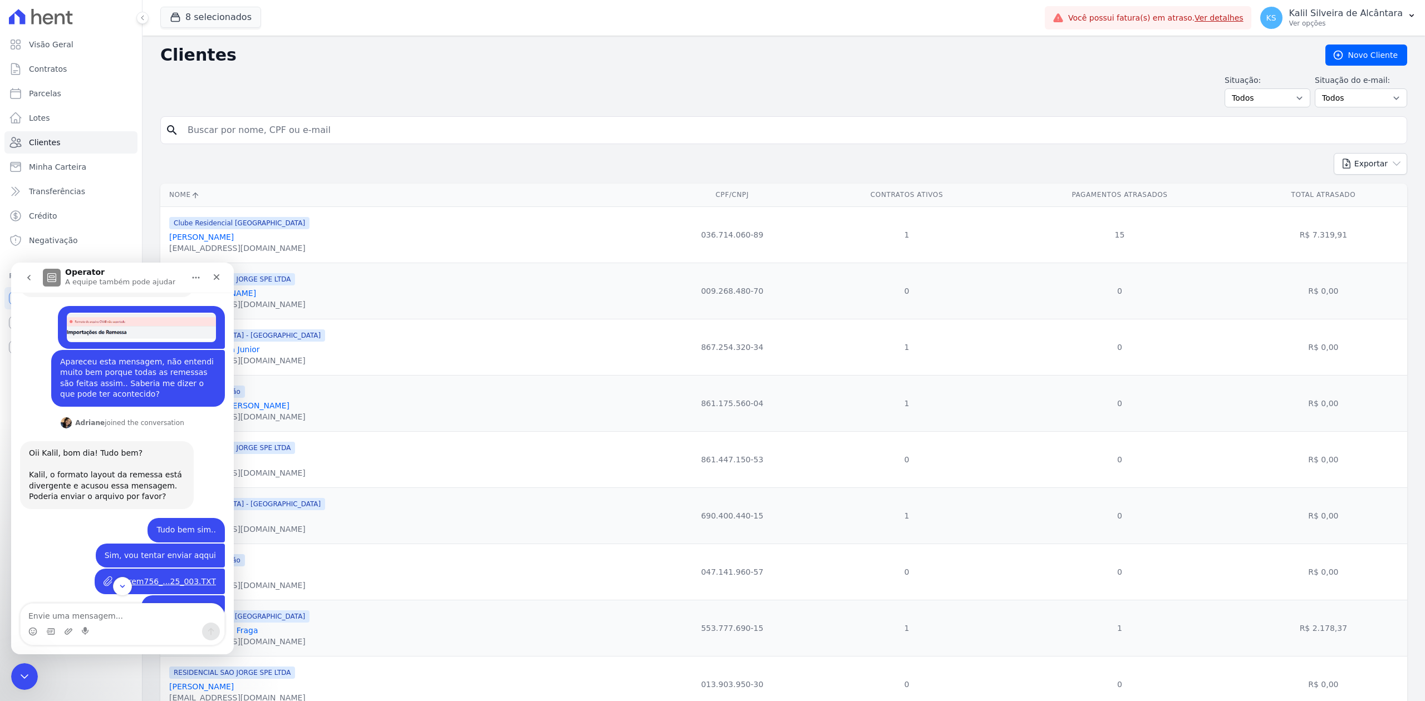
click at [144, 323] on img "Kalil diz…" at bounding box center [141, 327] width 149 height 29
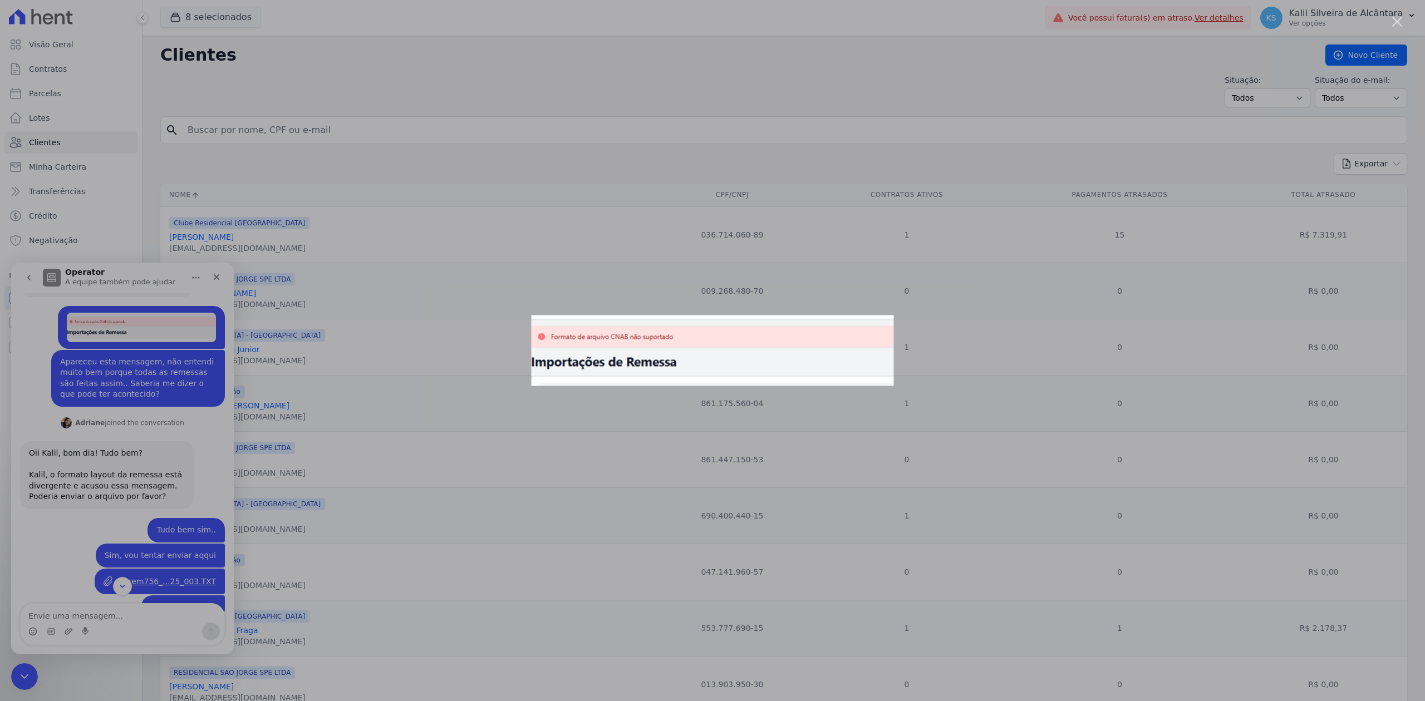
click at [144, 323] on div "Messenger da Intercom" at bounding box center [712, 350] width 1425 height 701
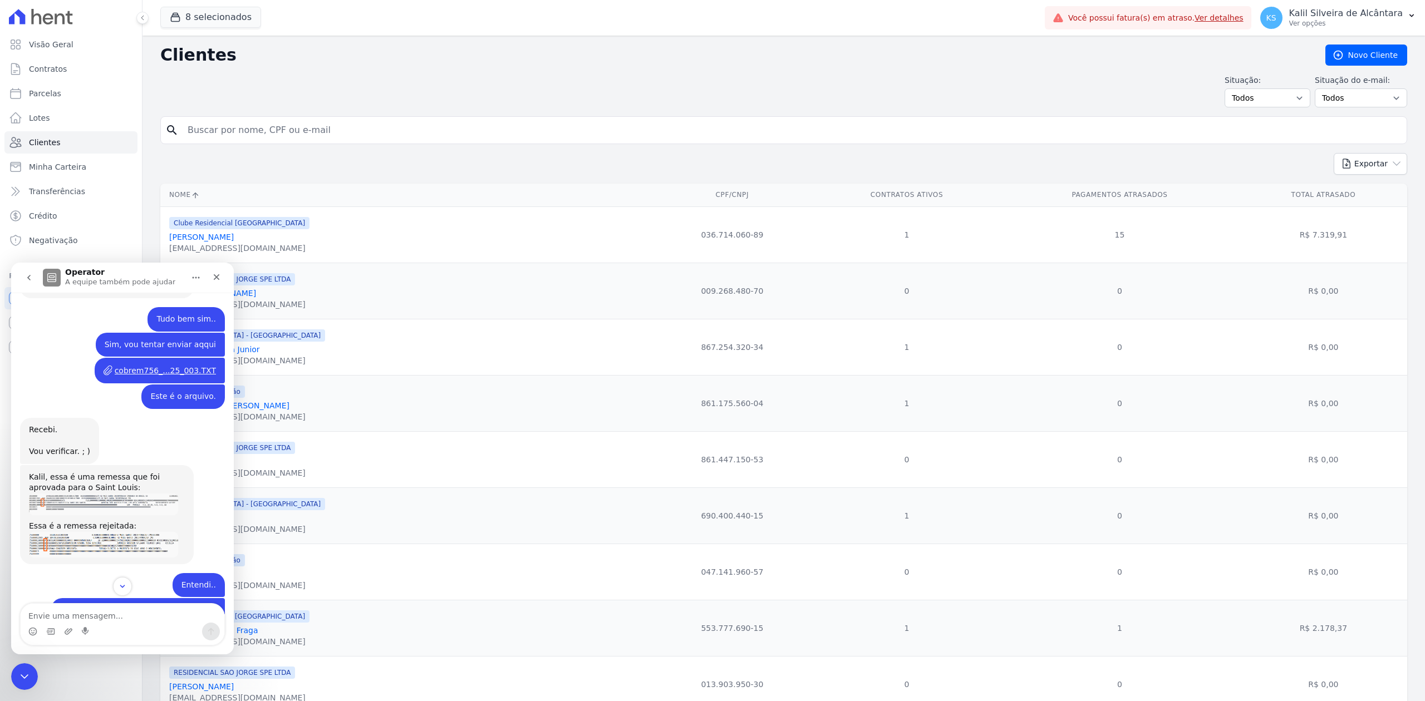
scroll to position [371, 0]
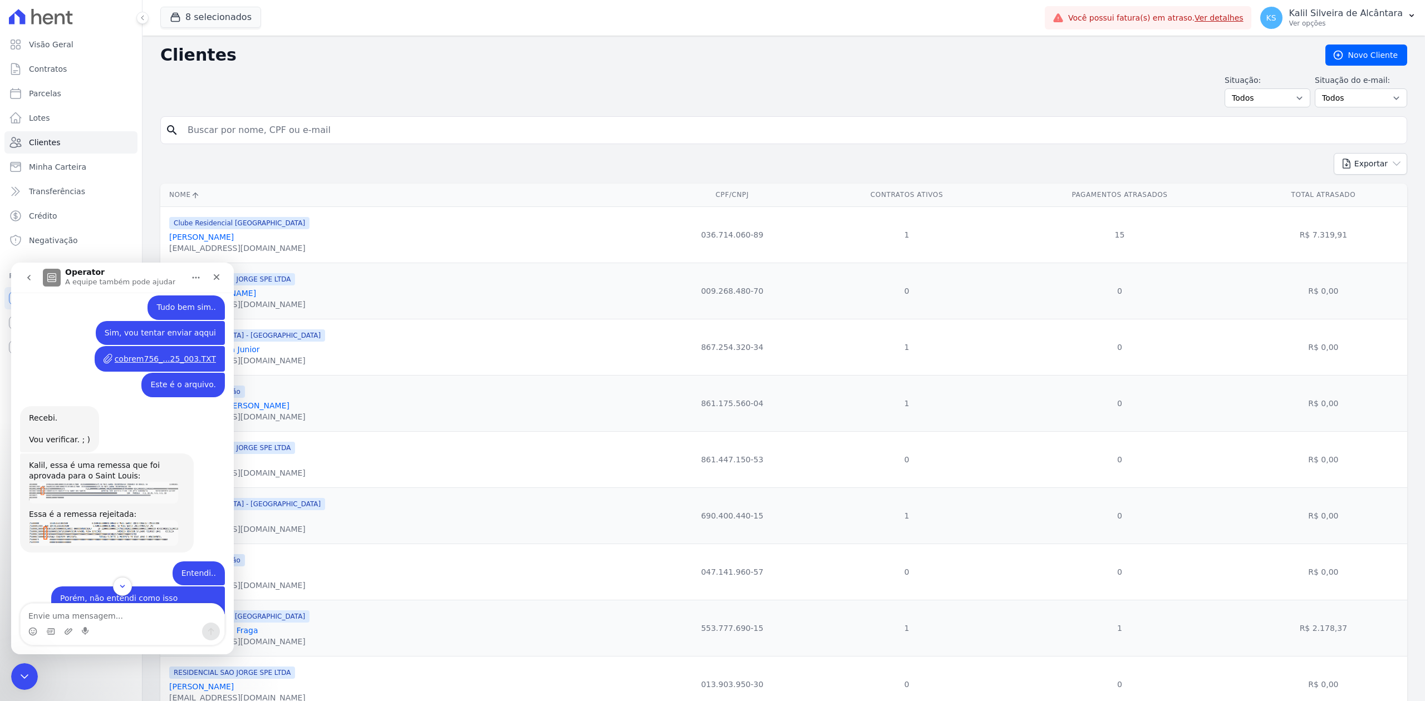
click at [23, 274] on button "go back" at bounding box center [28, 277] width 21 height 21
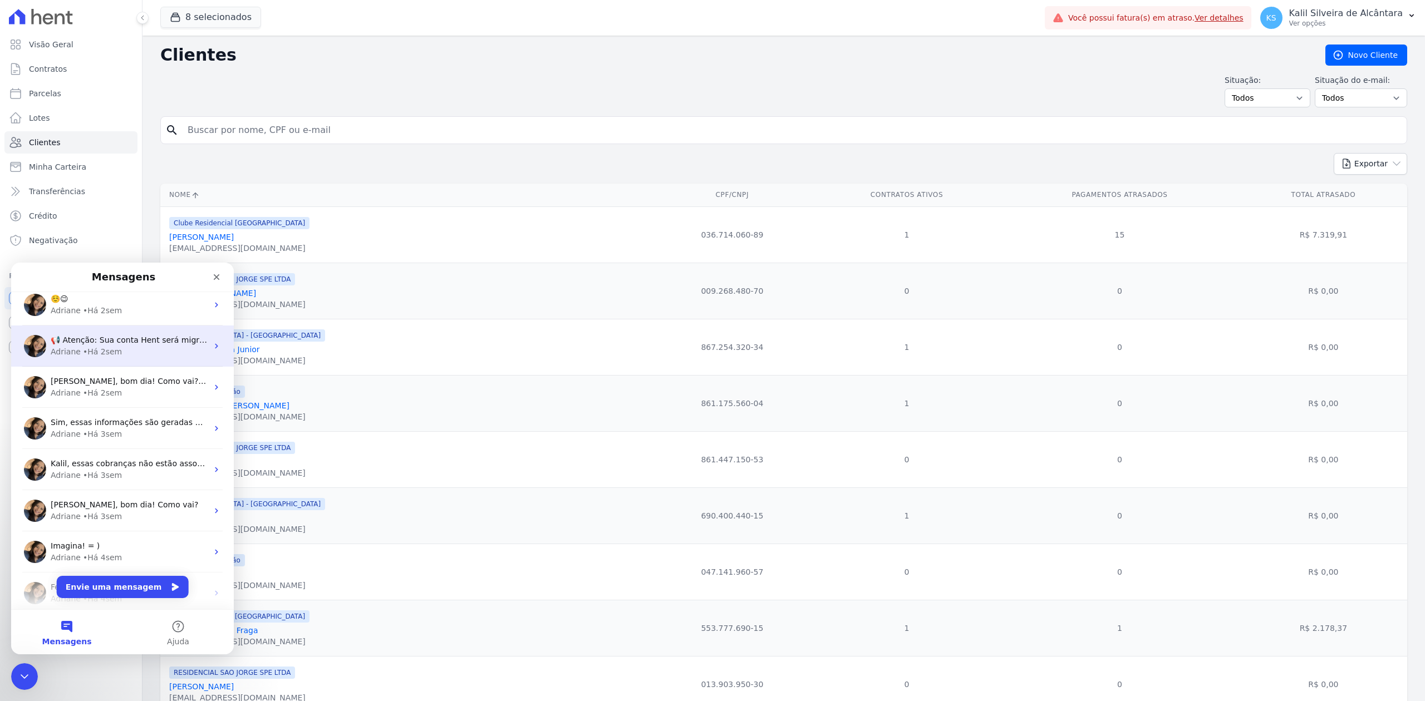
scroll to position [223, 0]
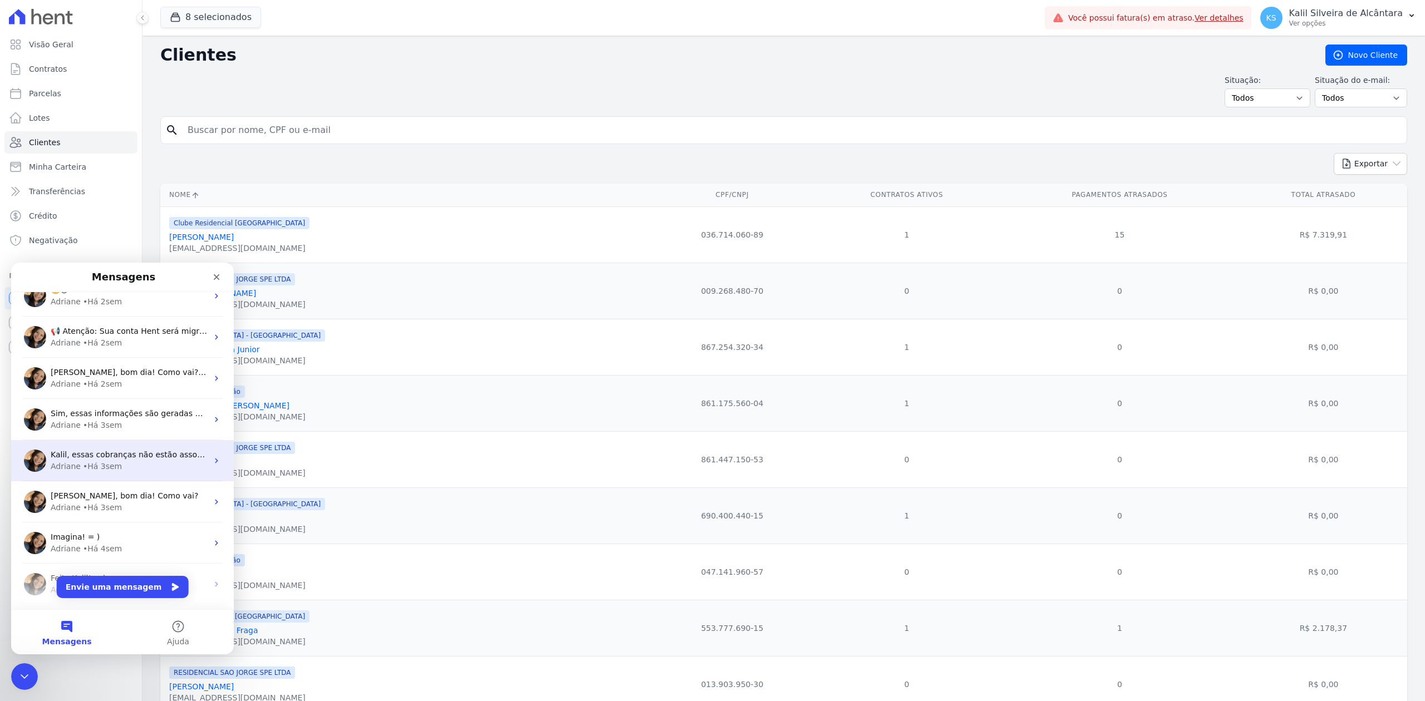
click at [58, 464] on div "Adriane" at bounding box center [66, 467] width 30 height 12
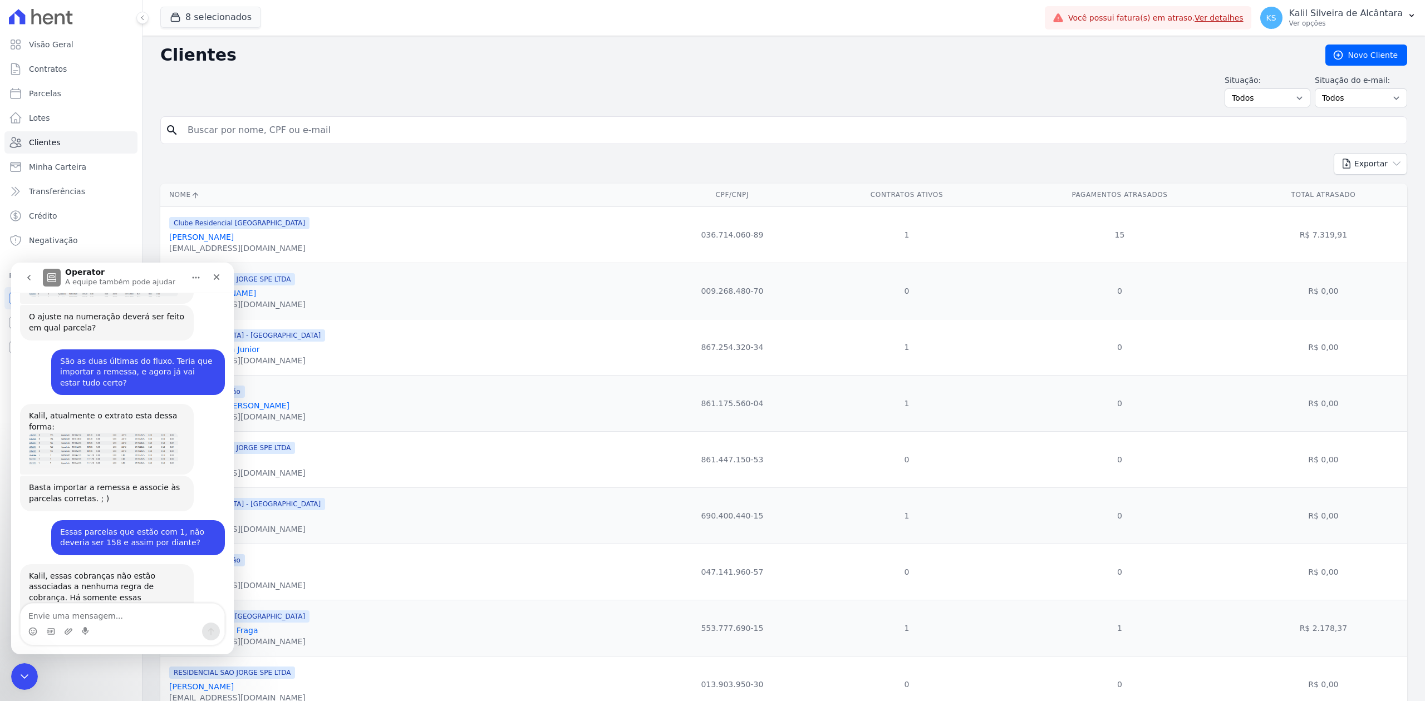
scroll to position [1486, 0]
click at [32, 283] on button "go back" at bounding box center [28, 277] width 21 height 21
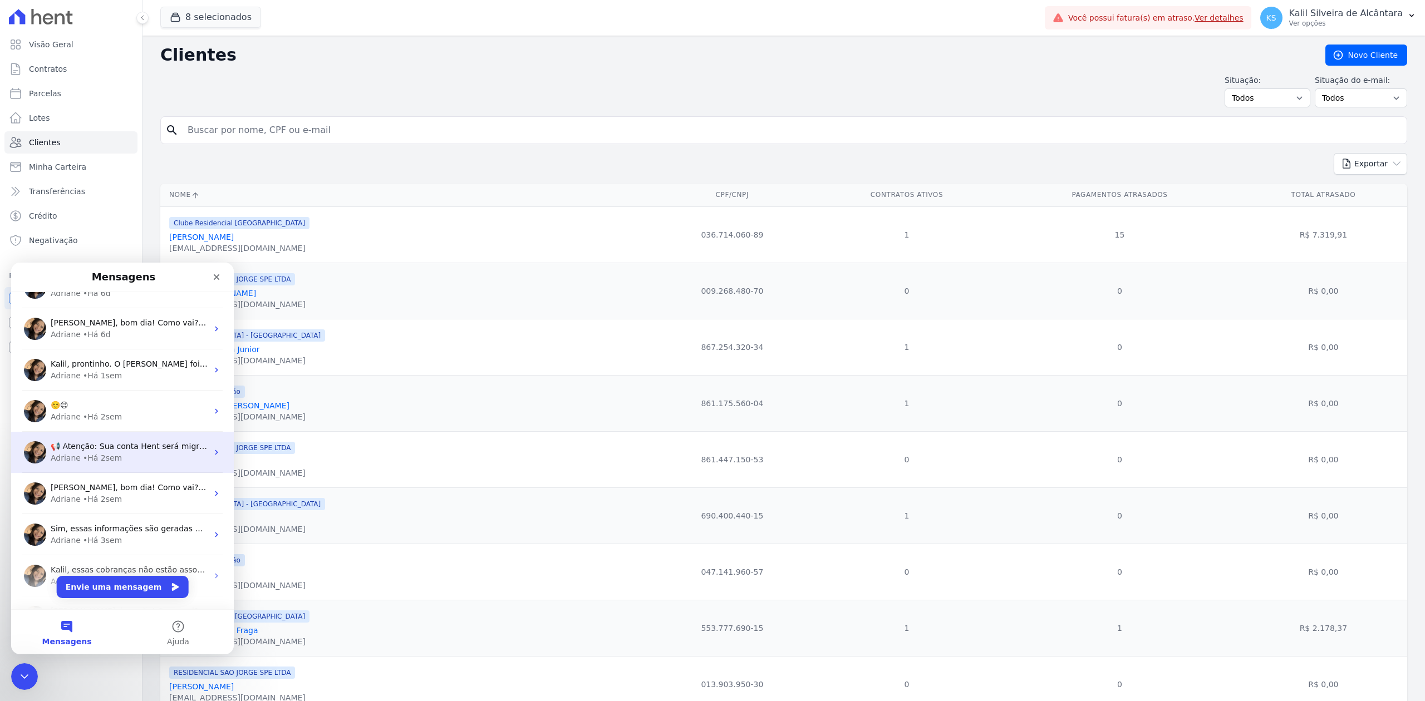
scroll to position [371, 0]
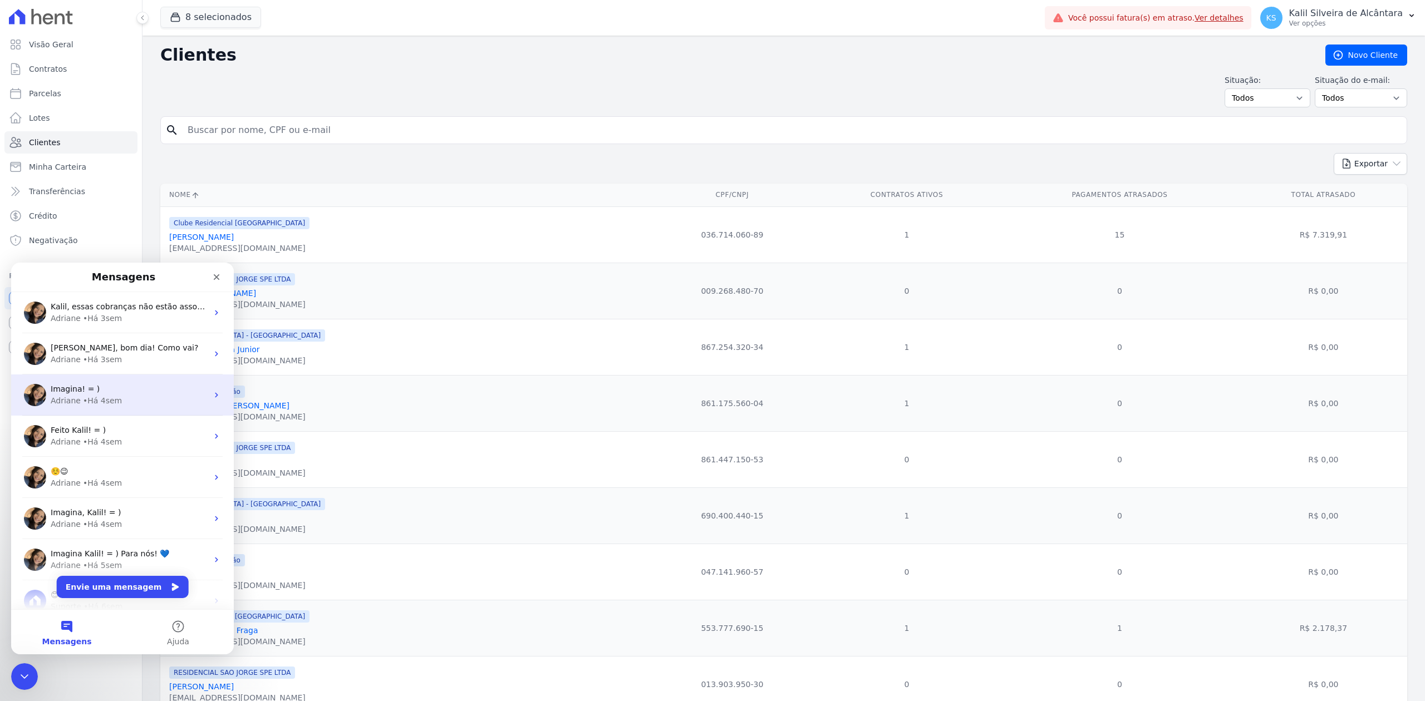
click at [31, 392] on img "Messenger da Intercom" at bounding box center [35, 395] width 22 height 22
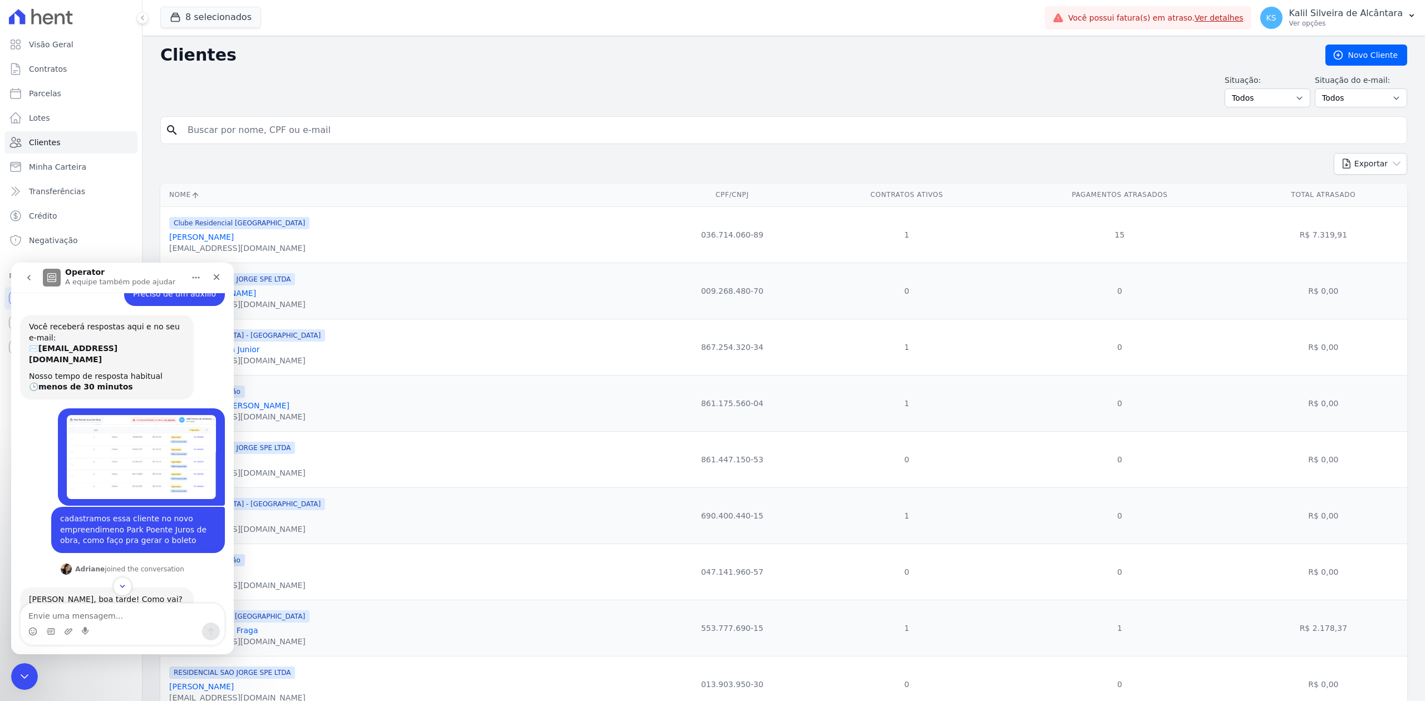
scroll to position [0, 0]
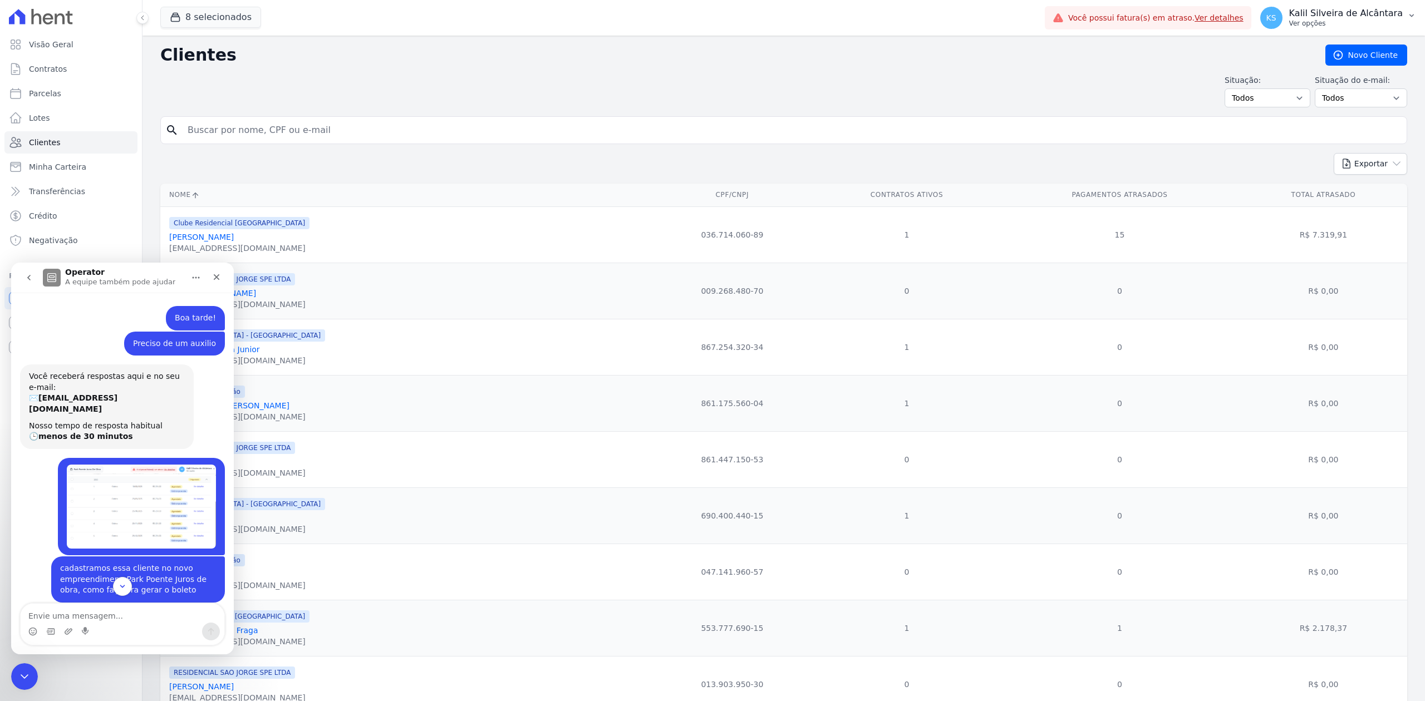
click at [1321, 6] on button "KS Kalil Silveira de [GEOGRAPHIC_DATA] Ver opções" at bounding box center [1338, 17] width 174 height 31
click at [1199, 82] on div "Situação: Todos Adimplentes Inadimplentes Situação do e-mail: Todos Confirmado …" at bounding box center [783, 91] width 1247 height 33
click at [1403, 20] on button "KS Kalil Silveira de [GEOGRAPHIC_DATA] Ver opções" at bounding box center [1338, 17] width 174 height 31
click at [1282, 23] on span "KS" at bounding box center [1271, 18] width 22 height 22
click at [1276, 18] on span "KS" at bounding box center [1271, 18] width 10 height 8
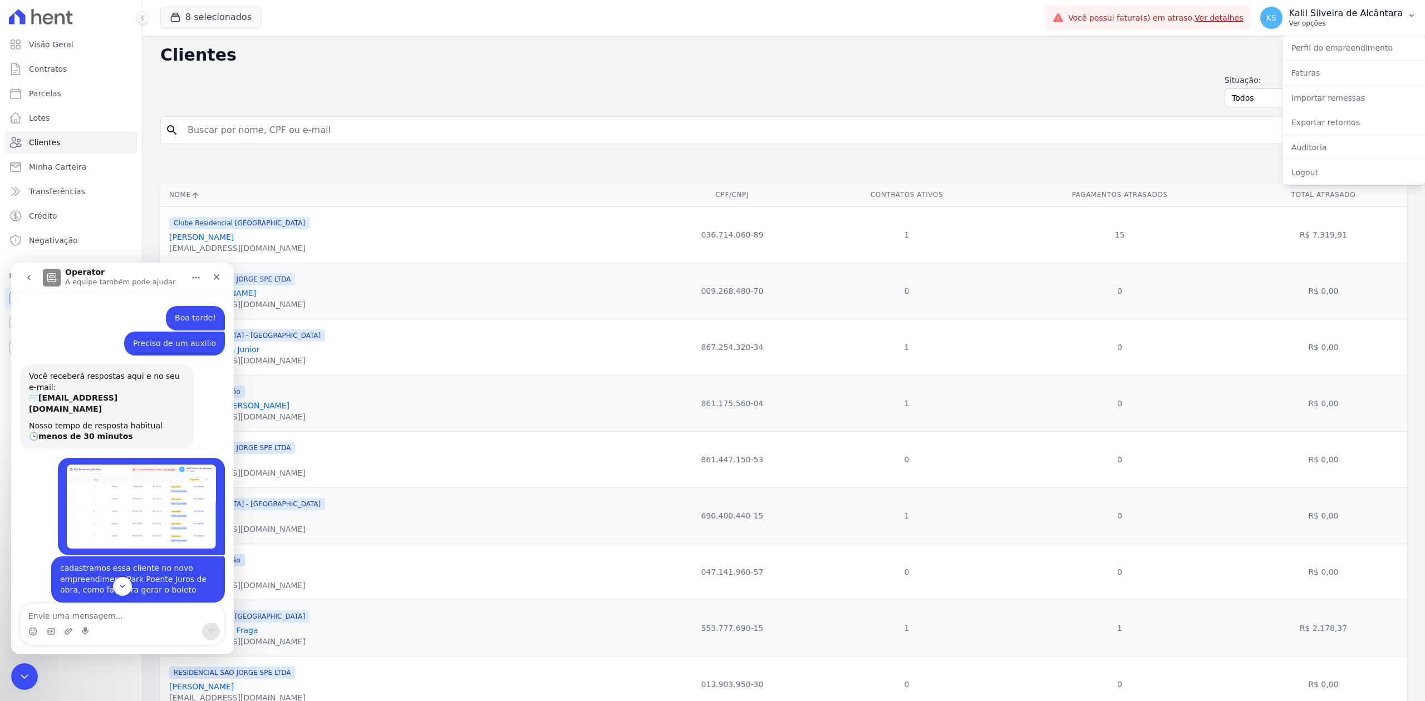
click at [1346, 28] on div "KS Kalil Silveira de [GEOGRAPHIC_DATA] Ver opções" at bounding box center [1331, 18] width 142 height 22
click at [1359, 11] on p "Kalil Silveira de Alcântara" at bounding box center [1346, 13] width 114 height 11
click at [1327, 16] on p "Kalil Silveira de Alcântara" at bounding box center [1346, 13] width 114 height 11
drag, startPoint x: 1325, startPoint y: 17, endPoint x: 1078, endPoint y: 24, distance: 247.8
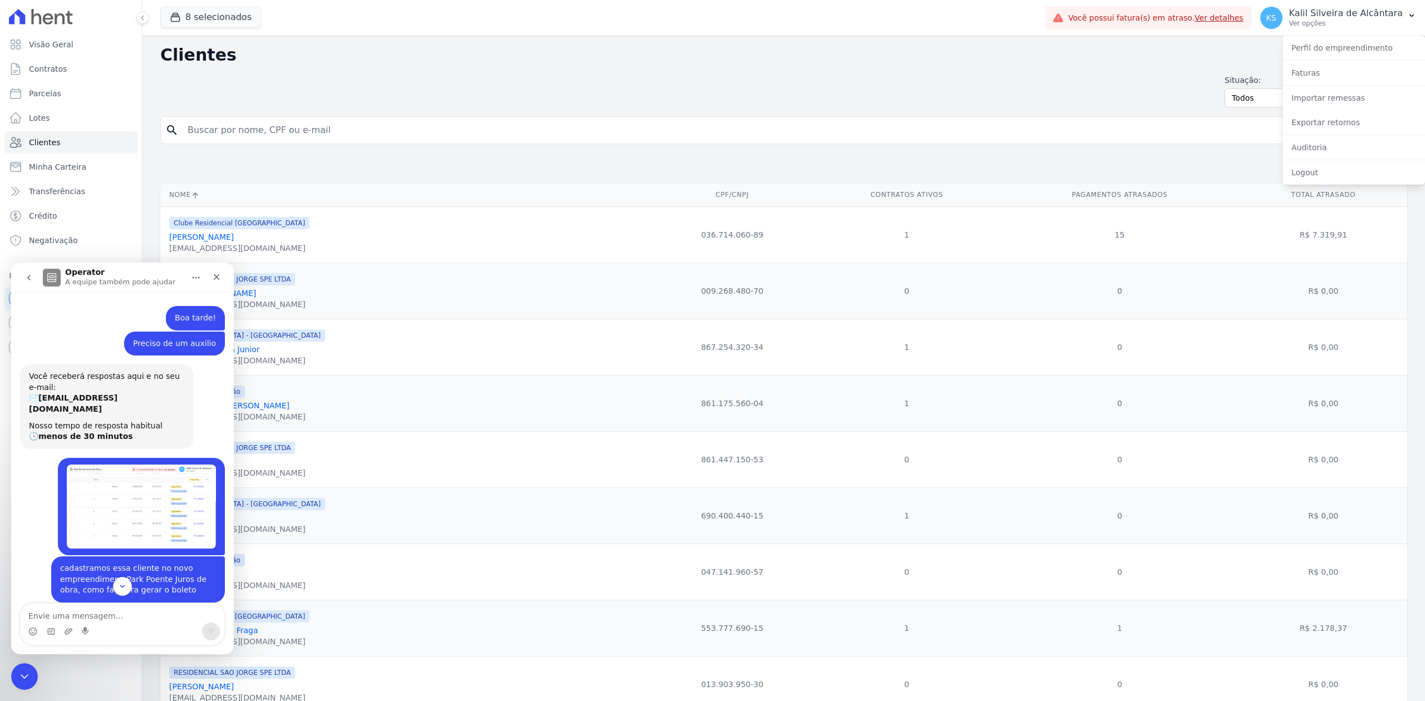
click at [1078, 24] on div "Você possui fatura(s) em atraso. Ver detalhes" at bounding box center [1148, 17] width 206 height 23
click at [1423, 14] on button "KS Kalil Silveira de [GEOGRAPHIC_DATA] Ver opções" at bounding box center [1338, 17] width 174 height 31
click at [1341, 33] on div "KS Kalil Silveira de [GEOGRAPHIC_DATA] Ver opções Perfil do empreendimento Fatu…" at bounding box center [1338, 18] width 174 height 36
click at [1276, 14] on span "KS" at bounding box center [1271, 18] width 10 height 8
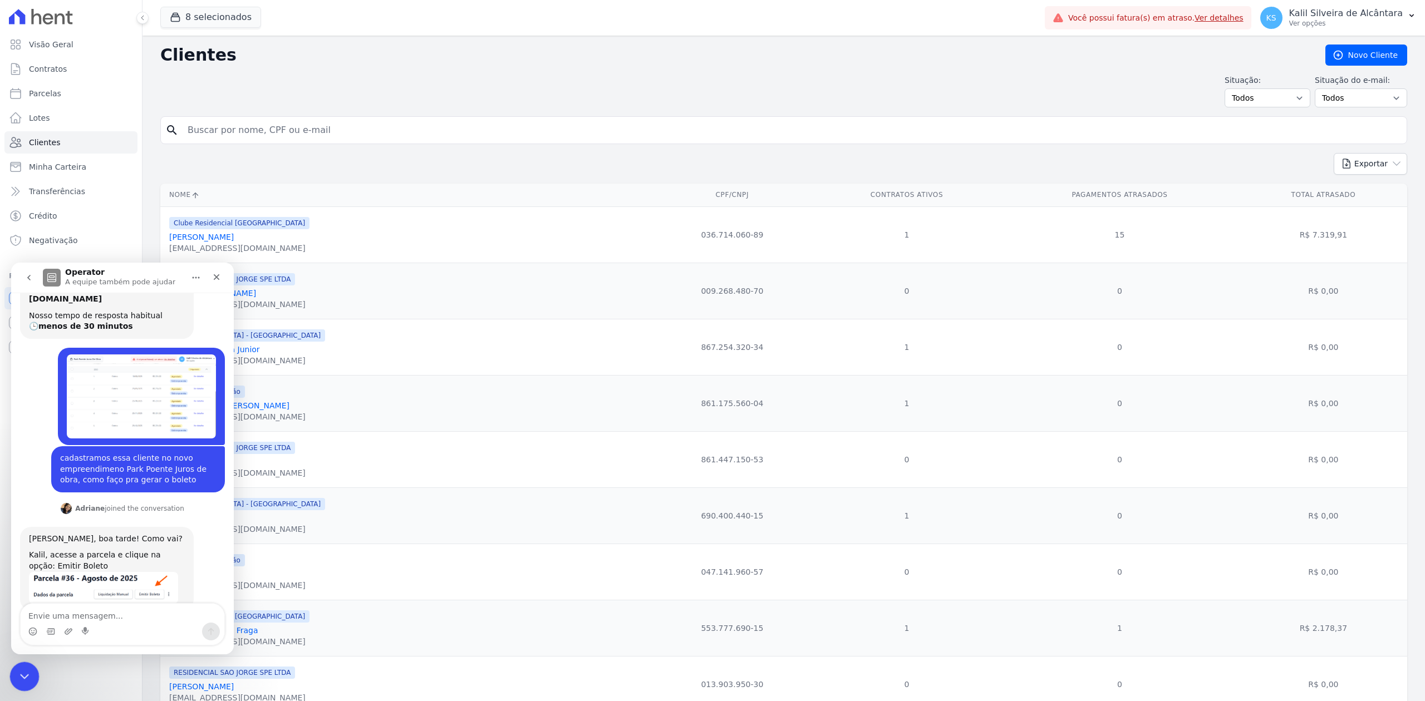
scroll to position [268, 0]
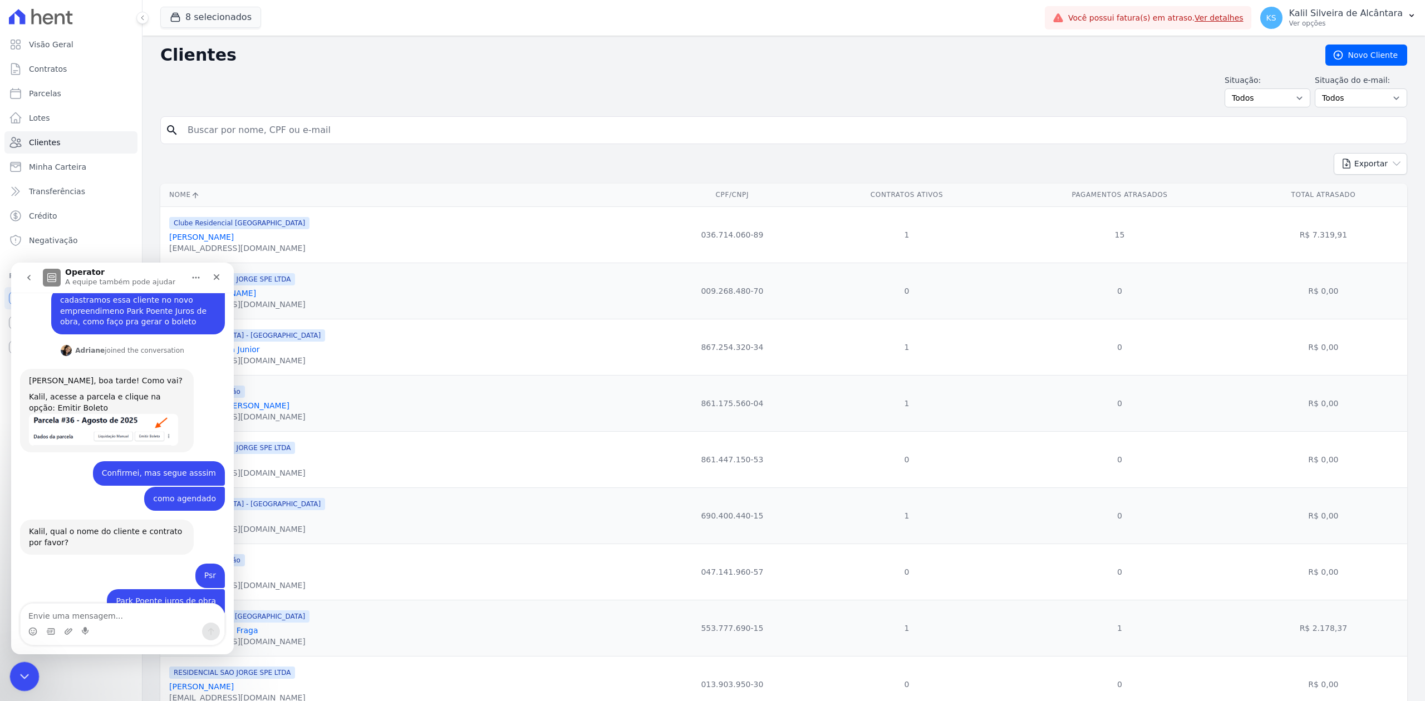
click at [26, 687] on div "Encerramento do Messenger da Intercom" at bounding box center [22, 675] width 27 height 27
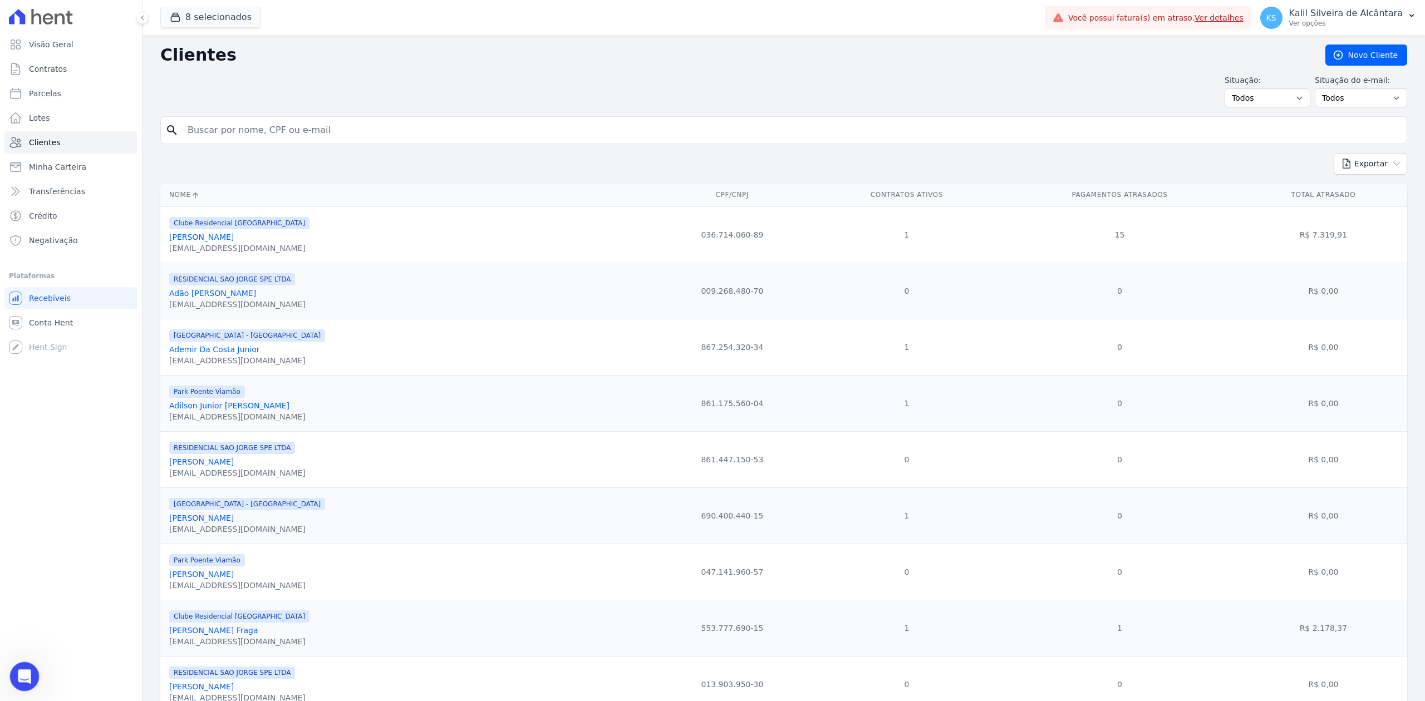
scroll to position [494, 0]
click at [1344, 28] on div "KS Kalil Silveira de [GEOGRAPHIC_DATA] Ver opções" at bounding box center [1331, 18] width 142 height 22
click at [1282, 10] on span "KS" at bounding box center [1271, 18] width 22 height 22
click at [1243, 13] on link "Ver detalhes" at bounding box center [1218, 17] width 49 height 9
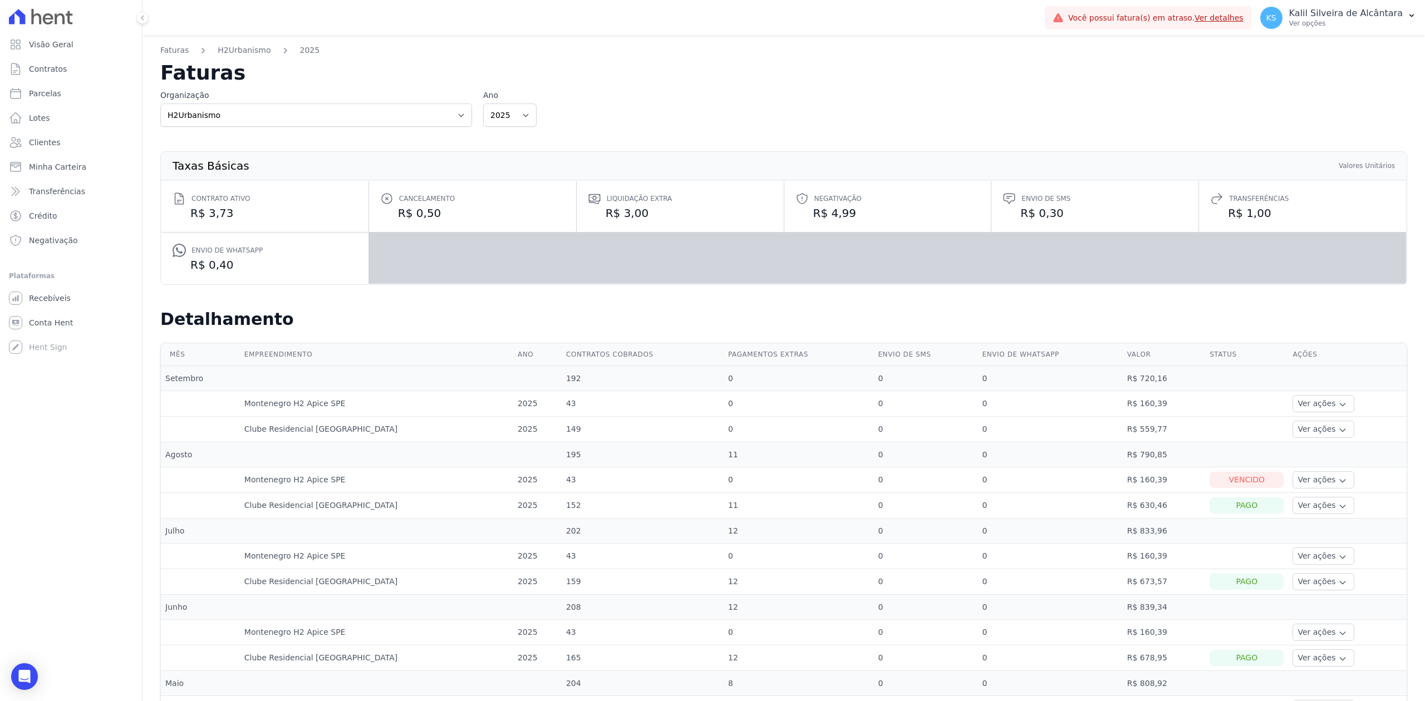
click at [1241, 10] on div "Você possui fatura(s) em atraso. Ver detalhes" at bounding box center [1148, 17] width 206 height 23
drag, startPoint x: 430, startPoint y: 475, endPoint x: 1204, endPoint y: 476, distance: 774.7
click at [1203, 476] on tr "Montenegro H2 Apice SPE 2025 43 0 0 0 R$ 160,39 Vencido Ver ações Ver detalhes …" at bounding box center [784, 481] width 1246 height 26
click at [1414, 17] on icon "button" at bounding box center [1411, 15] width 9 height 9
click at [1282, 20] on span "KS" at bounding box center [1271, 18] width 22 height 22
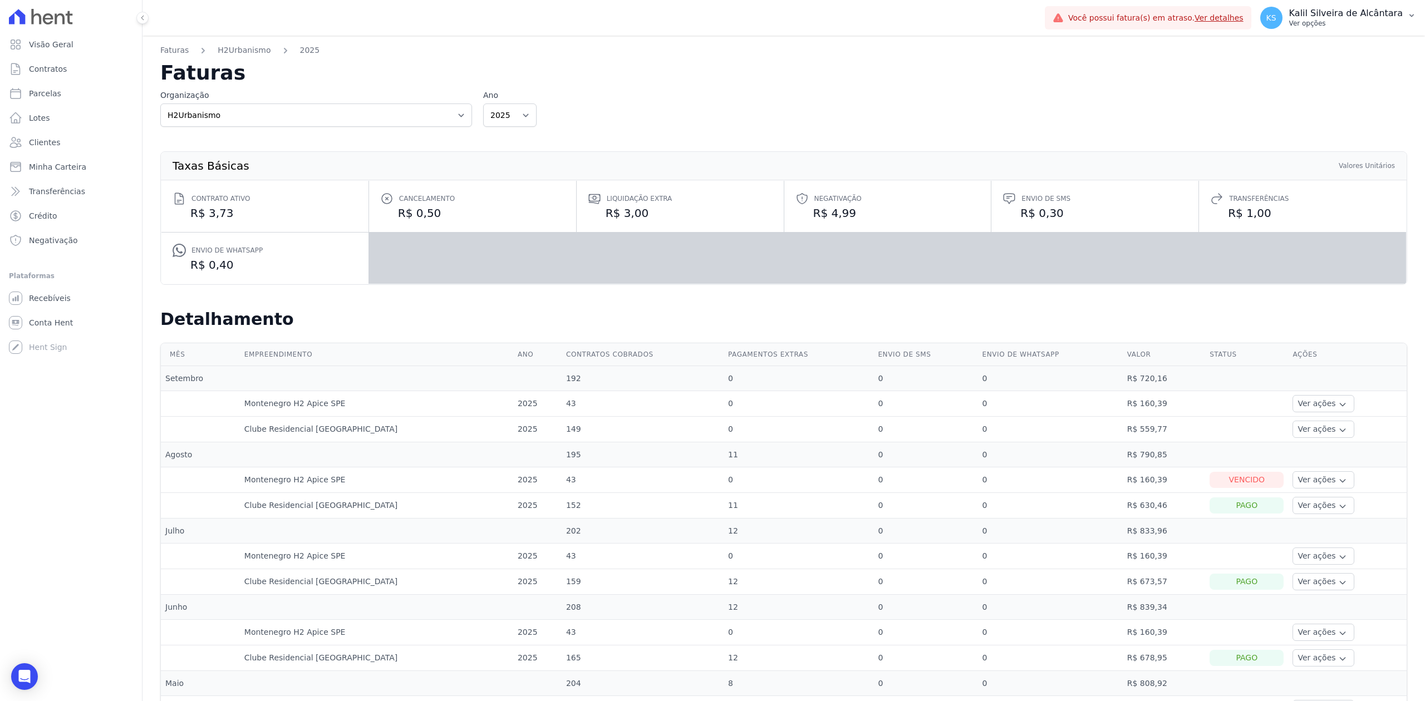
click at [1321, 8] on p "Kalil Silveira de Alcântara" at bounding box center [1346, 13] width 114 height 11
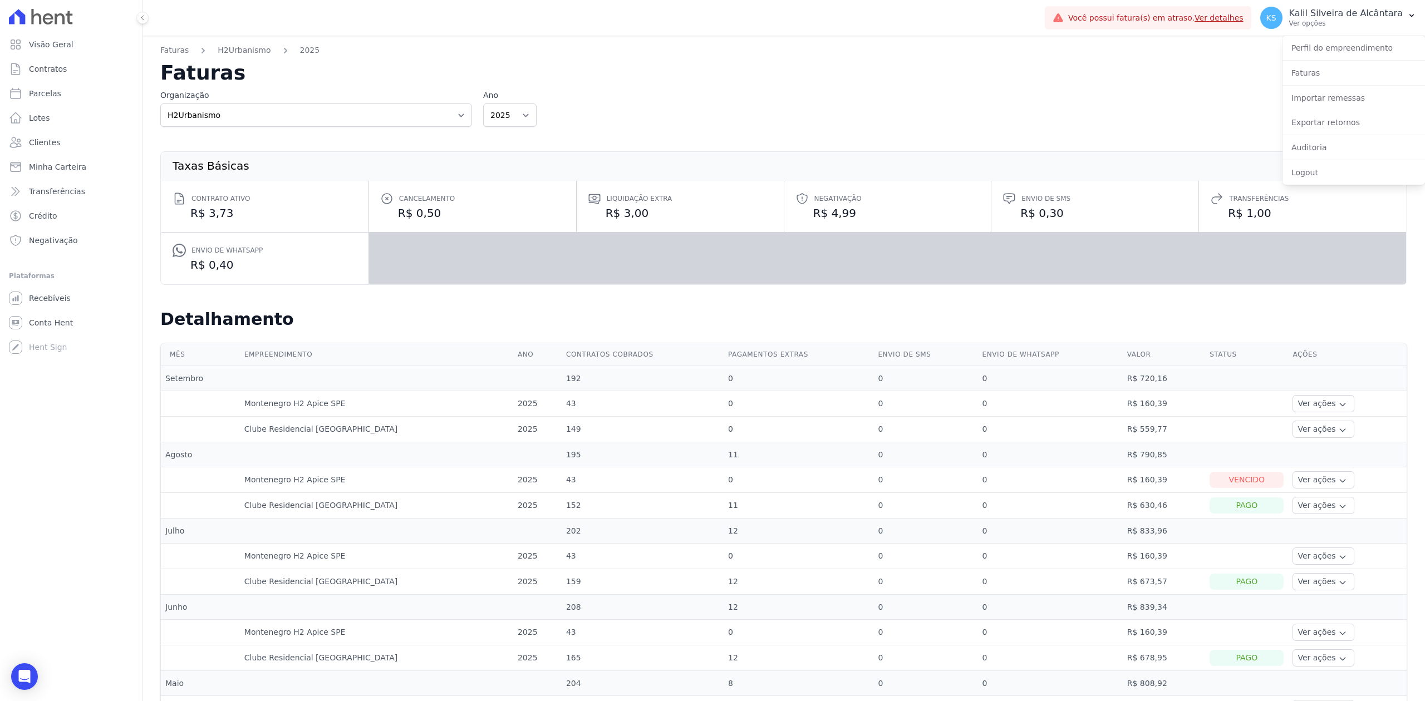
click at [1321, 37] on div "Perfil do empreendimento" at bounding box center [1353, 48] width 142 height 24
click at [1321, 43] on link "Perfil do empreendimento" at bounding box center [1353, 48] width 142 height 20
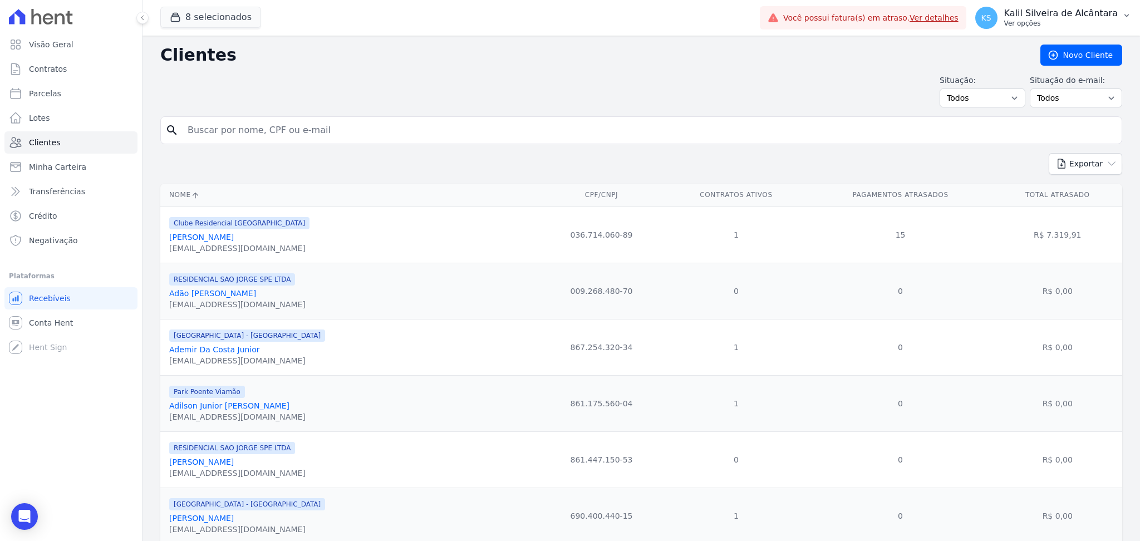
click at [1114, 18] on p "Kalil Silveira de Alcântara" at bounding box center [1061, 13] width 114 height 11
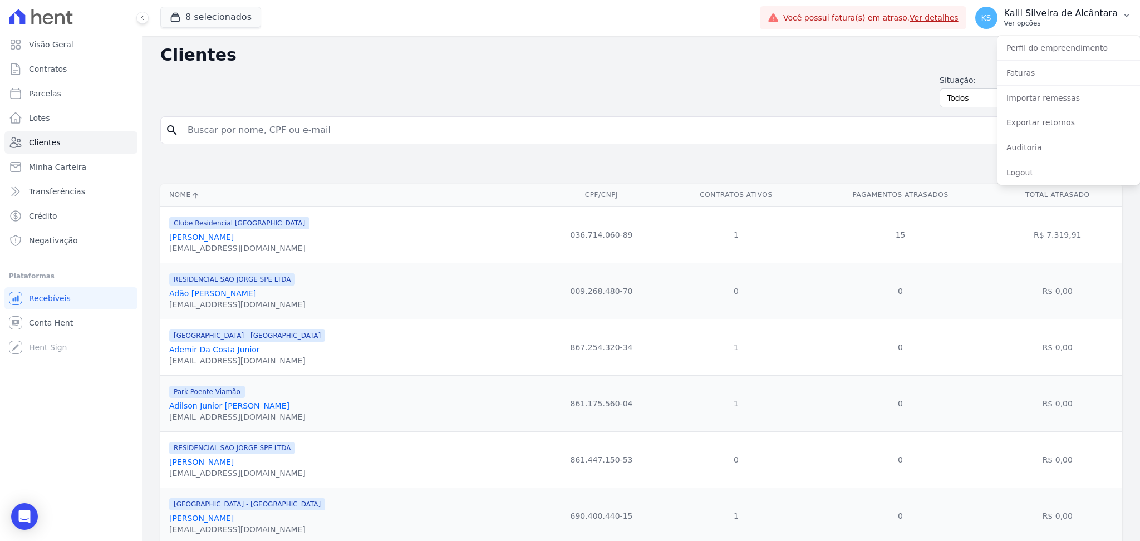
click at [1024, 16] on p "Kalil Silveira de Alcântara" at bounding box center [1061, 13] width 114 height 11
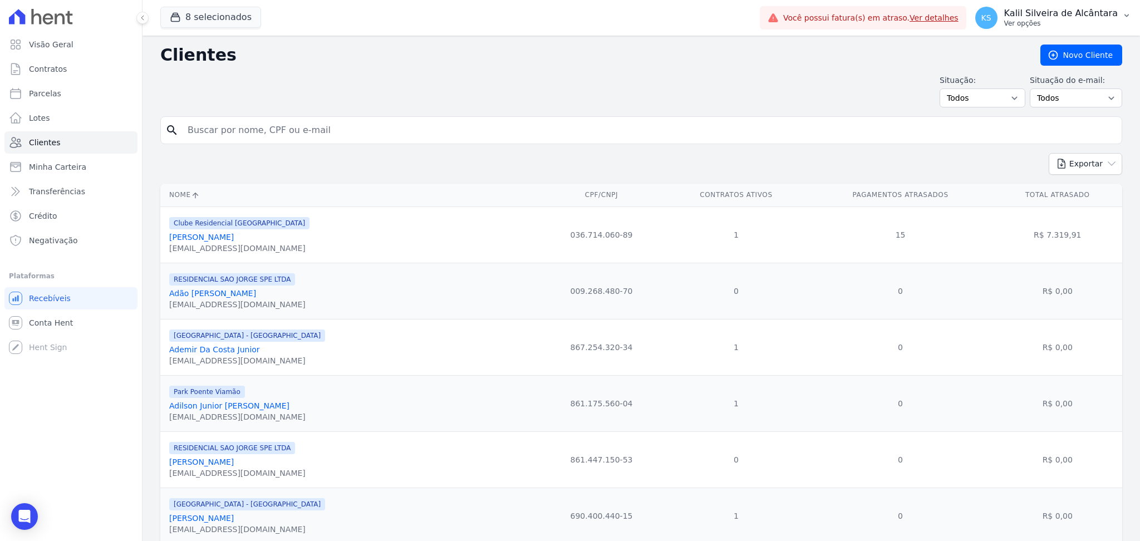
click at [997, 19] on span "KS" at bounding box center [986, 18] width 22 height 22
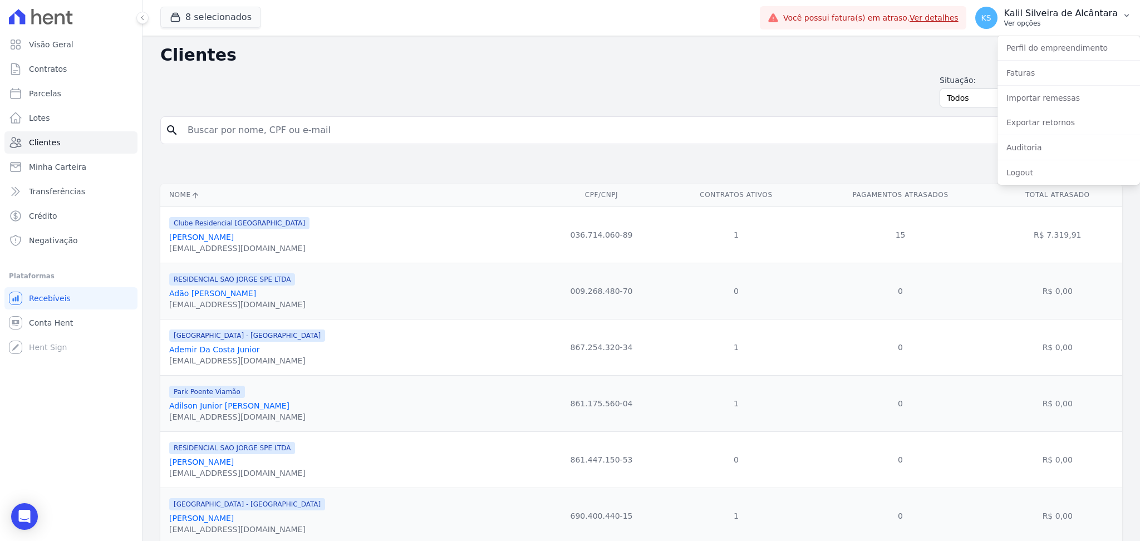
click at [1030, 23] on p "Ver opções" at bounding box center [1061, 23] width 114 height 9
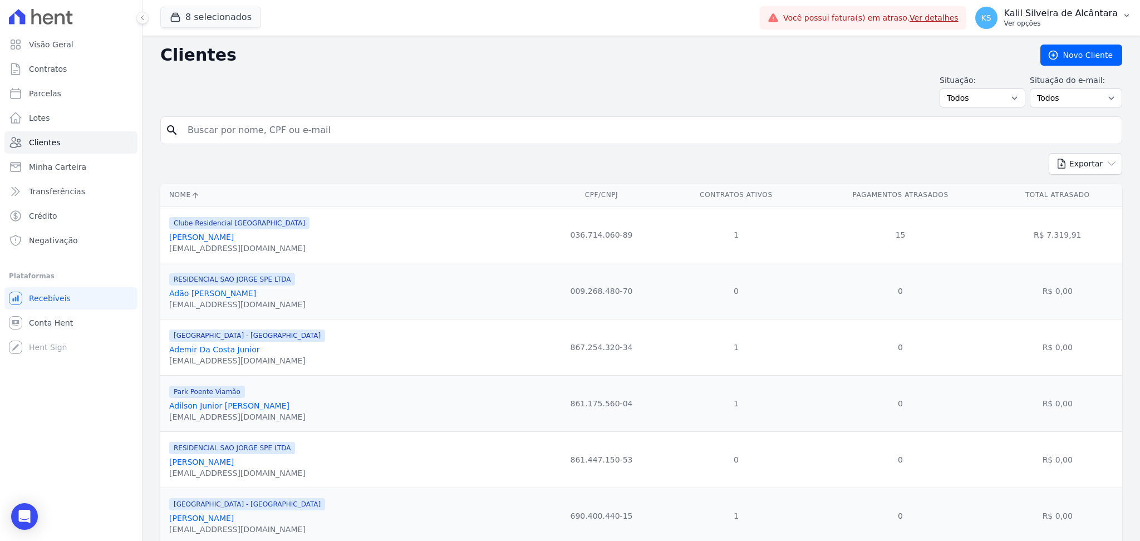
click at [1004, 27] on div "KS Kalil Silveira de [GEOGRAPHIC_DATA] Ver opções" at bounding box center [1046, 18] width 142 height 22
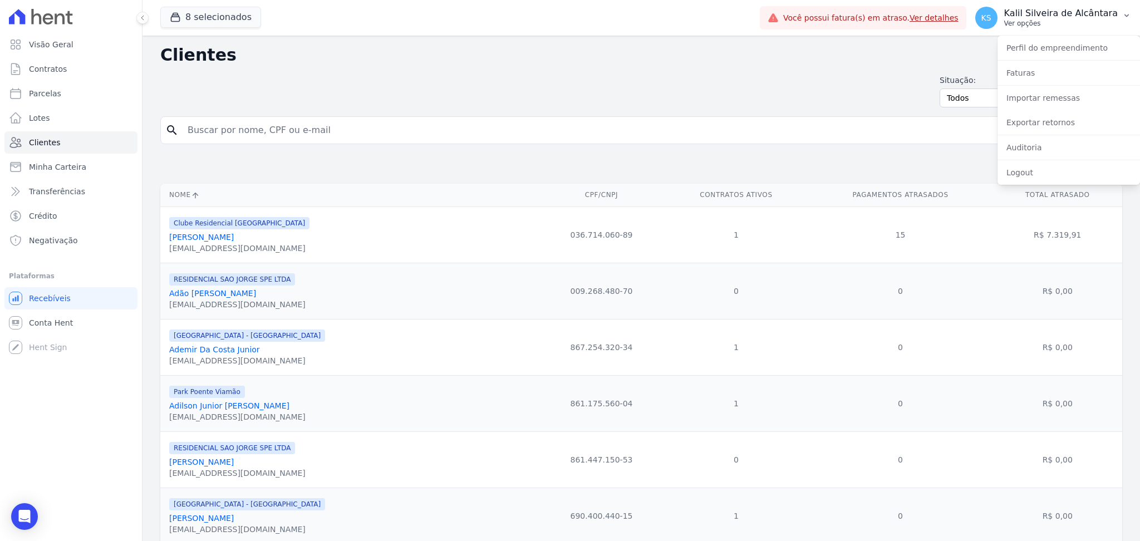
click at [991, 16] on span "KS" at bounding box center [986, 18] width 10 height 8
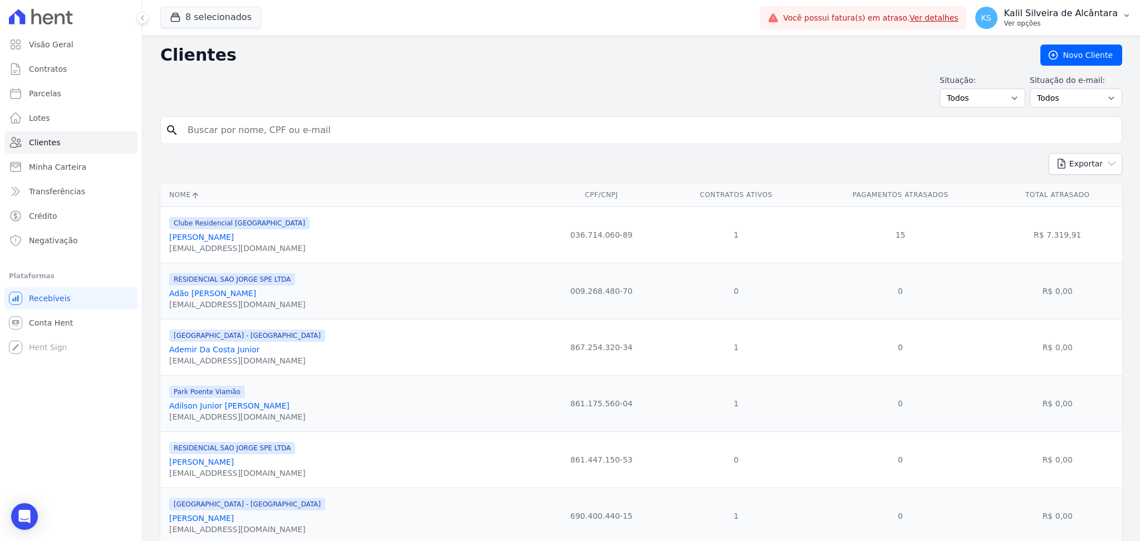
click at [991, 16] on span "KS" at bounding box center [986, 18] width 10 height 8
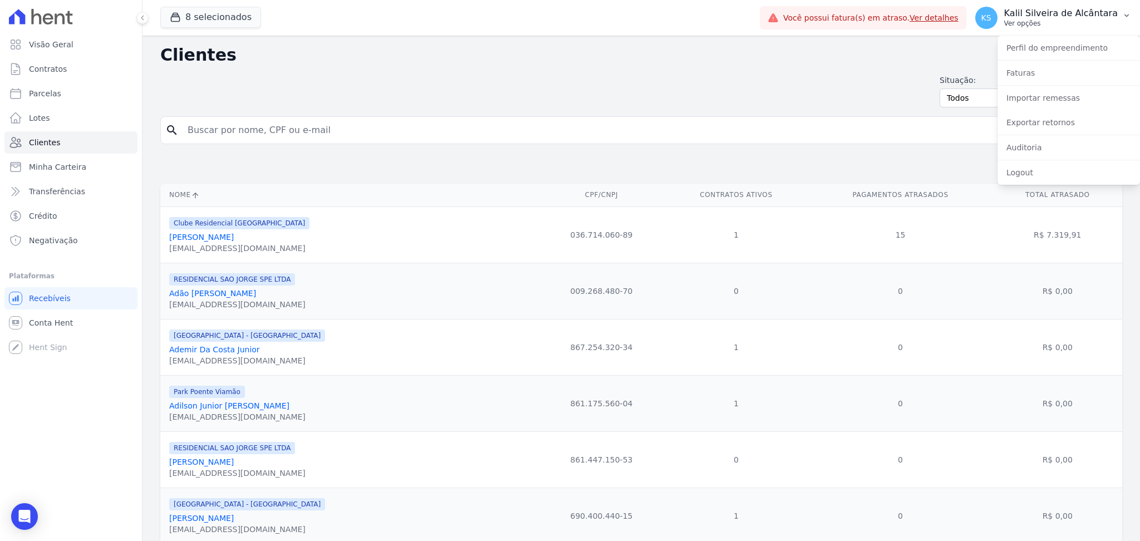
click at [991, 16] on span "KS" at bounding box center [986, 18] width 10 height 8
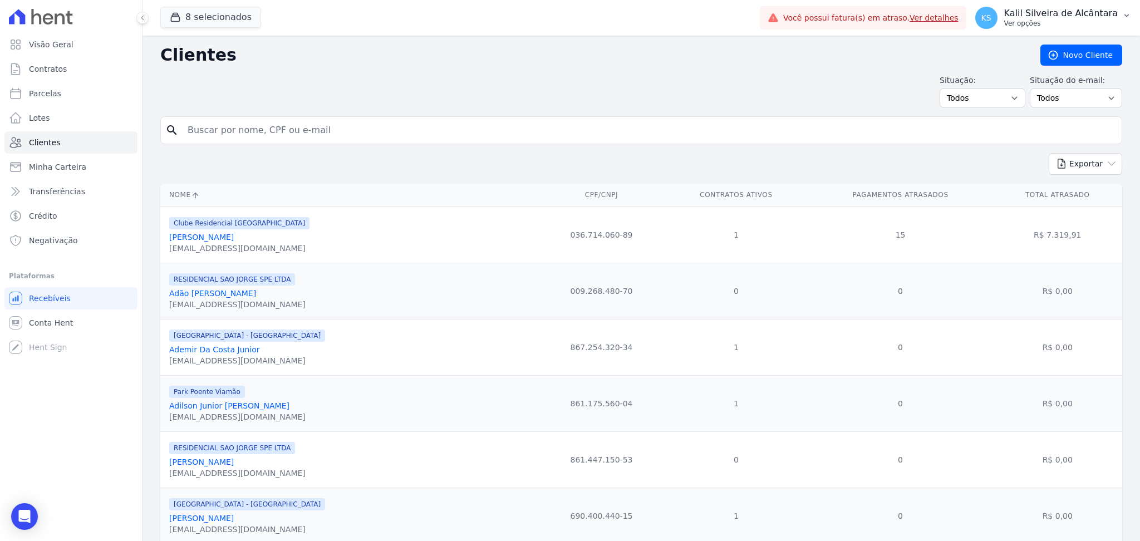
click at [977, 17] on button "KS Kalil Silveira de [GEOGRAPHIC_DATA] Ver opções" at bounding box center [1053, 17] width 174 height 31
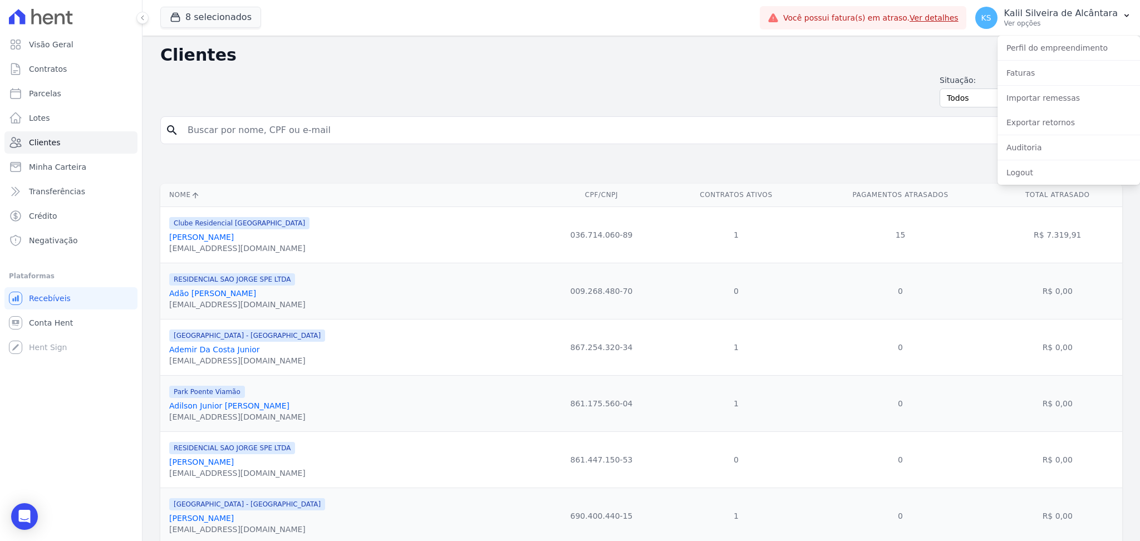
click at [88, 20] on div at bounding box center [70, 16] width 133 height 33
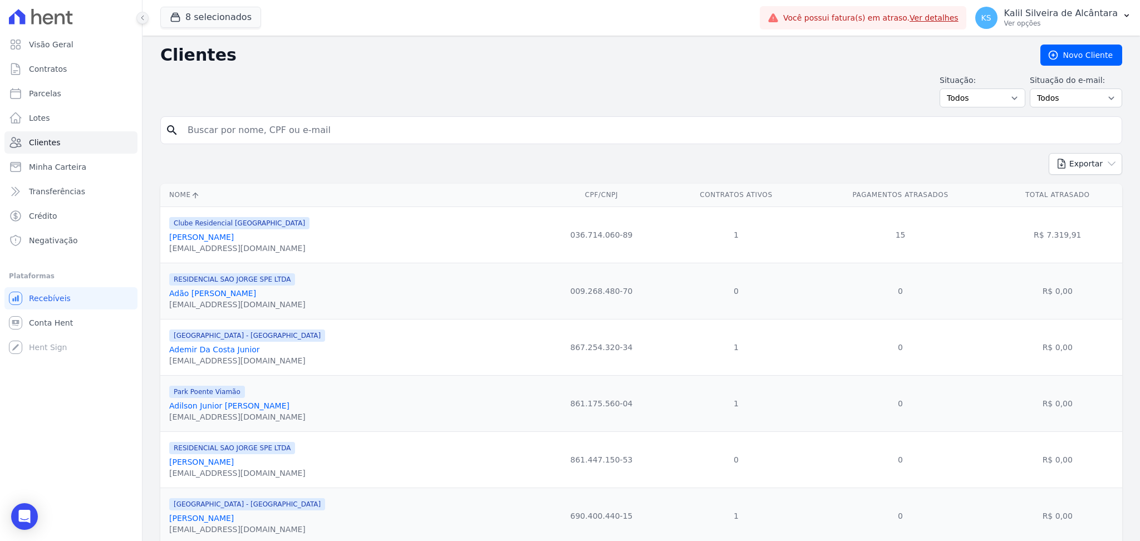
click at [146, 13] on button at bounding box center [142, 18] width 12 height 12
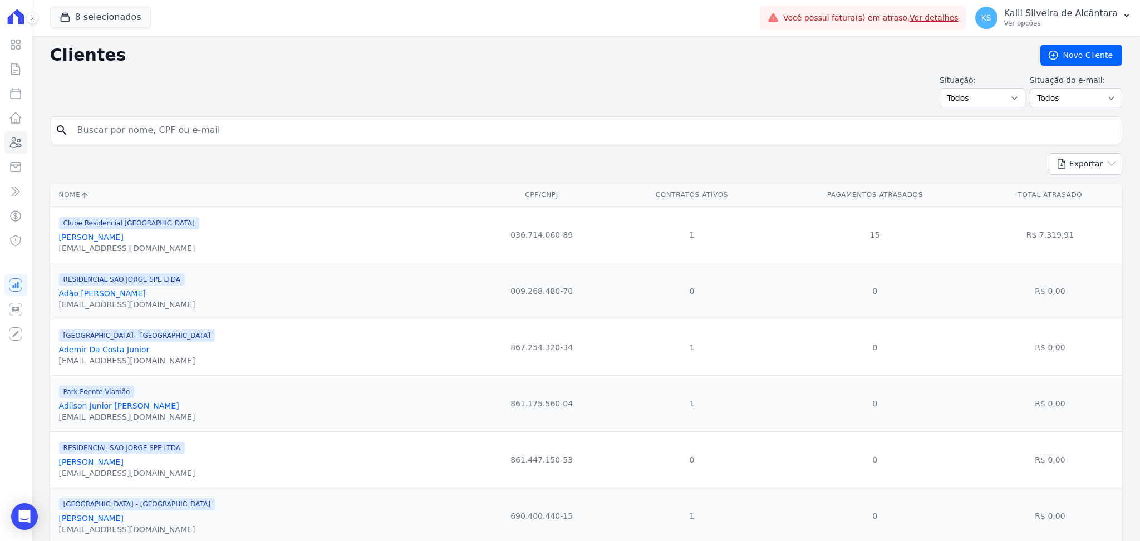
click at [16, 22] on icon at bounding box center [15, 17] width 23 height 16
click at [31, 18] on icon at bounding box center [32, 17] width 7 height 7
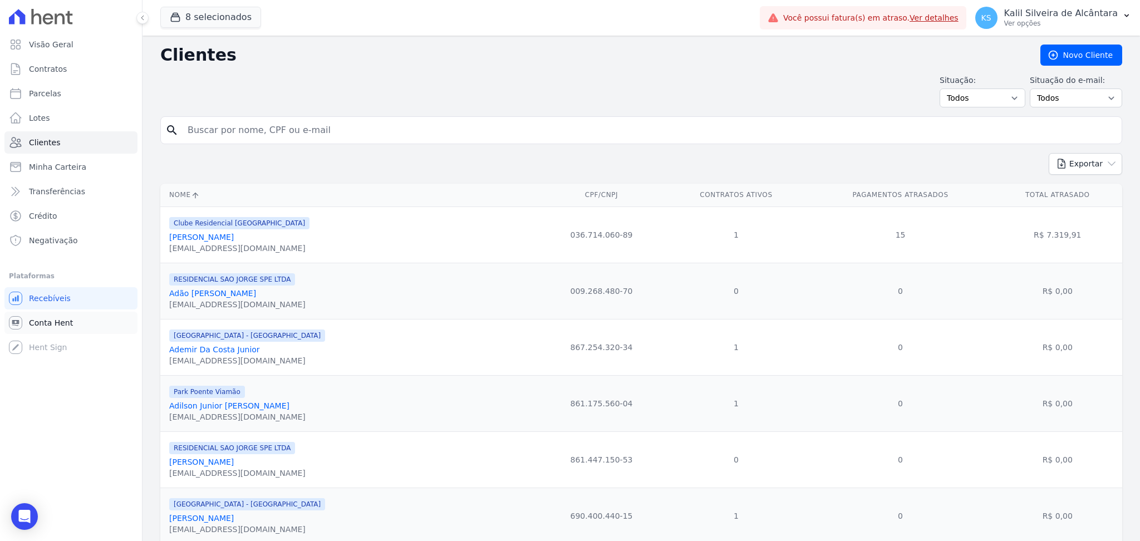
click at [58, 323] on span "Conta Hent" at bounding box center [51, 322] width 44 height 11
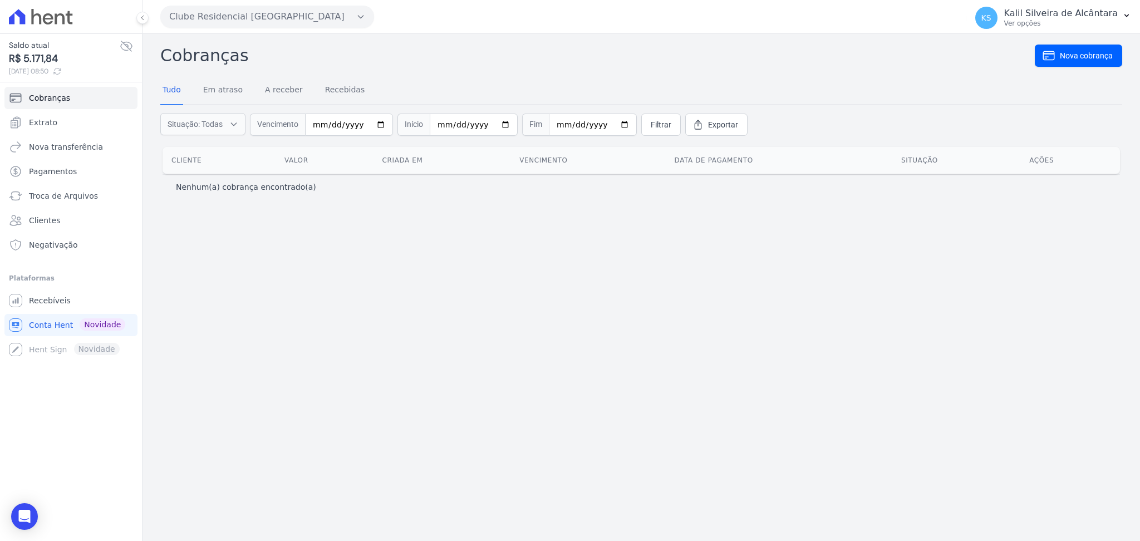
click at [48, 16] on icon at bounding box center [41, 17] width 64 height 16
click at [46, 117] on span "Extrato" at bounding box center [43, 122] width 28 height 11
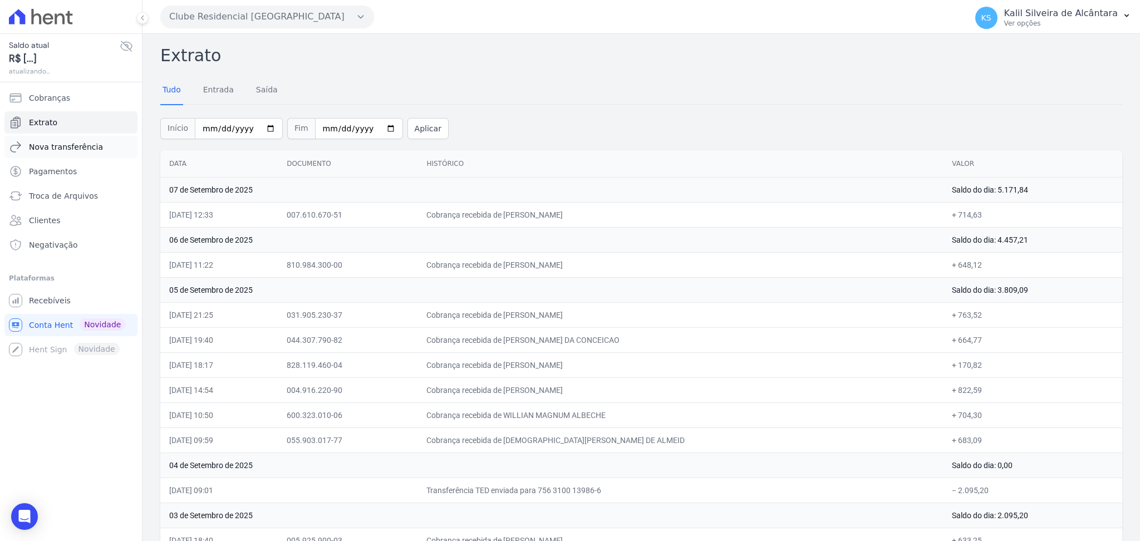
click at [53, 151] on span "Nova transferência" at bounding box center [66, 146] width 74 height 11
click at [56, 171] on span "Pagamentos" at bounding box center [53, 171] width 48 height 11
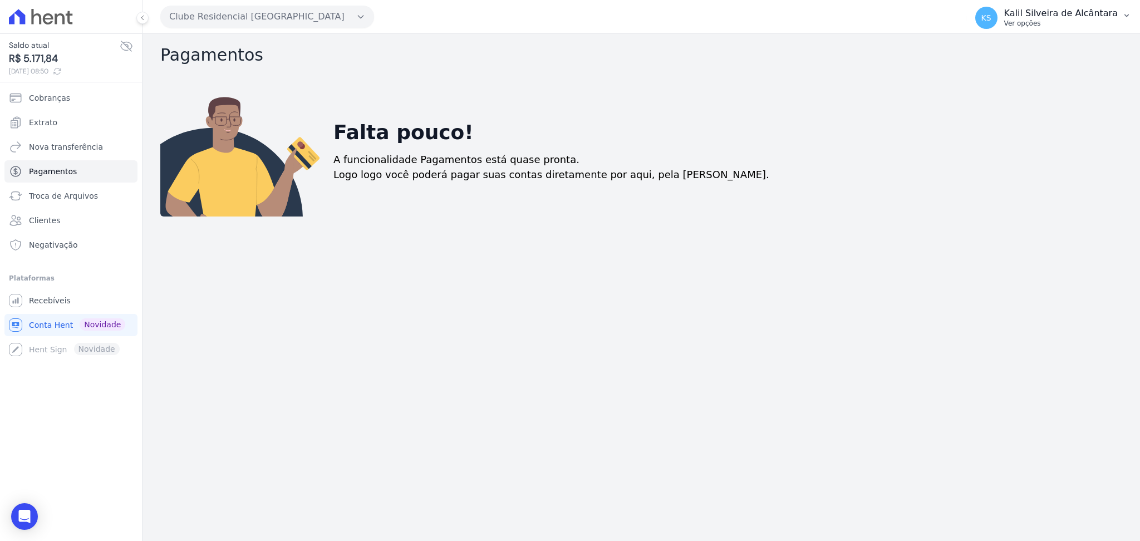
click at [1121, 22] on button "KS Kalil Silveira de [GEOGRAPHIC_DATA] Ver opções" at bounding box center [1053, 17] width 174 height 31
click at [1000, 32] on button "KS Kalil Silveira de [GEOGRAPHIC_DATA] Ver opções" at bounding box center [1053, 17] width 174 height 31
click at [997, 14] on span "KS" at bounding box center [986, 18] width 22 height 22
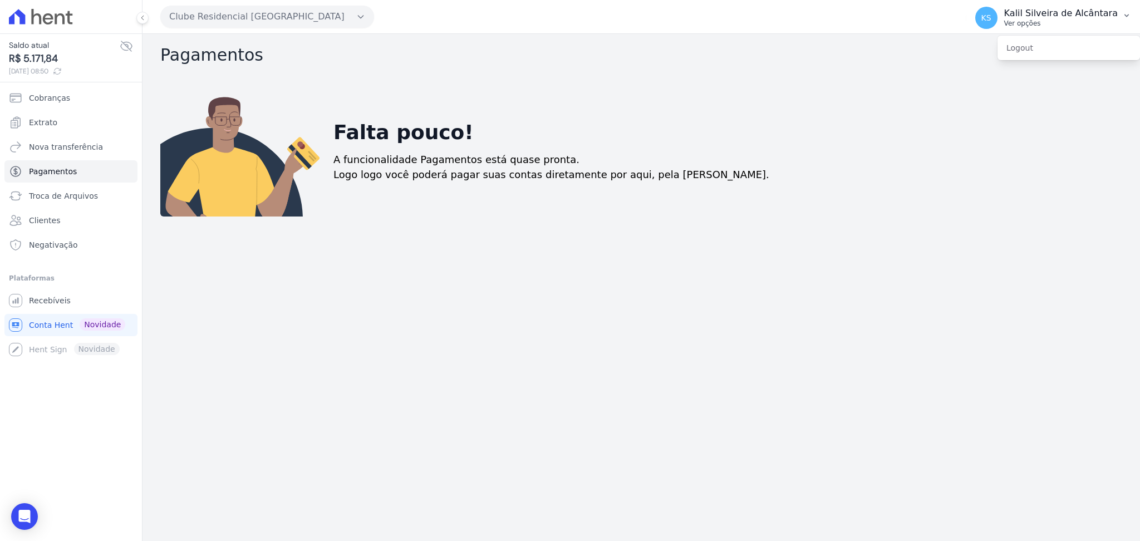
click at [997, 14] on span "KS" at bounding box center [986, 18] width 22 height 22
click at [1087, 5] on button "KS Kalil Silveira de [GEOGRAPHIC_DATA] Ver opções" at bounding box center [1053, 17] width 174 height 31
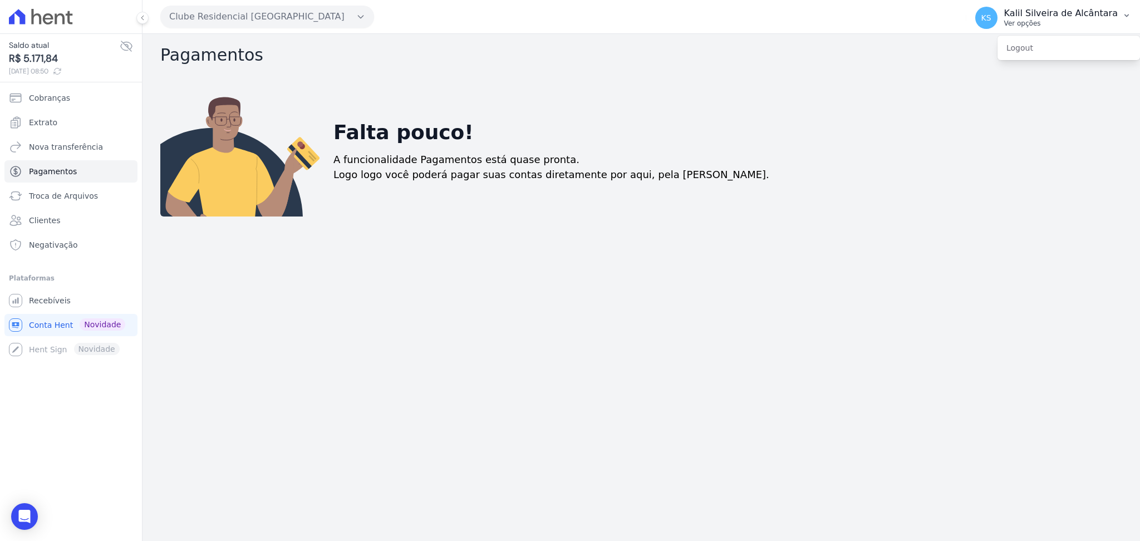
click at [1087, 5] on button "KS Kalil Silveira de [GEOGRAPHIC_DATA] Ver opções" at bounding box center [1053, 17] width 174 height 31
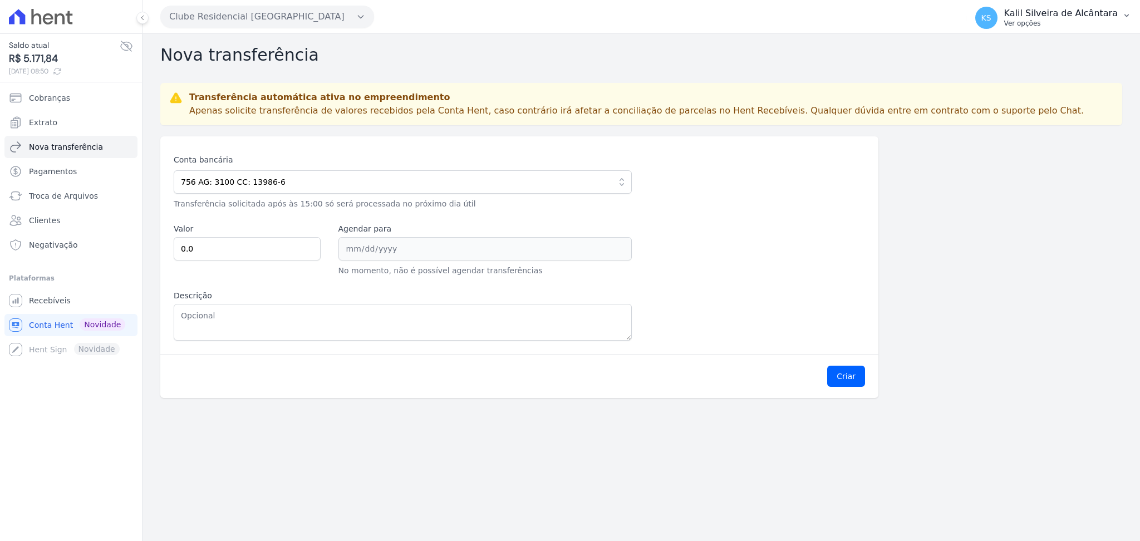
click at [1116, 8] on p "Kalil Silveira de Alcântara" at bounding box center [1061, 13] width 114 height 11
click at [1067, 43] on link "Logout" at bounding box center [1068, 48] width 142 height 20
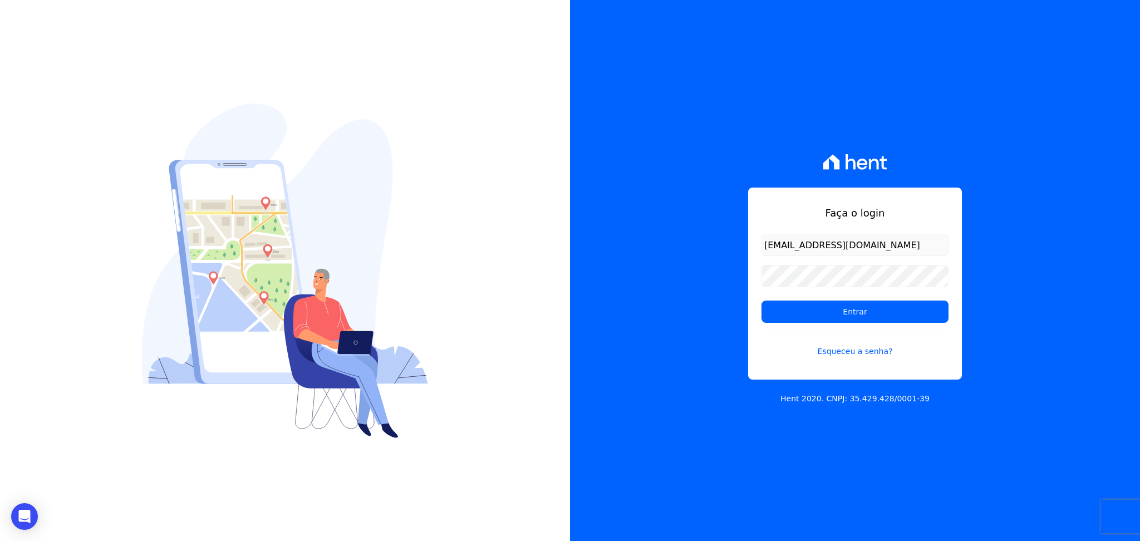
click at [878, 221] on div "Faça o login kalil@apiceincorporadora.com.br Entrar Esqueceu a senha?" at bounding box center [855, 284] width 214 height 192
click at [892, 256] on input "[EMAIL_ADDRESS][DOMAIN_NAME]" at bounding box center [854, 245] width 187 height 22
type input "[PERSON_NAME][EMAIL_ADDRESS][DOMAIN_NAME]"
click at [847, 329] on form "joao@apiceincorporadora.com.br Entrar Esqueceu a senha?" at bounding box center [854, 302] width 187 height 137
click at [843, 310] on input "Entrar" at bounding box center [854, 312] width 187 height 22
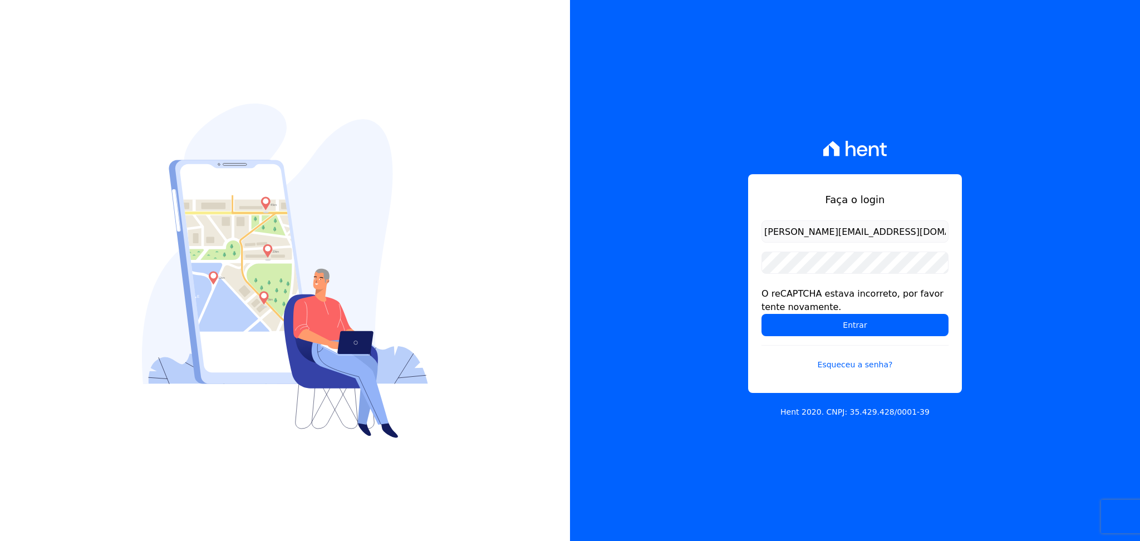
click at [702, 2] on div "Faça o login joao@apiceincorporadora.com.br O reCAPTCHA estava incorreto, por f…" at bounding box center [855, 270] width 570 height 541
click at [832, 238] on input "[PERSON_NAME][EMAIL_ADDRESS][DOMAIN_NAME]" at bounding box center [854, 231] width 187 height 22
click at [883, 322] on input "Entrar" at bounding box center [854, 325] width 187 height 22
